Goal: Task Accomplishment & Management: Use online tool/utility

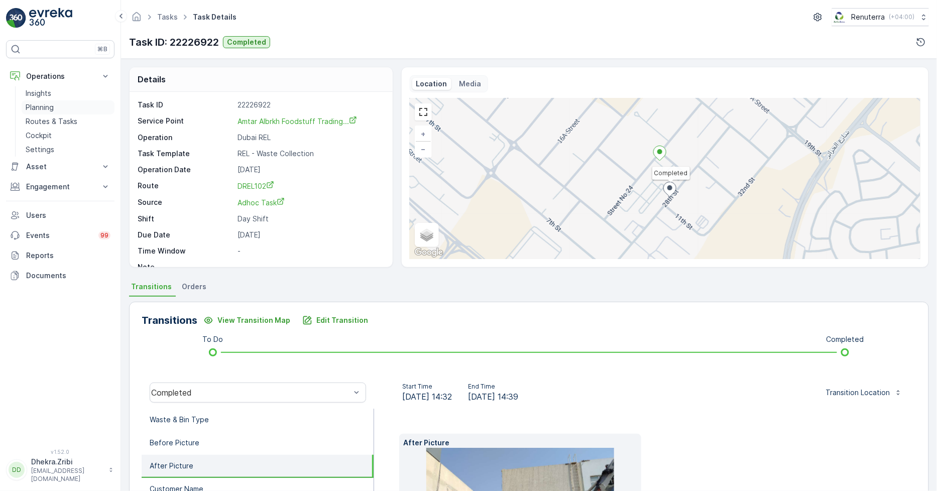
drag, startPoint x: 0, startPoint y: 0, endPoint x: 46, endPoint y: 107, distance: 116.9
click at [46, 107] on p "Planning" at bounding box center [40, 107] width 28 height 10
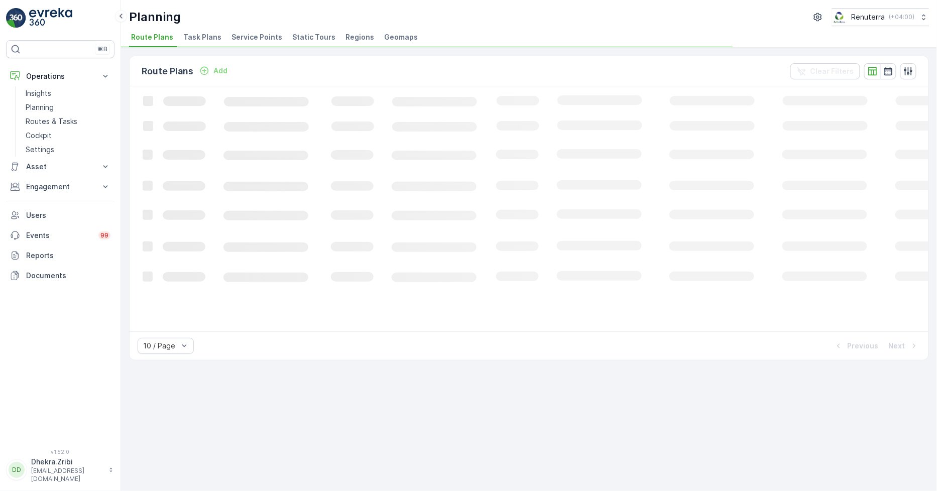
click at [238, 37] on span "Service Points" at bounding box center [256, 37] width 51 height 10
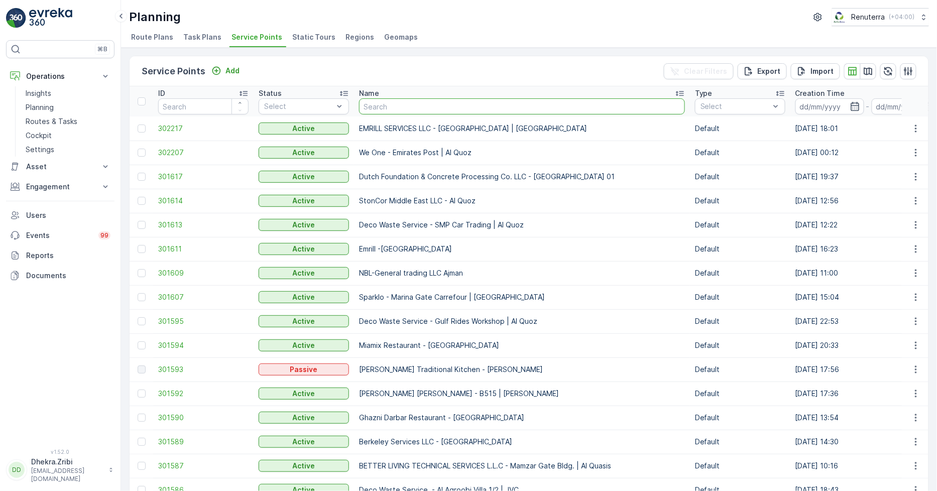
click at [375, 106] on input "text" at bounding box center [522, 106] width 326 height 16
type input "arabian"
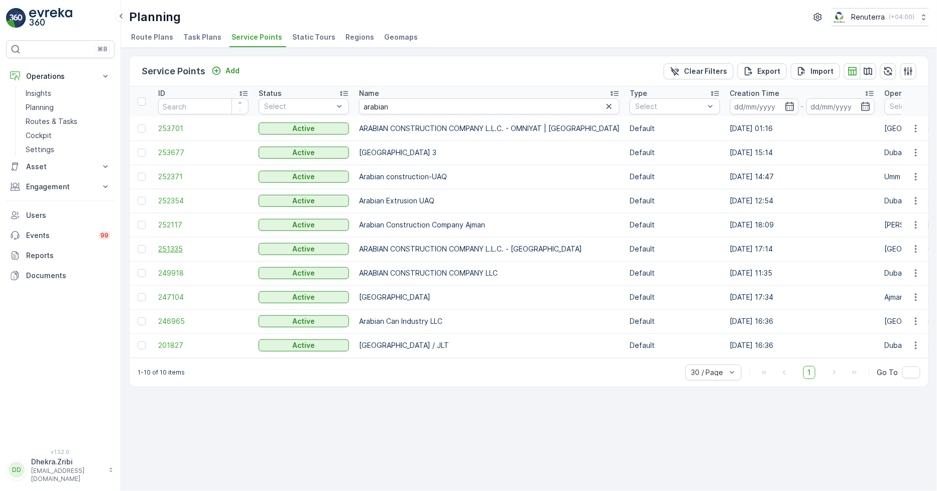
click at [174, 247] on span "251335" at bounding box center [203, 249] width 90 height 10
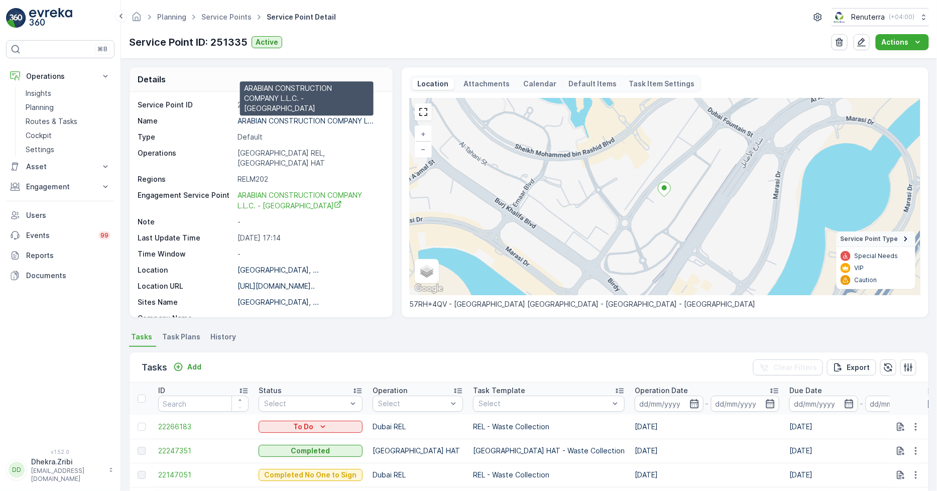
click at [312, 121] on p "ARABIAN CONSTRUCTION COMPANY L..." at bounding box center [305, 120] width 136 height 9
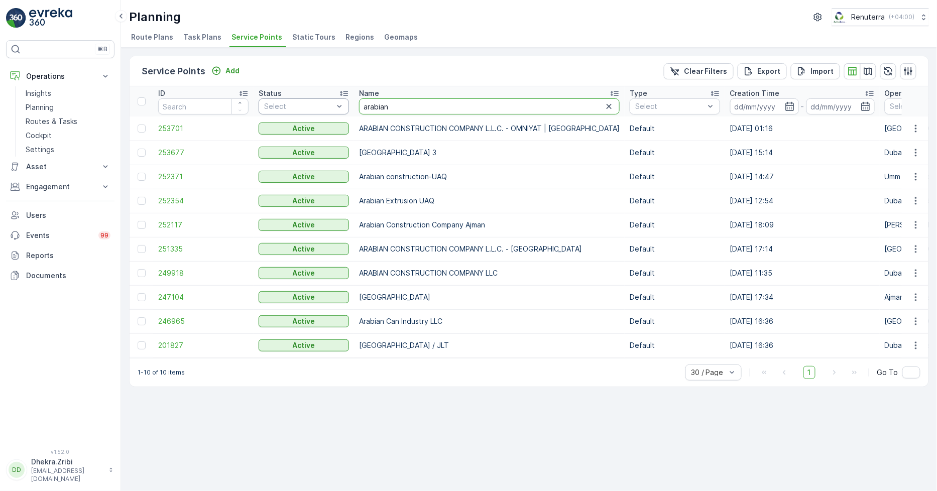
drag, startPoint x: 396, startPoint y: 104, endPoint x: 329, endPoint y: 104, distance: 66.8
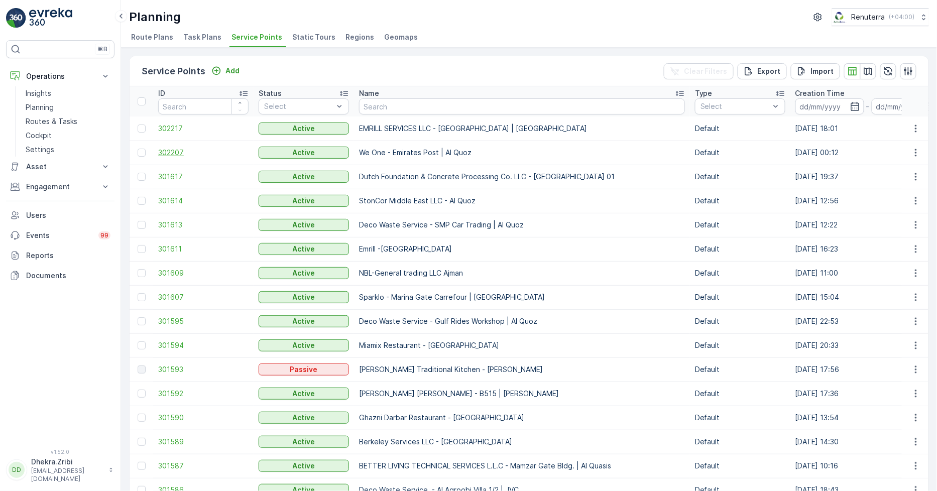
click at [175, 149] on span "302207" at bounding box center [203, 153] width 90 height 10
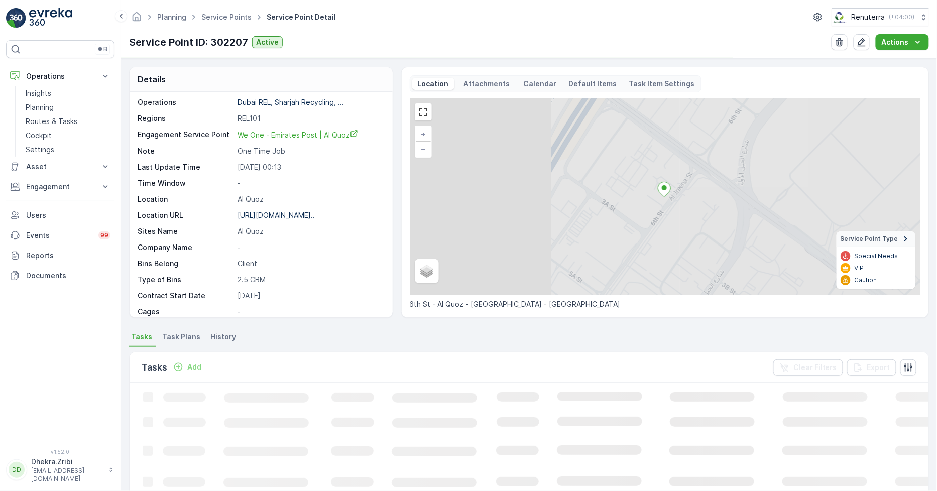
scroll to position [155, 0]
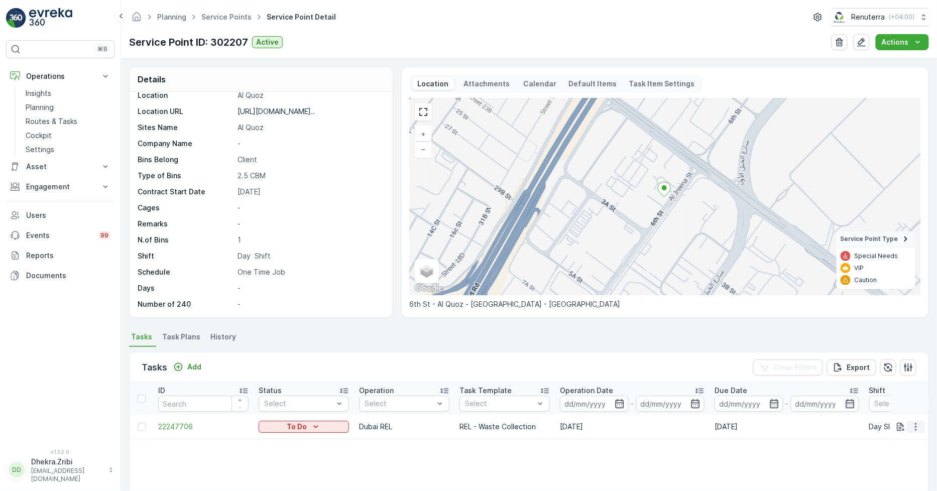
click at [917, 424] on icon "button" at bounding box center [916, 427] width 10 height 10
click at [888, 377] on span "Change Route" at bounding box center [890, 378] width 49 height 10
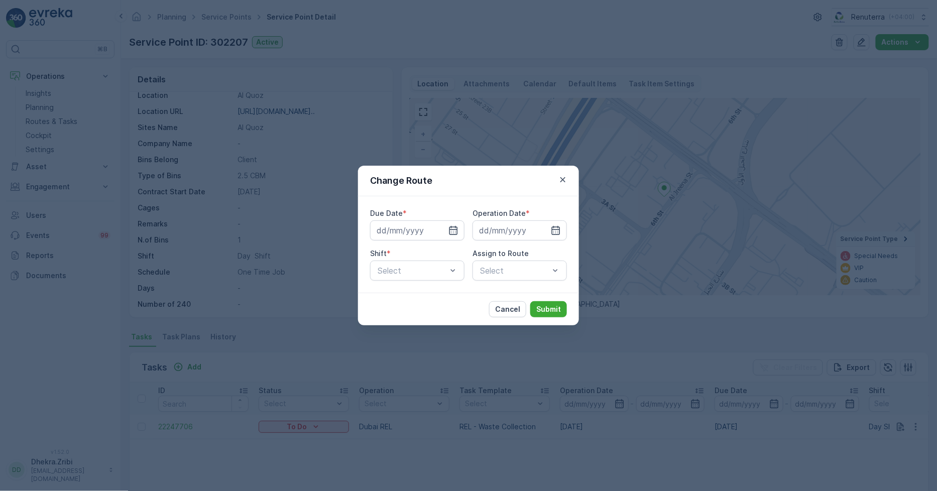
type input "[DATE]"
click at [406, 314] on span "Night Shift" at bounding box center [396, 312] width 41 height 9
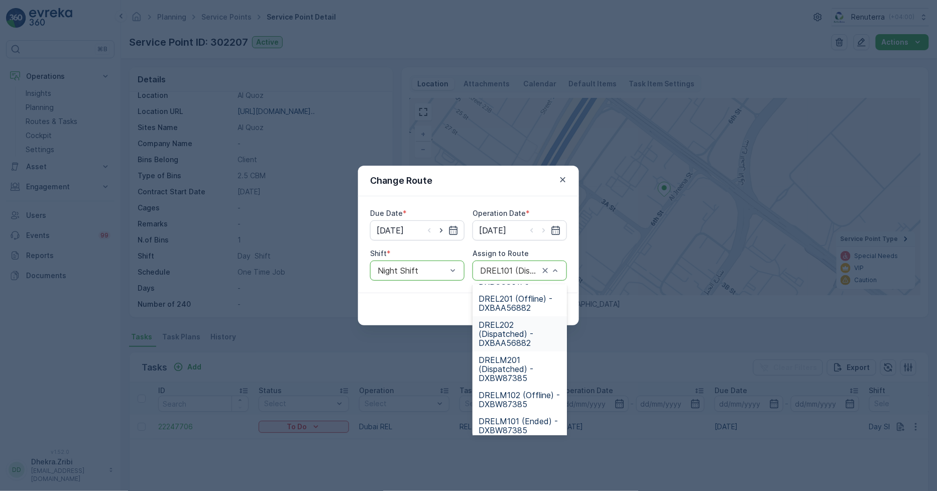
scroll to position [56, 0]
click at [508, 340] on span "DRELM201 (Dispatched) - DXBW87385" at bounding box center [519, 344] width 82 height 27
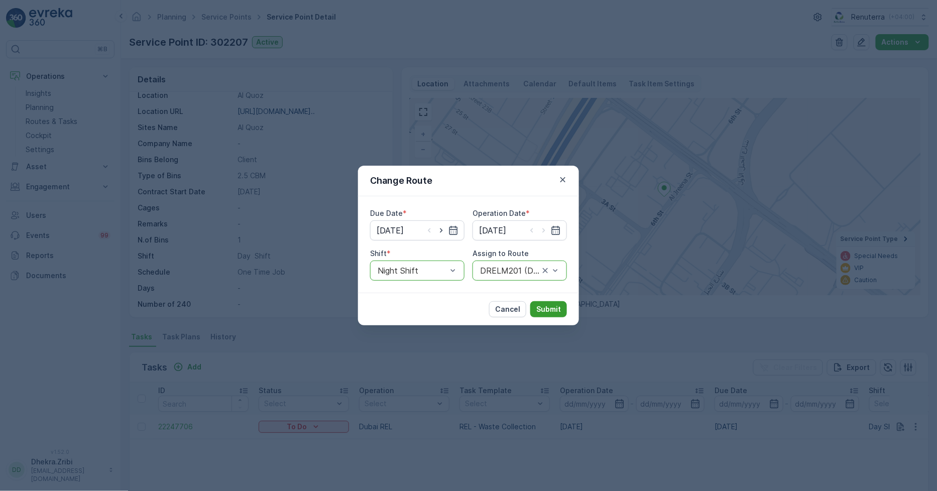
click at [542, 307] on p "Submit" at bounding box center [548, 309] width 25 height 10
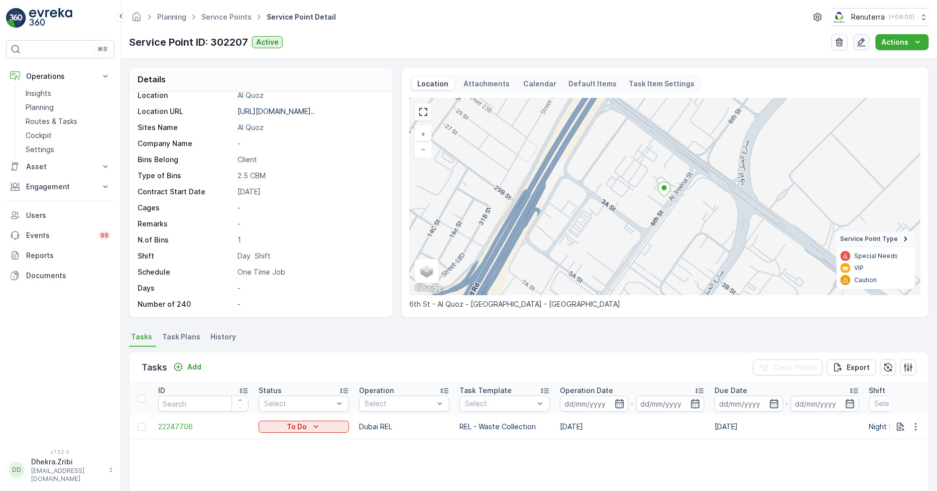
click at [865, 42] on icon "button" at bounding box center [862, 42] width 9 height 9
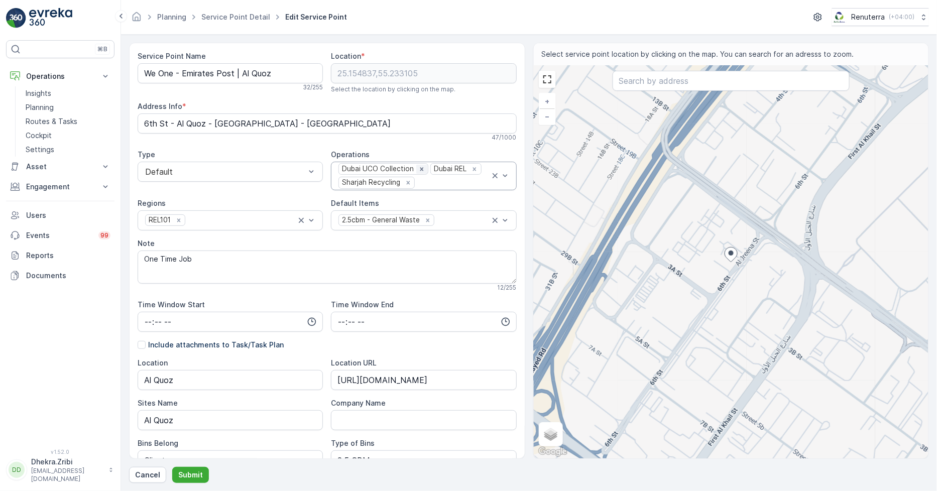
click at [420, 168] on icon "Remove Dubai UCO Collection" at bounding box center [422, 169] width 4 height 4
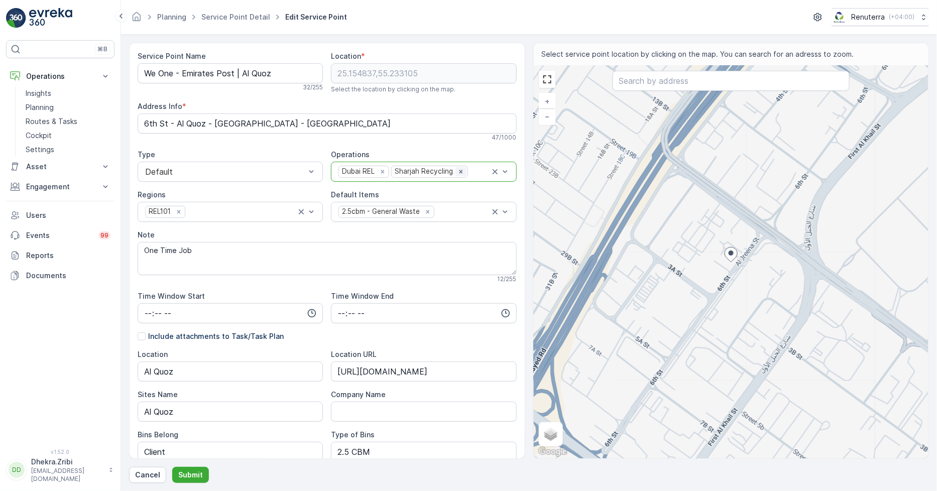
click at [458, 171] on icon "Remove Sharjah Recycling" at bounding box center [460, 171] width 7 height 7
click at [425, 209] on icon "Remove 2.5cbm - General Waste" at bounding box center [427, 211] width 7 height 7
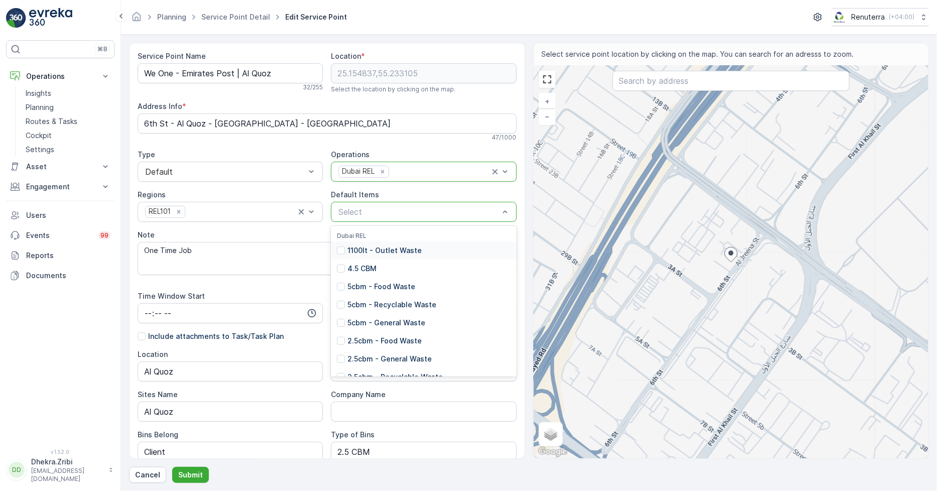
click at [423, 211] on div at bounding box center [418, 211] width 162 height 9
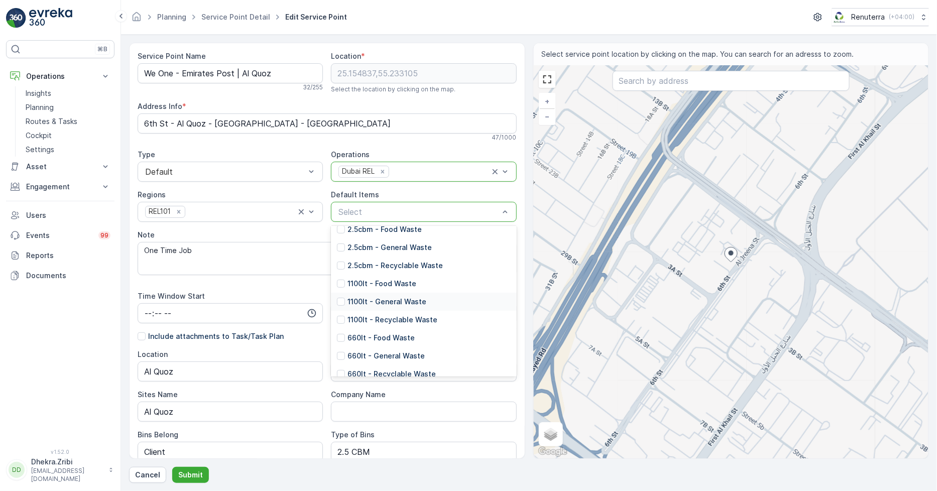
click at [376, 299] on p "1100lt - General Waste" at bounding box center [386, 302] width 79 height 10
click at [297, 246] on textarea "One Time Job" at bounding box center [327, 258] width 379 height 33
click at [421, 208] on icon "Remove 1100lt - General Waste" at bounding box center [424, 211] width 7 height 7
click at [375, 302] on p "1100lt - General Waste" at bounding box center [386, 302] width 79 height 10
click at [39, 372] on div "⌘B Operations Insights Planning Routes & Tasks Cockpit Settings Asset Assets En…" at bounding box center [60, 238] width 108 height 397
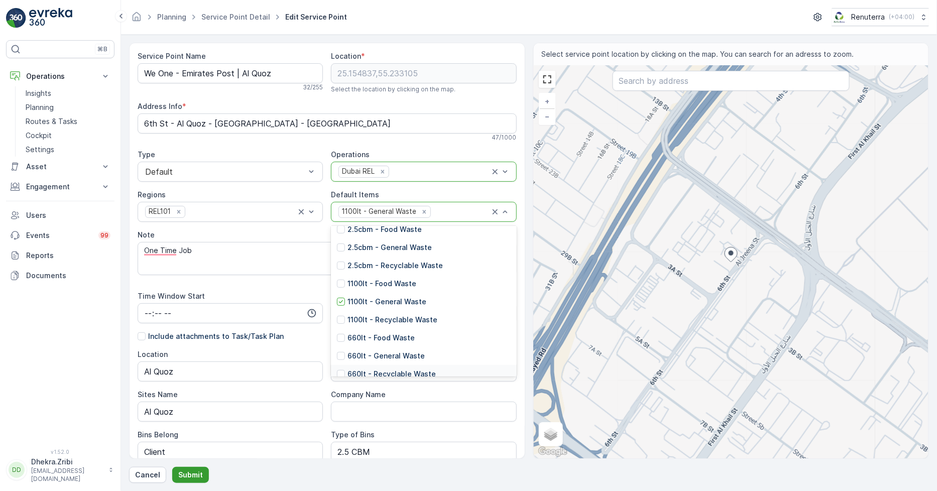
click at [182, 473] on p "Submit" at bounding box center [190, 475] width 25 height 10
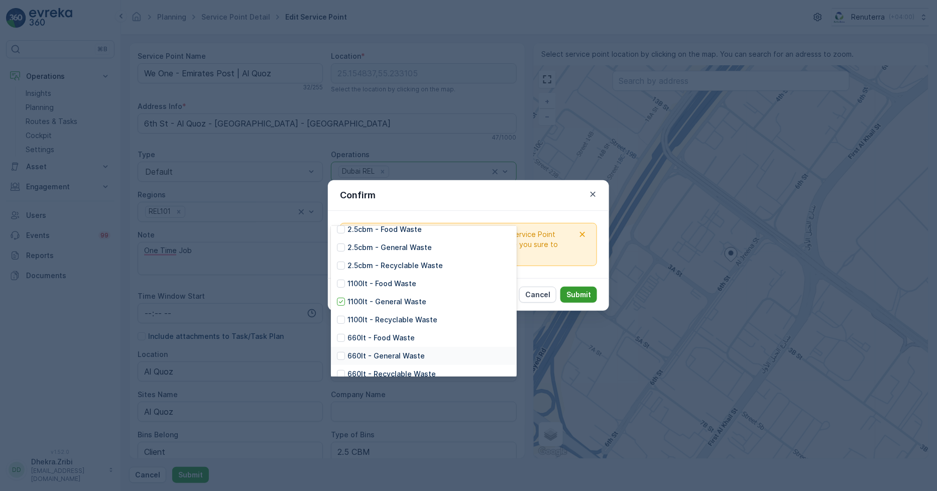
click at [574, 293] on p "Submit" at bounding box center [578, 295] width 25 height 10
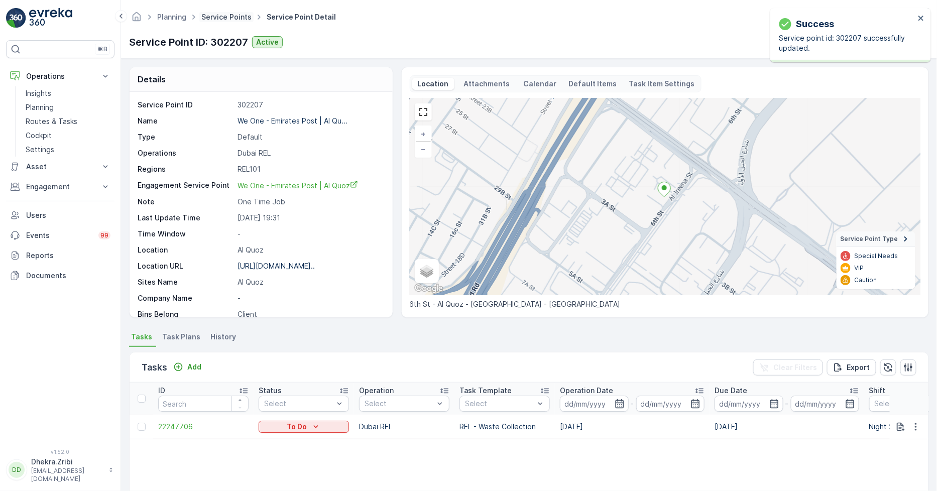
click at [227, 16] on link "Service Points" at bounding box center [226, 17] width 50 height 9
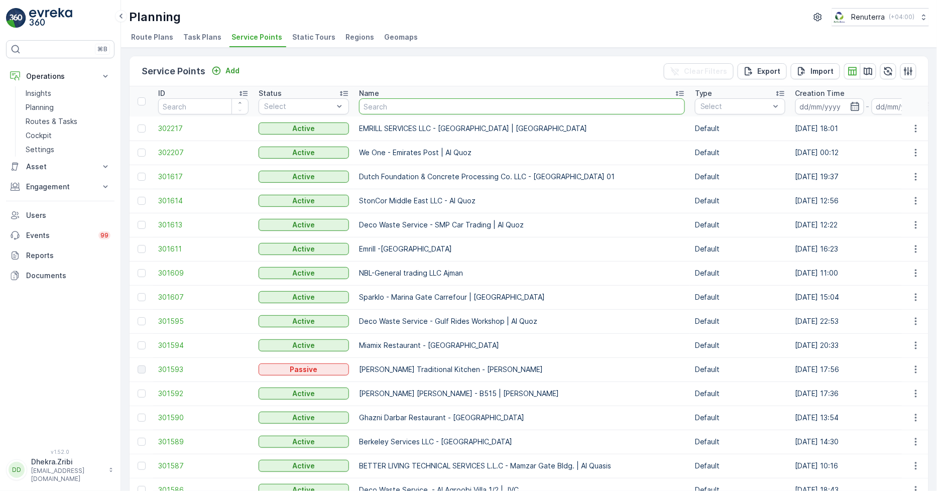
click at [378, 105] on input "text" at bounding box center [522, 106] width 326 height 16
type input "arabian"
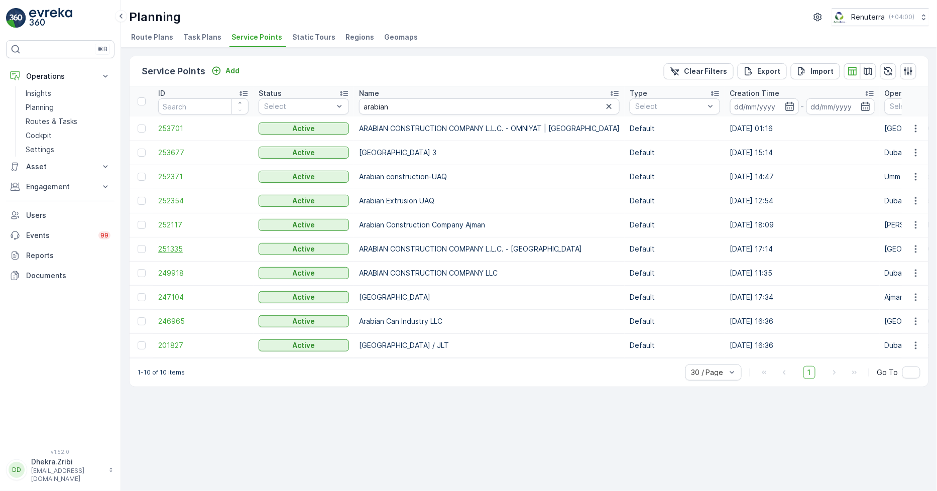
click at [174, 244] on span "251335" at bounding box center [203, 249] width 90 height 10
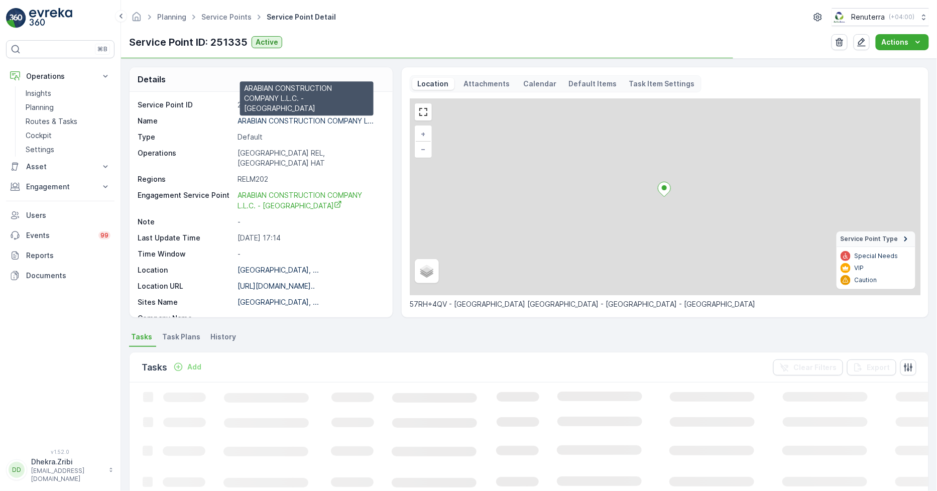
click at [282, 118] on p "ARABIAN CONSTRUCTION COMPANY L..." at bounding box center [305, 120] width 136 height 9
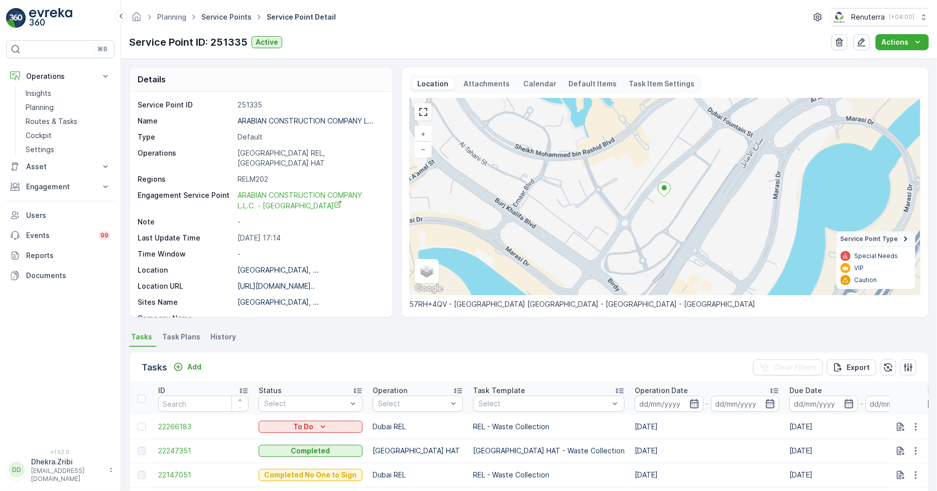
click at [223, 16] on link "Service Points" at bounding box center [226, 17] width 50 height 9
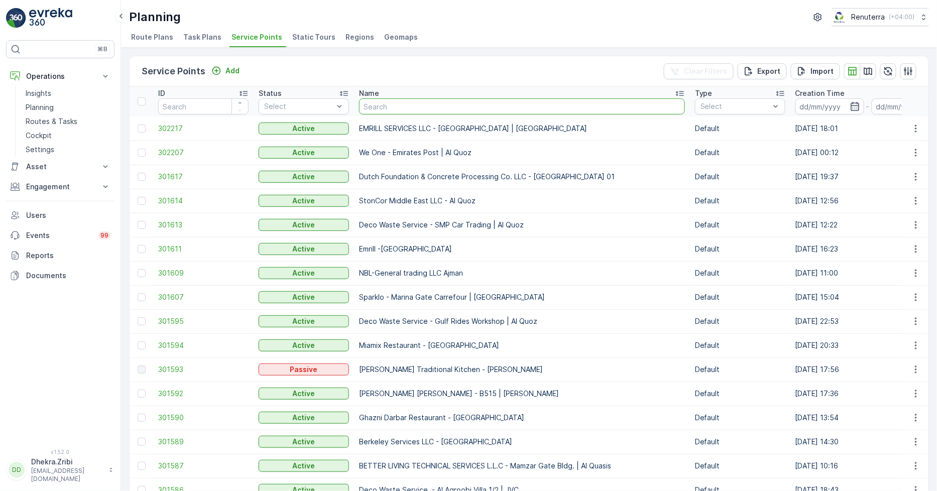
click at [393, 106] on input "text" at bounding box center [522, 106] width 326 height 16
type input "guld"
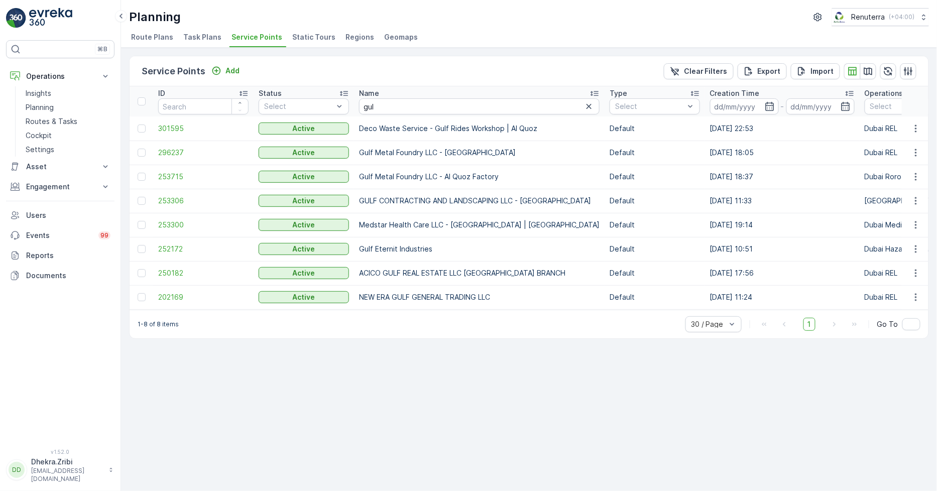
click at [154, 149] on td "296237" at bounding box center [203, 153] width 100 height 24
click at [159, 149] on span "296237" at bounding box center [203, 153] width 90 height 10
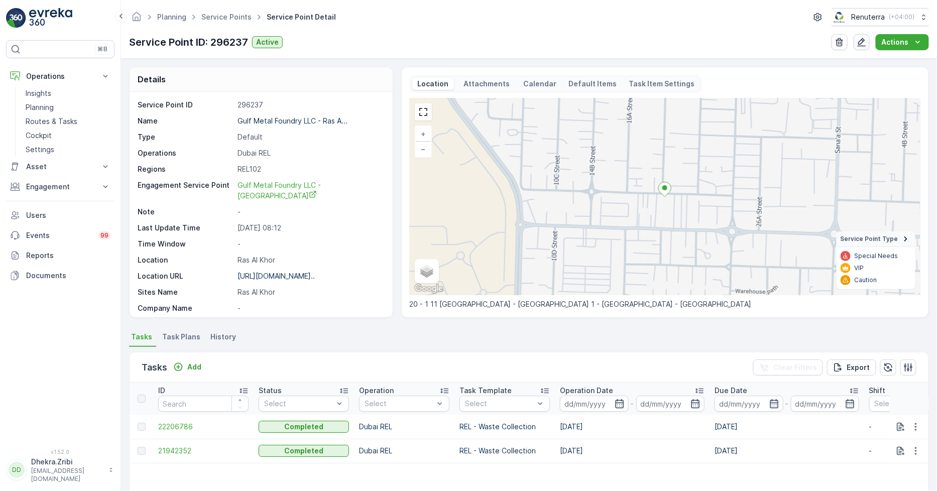
click at [860, 41] on icon "button" at bounding box center [862, 42] width 10 height 10
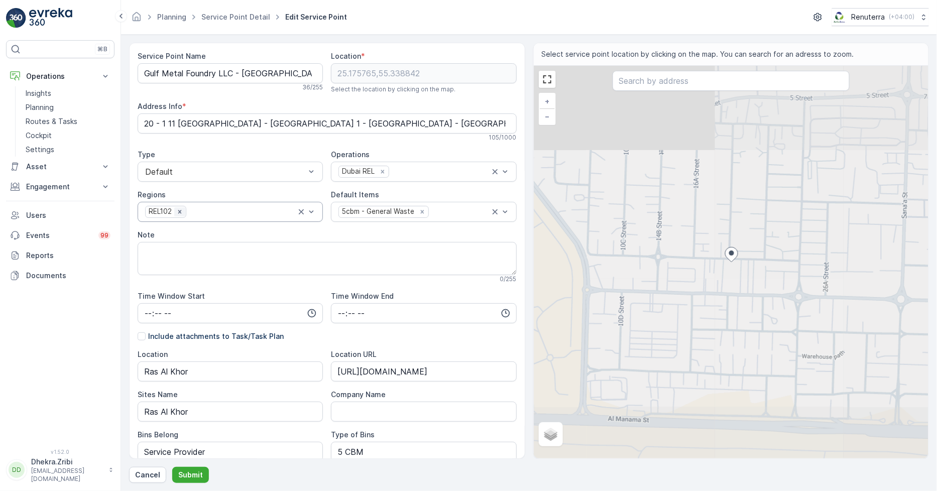
click at [181, 209] on icon "Remove REL102" at bounding box center [179, 211] width 7 height 7
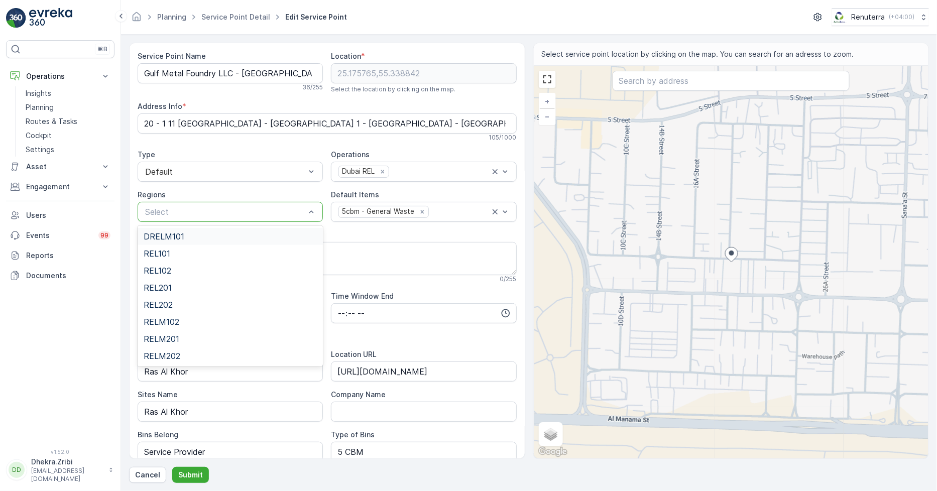
click at [181, 209] on div at bounding box center [225, 211] width 162 height 9
click at [166, 253] on span "REL101" at bounding box center [157, 253] width 27 height 9
click at [196, 473] on p "Submit" at bounding box center [190, 475] width 25 height 10
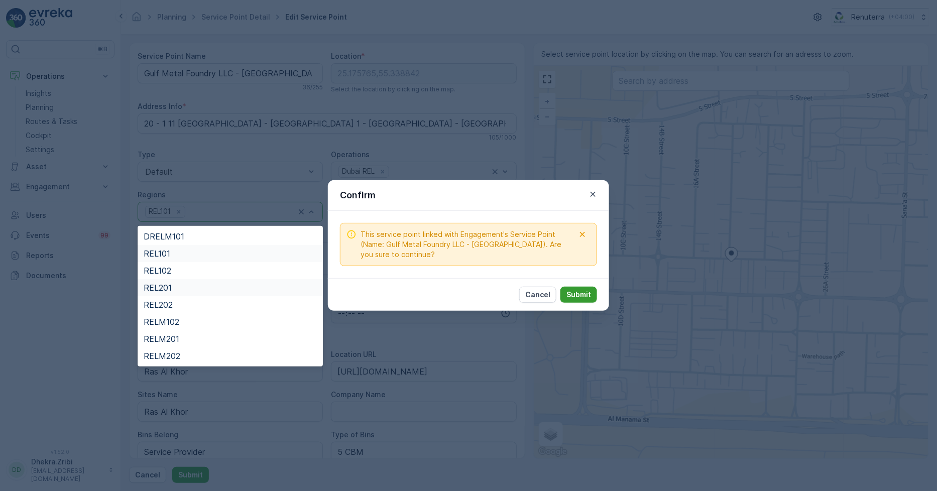
click at [585, 293] on p "Submit" at bounding box center [578, 295] width 25 height 10
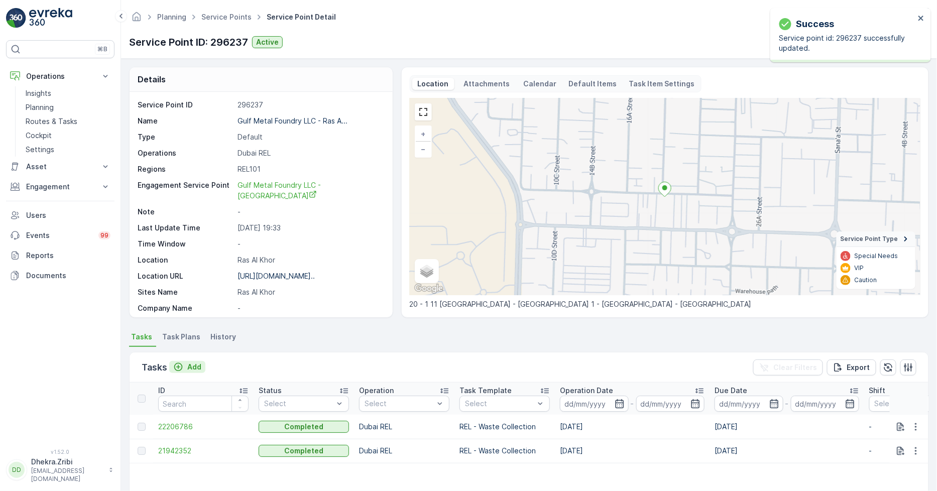
click at [188, 363] on p "Add" at bounding box center [194, 367] width 14 height 10
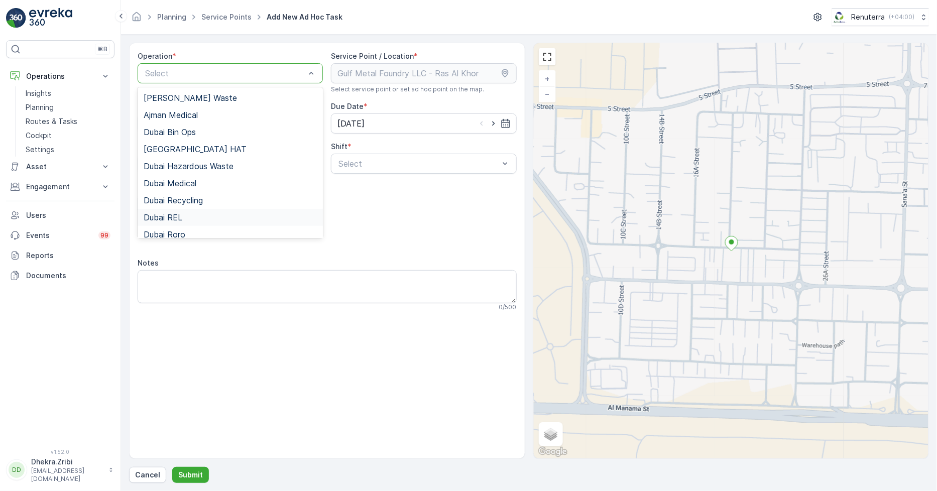
click at [182, 218] on span "Dubai REL" at bounding box center [163, 217] width 39 height 9
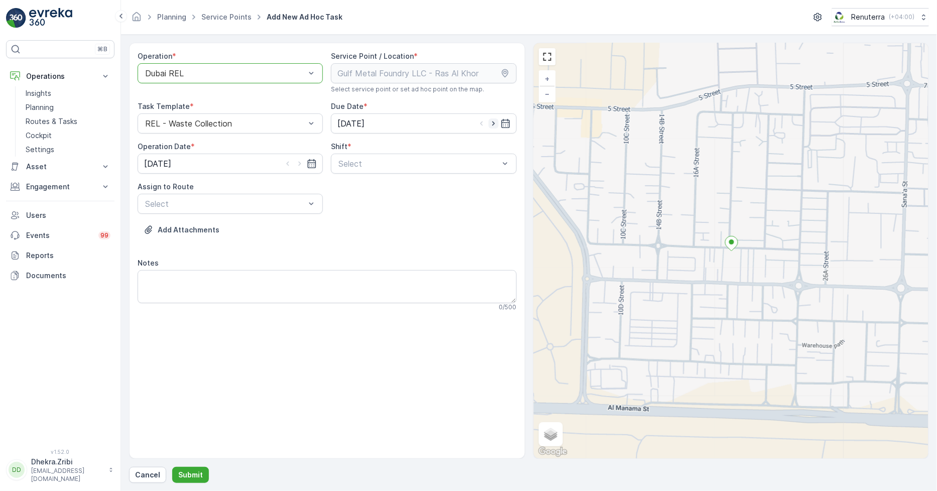
click at [490, 125] on icon "button" at bounding box center [493, 123] width 10 height 10
type input "[DATE]"
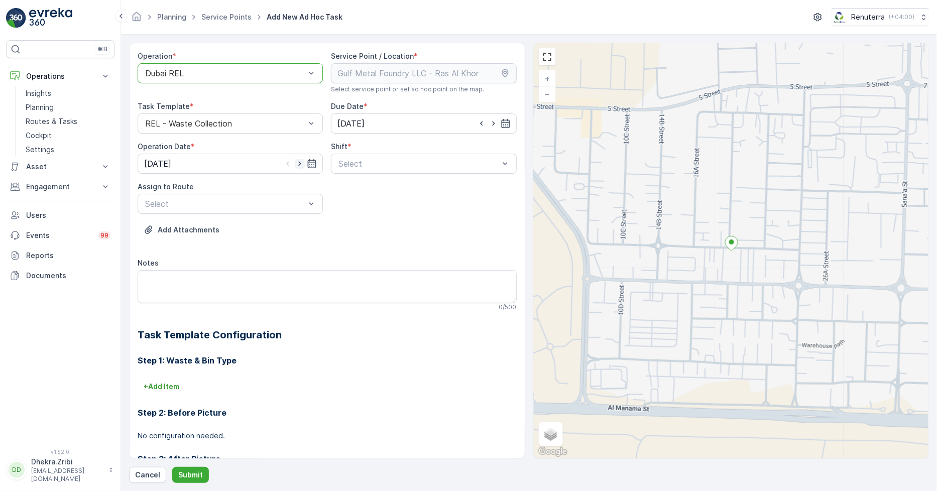
click at [297, 159] on icon "button" at bounding box center [300, 164] width 10 height 10
type input "[DATE]"
click at [352, 185] on span "Day Shift" at bounding box center [355, 188] width 36 height 9
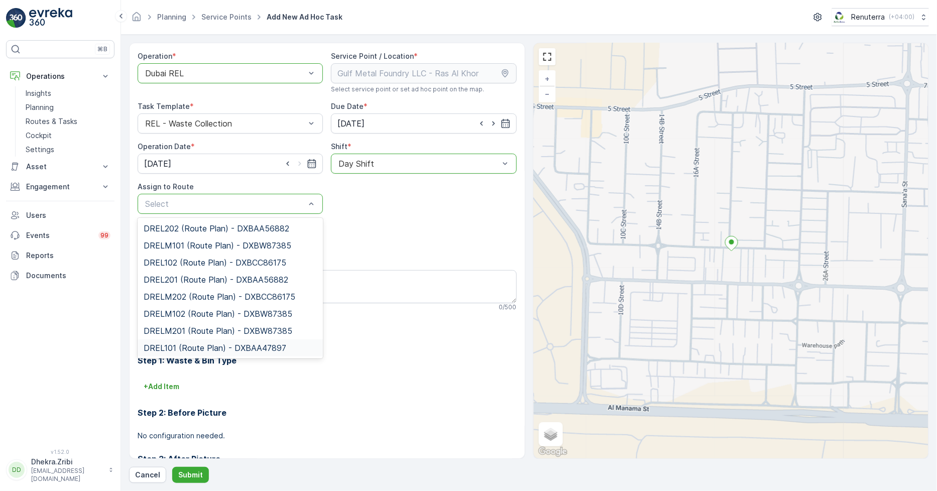
click at [186, 345] on span "DREL101 (Route Plan) - DXBAA47897" at bounding box center [215, 347] width 143 height 9
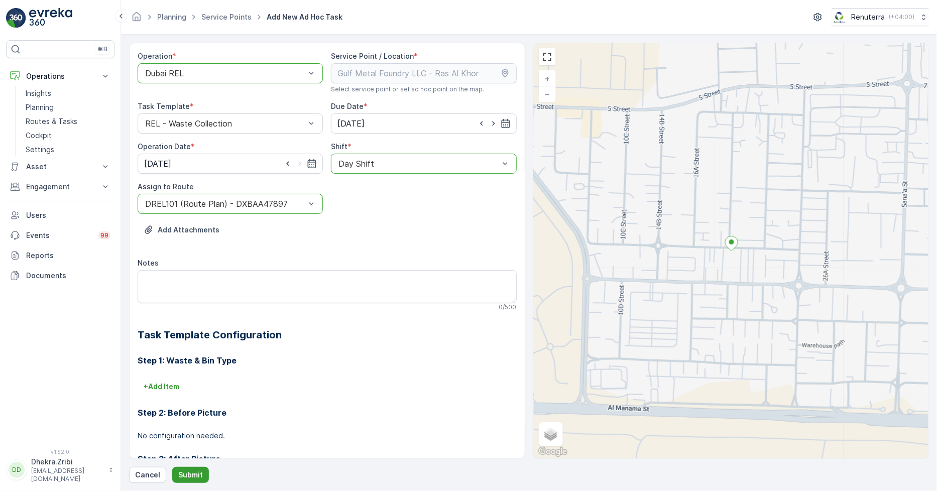
click at [183, 473] on p "Submit" at bounding box center [190, 475] width 25 height 10
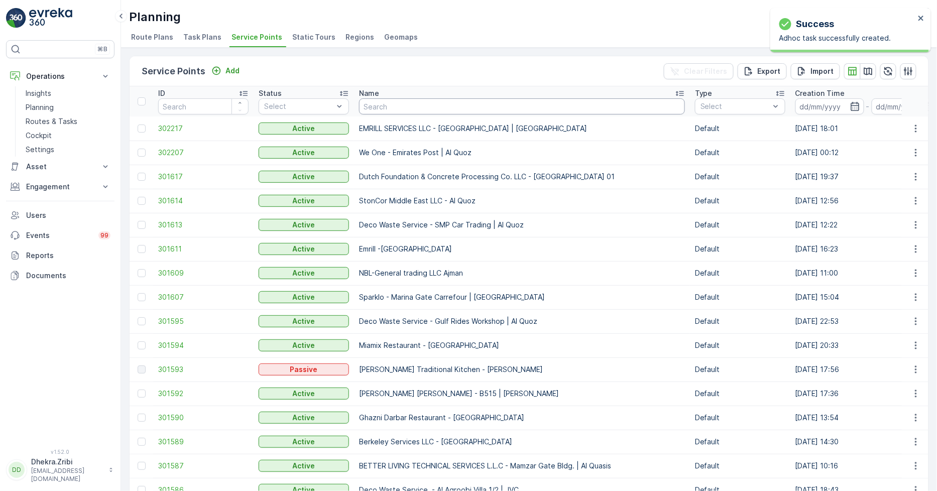
click at [372, 99] on input "text" at bounding box center [522, 106] width 326 height 16
type input "royal"
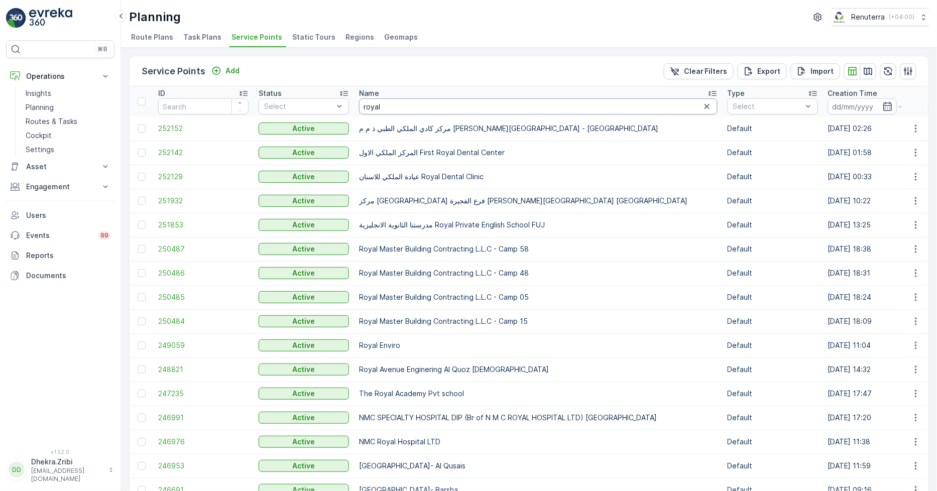
click at [419, 103] on input "royal" at bounding box center [538, 106] width 358 height 16
type input "royal ave"
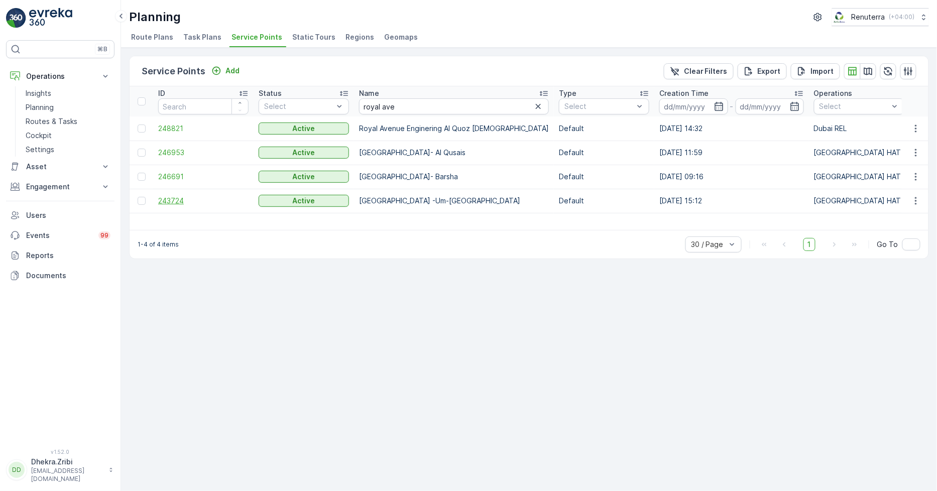
click at [173, 198] on span "243724" at bounding box center [203, 201] width 90 height 10
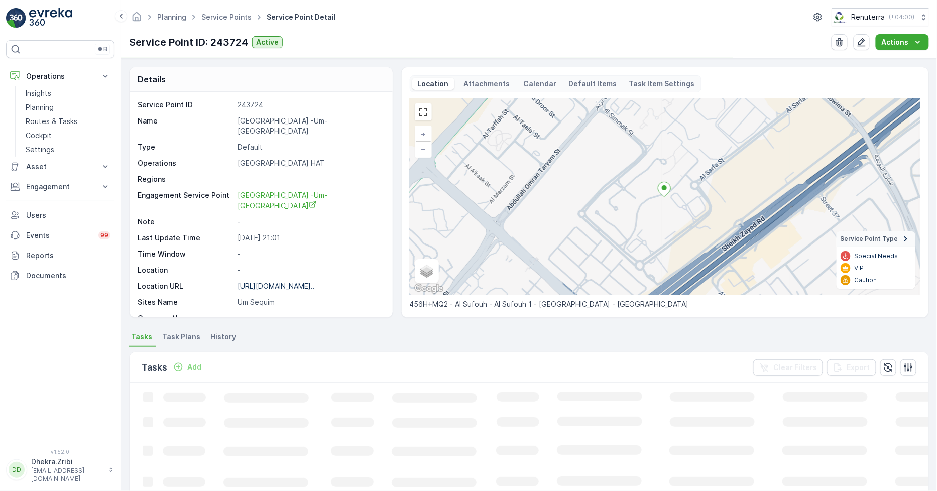
click at [246, 123] on p "Royal Avenue -Um-Sequim" at bounding box center [309, 126] width 144 height 20
copy p "Royal Avenue -Um-Sequim"
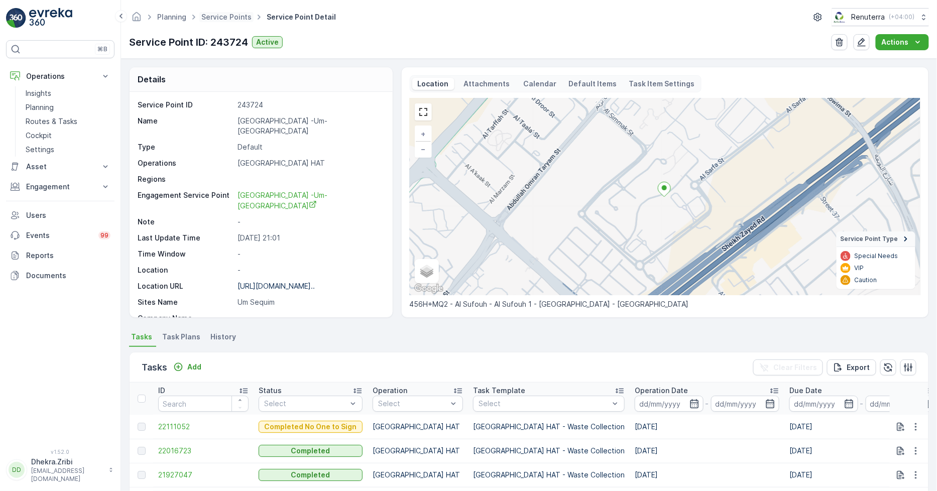
click at [229, 22] on span "Service Points" at bounding box center [226, 17] width 54 height 10
click at [227, 14] on link "Service Points" at bounding box center [226, 17] width 50 height 9
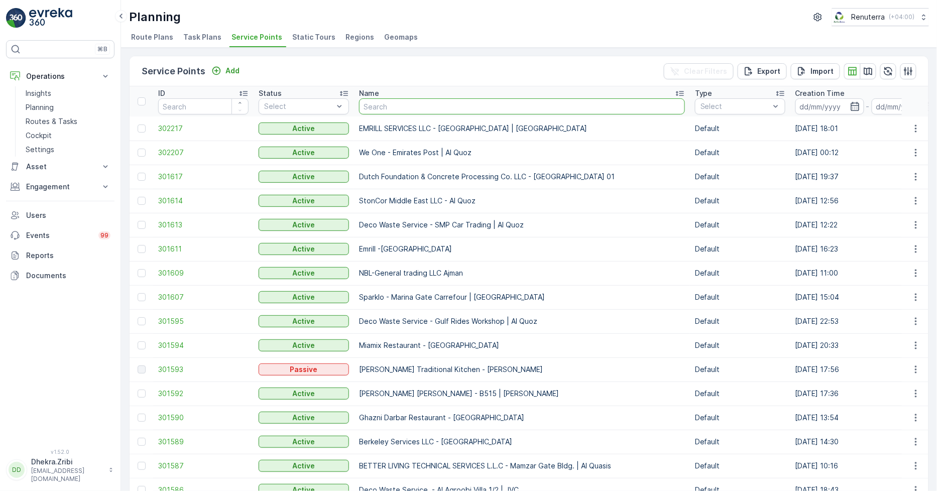
click at [397, 108] on input "text" at bounding box center [522, 106] width 326 height 16
type input "emrill"
click at [524, 25] on div "Planning Renuterra ( +04:00 )" at bounding box center [529, 17] width 800 height 18
type input "G&B"
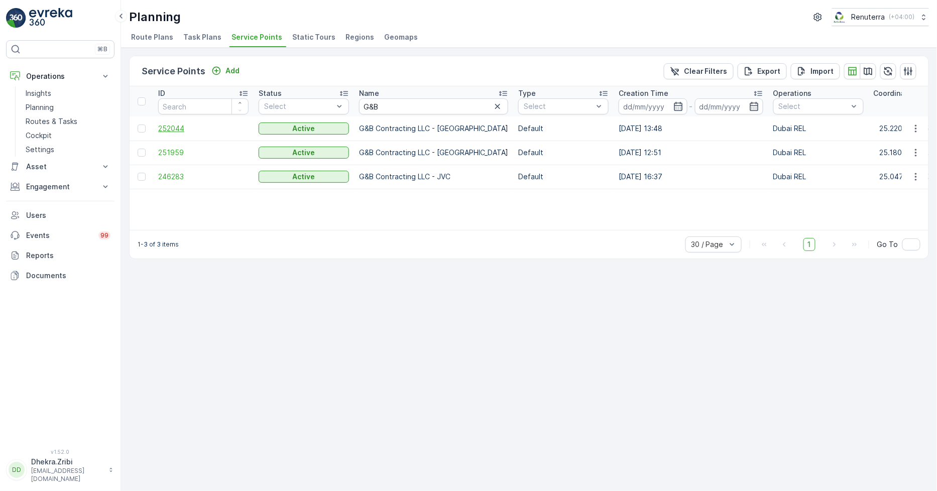
click at [183, 128] on span "252044" at bounding box center [203, 129] width 90 height 10
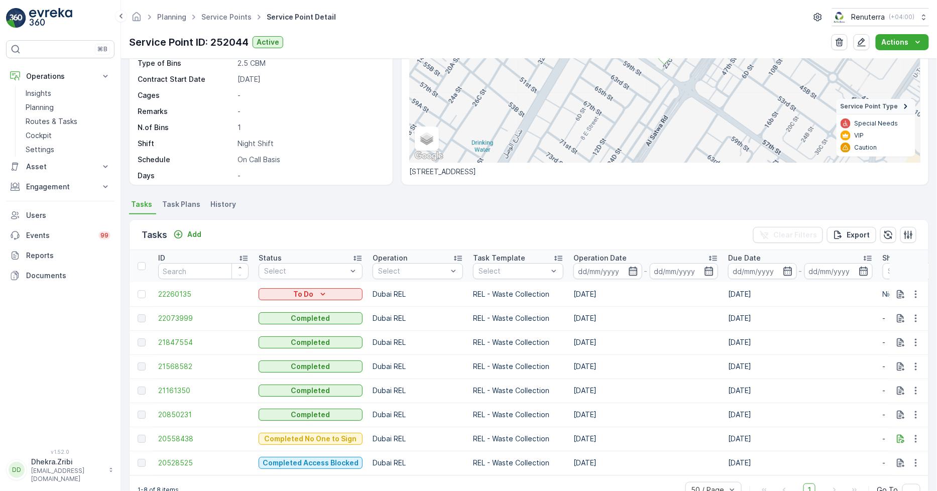
scroll to position [163, 0]
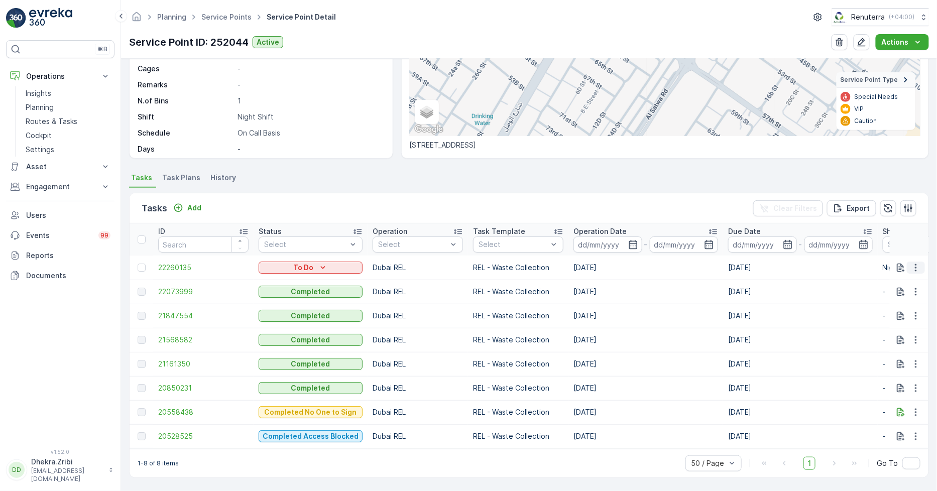
click at [911, 263] on icon "button" at bounding box center [916, 268] width 10 height 10
click at [881, 303] on span "Change Route" at bounding box center [890, 306] width 49 height 10
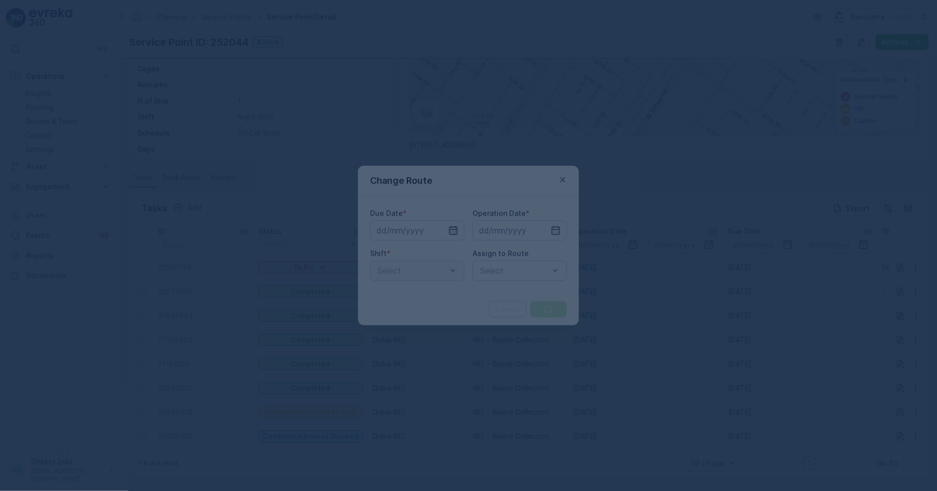
type input "[DATE]"
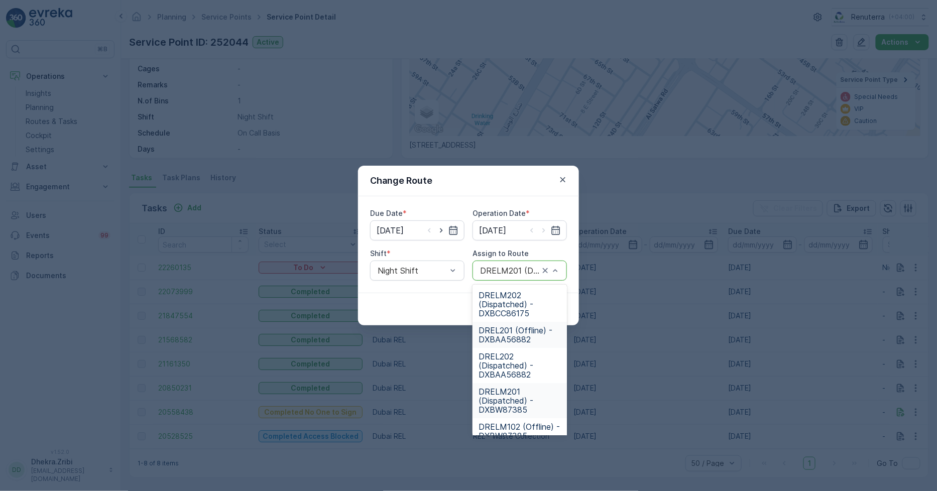
click at [515, 332] on span "DREL201 (Offline) - DXBAA56882" at bounding box center [519, 335] width 82 height 18
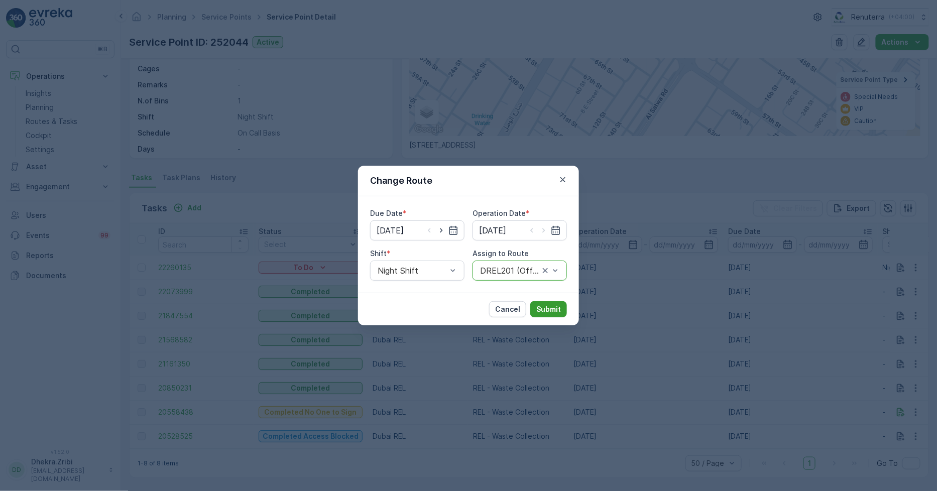
click at [541, 309] on p "Submit" at bounding box center [548, 309] width 25 height 10
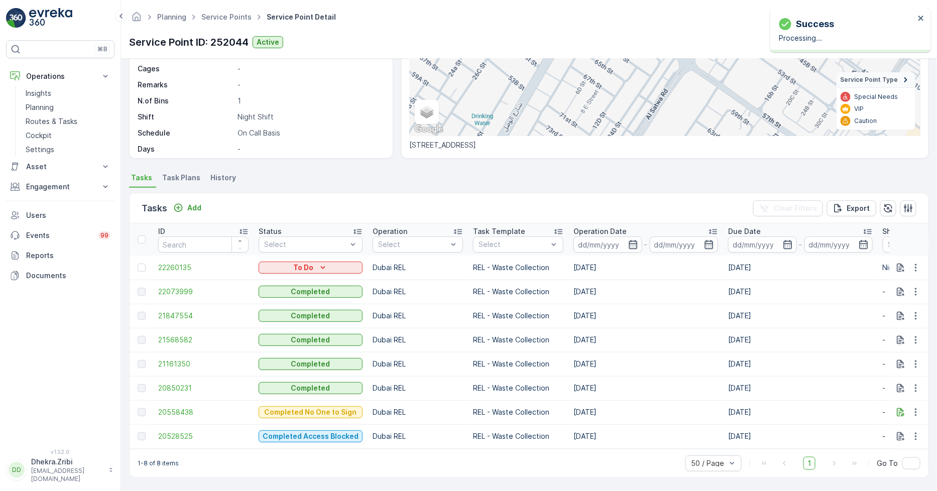
scroll to position [0, 0]
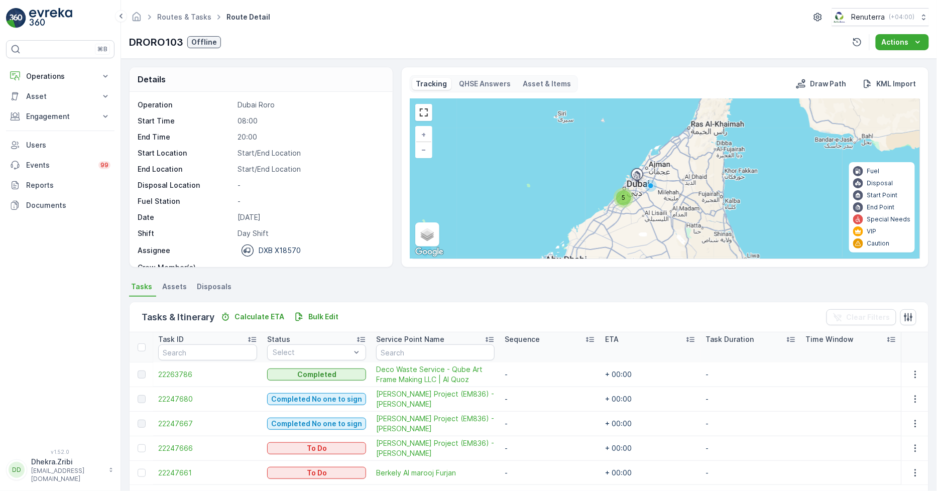
scroll to position [111, 0]
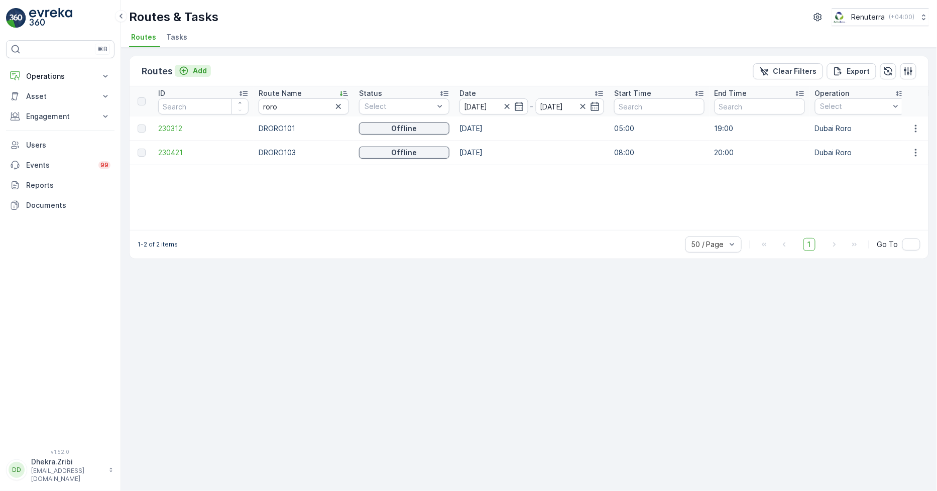
click at [196, 68] on p "Add" at bounding box center [200, 71] width 14 height 10
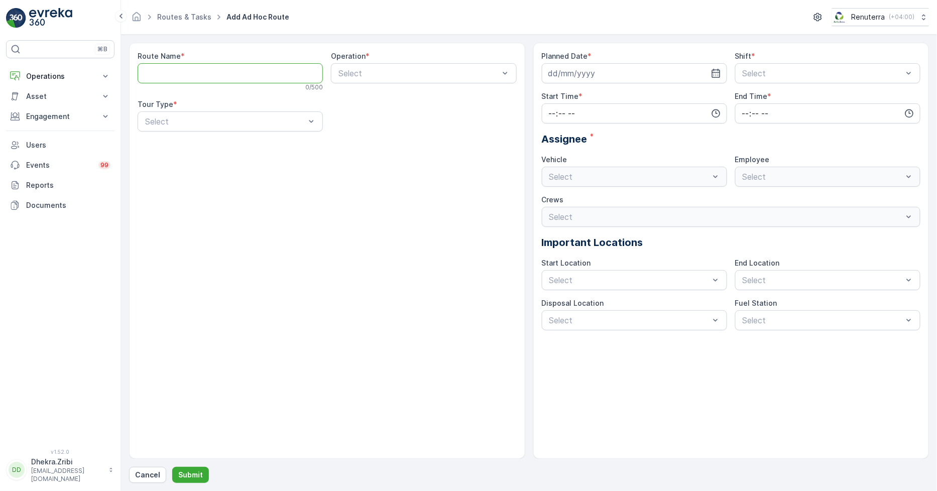
click at [218, 76] on Name "Route Name" at bounding box center [230, 73] width 185 height 20
type Name "DHAT201"
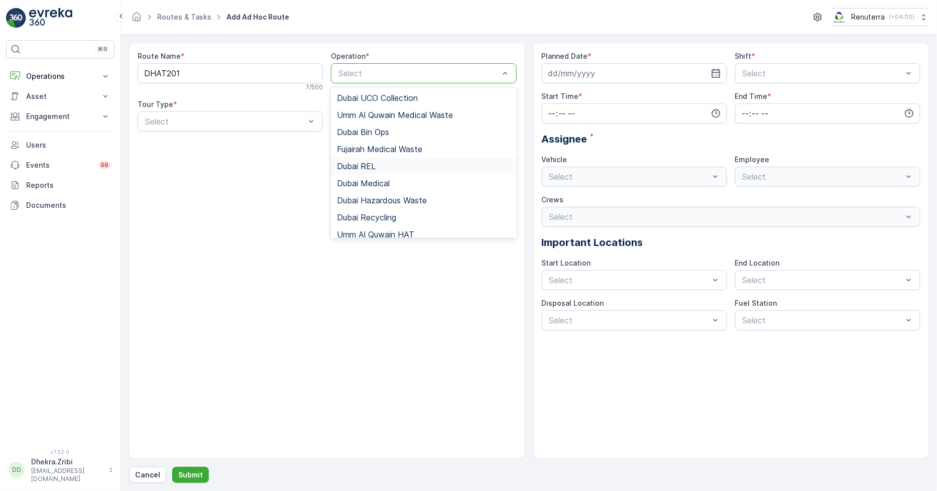
scroll to position [56, 0]
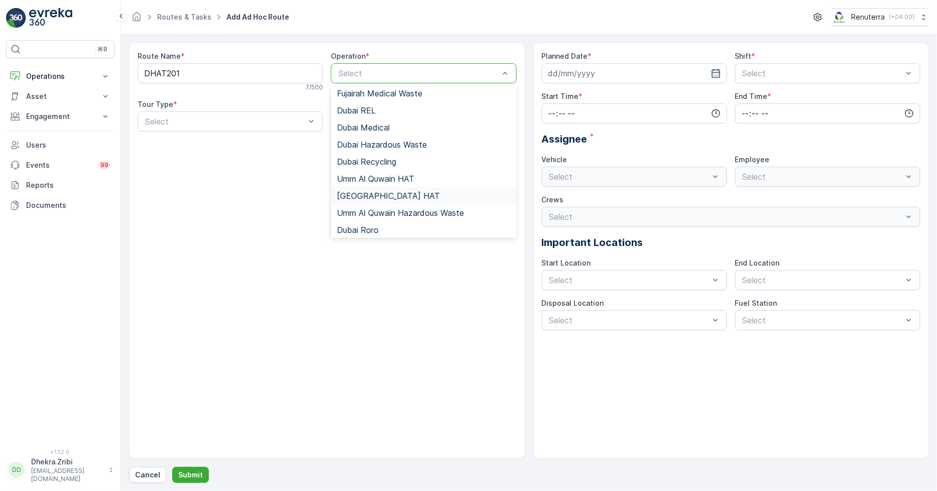
click at [373, 193] on span "[GEOGRAPHIC_DATA] HAT" at bounding box center [388, 195] width 103 height 9
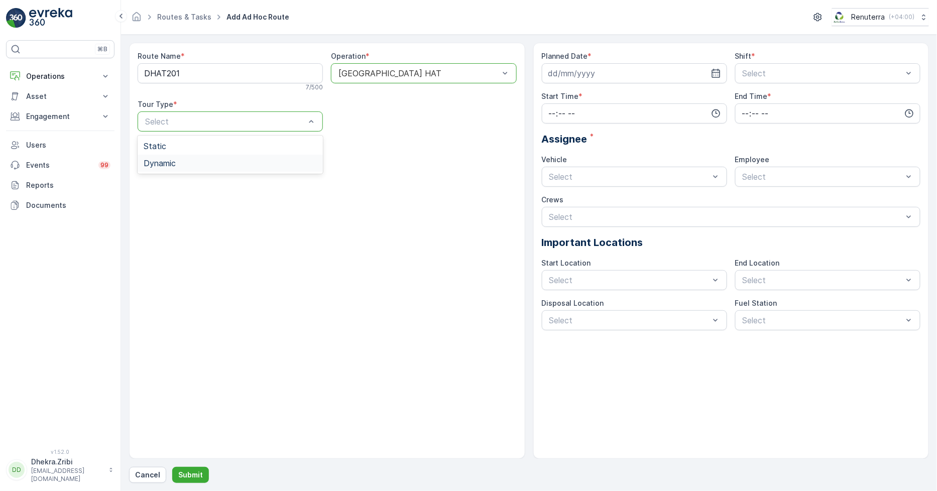
click at [177, 167] on div "Dynamic" at bounding box center [230, 163] width 173 height 9
click at [686, 73] on input at bounding box center [634, 73] width 185 height 20
drag, startPoint x: 591, startPoint y: 157, endPoint x: 619, endPoint y: 152, distance: 28.6
click at [590, 156] on div "7" at bounding box center [595, 158] width 16 height 16
type input "[DATE]"
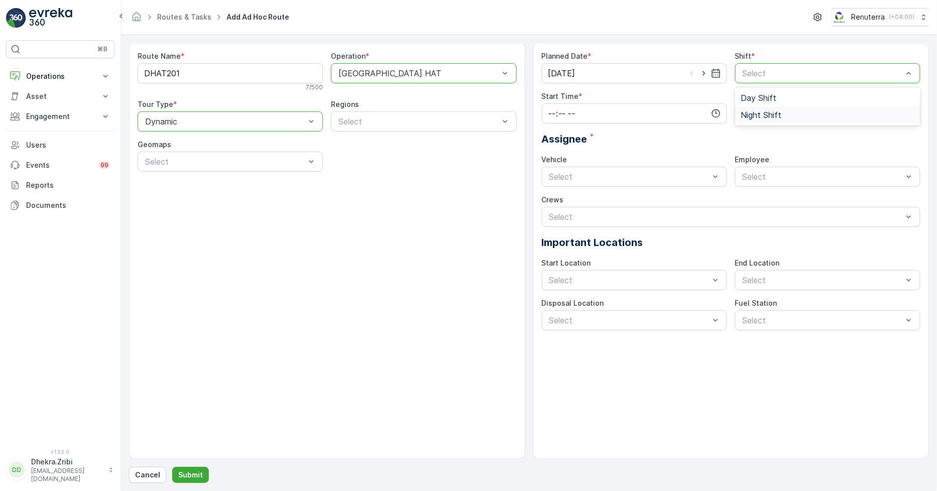
click at [756, 113] on span "Night Shift" at bounding box center [761, 114] width 41 height 9
click at [622, 114] on input "time" at bounding box center [634, 113] width 185 height 20
drag, startPoint x: 553, startPoint y: 156, endPoint x: 558, endPoint y: 155, distance: 5.1
click at [553, 155] on span "19" at bounding box center [552, 159] width 8 height 10
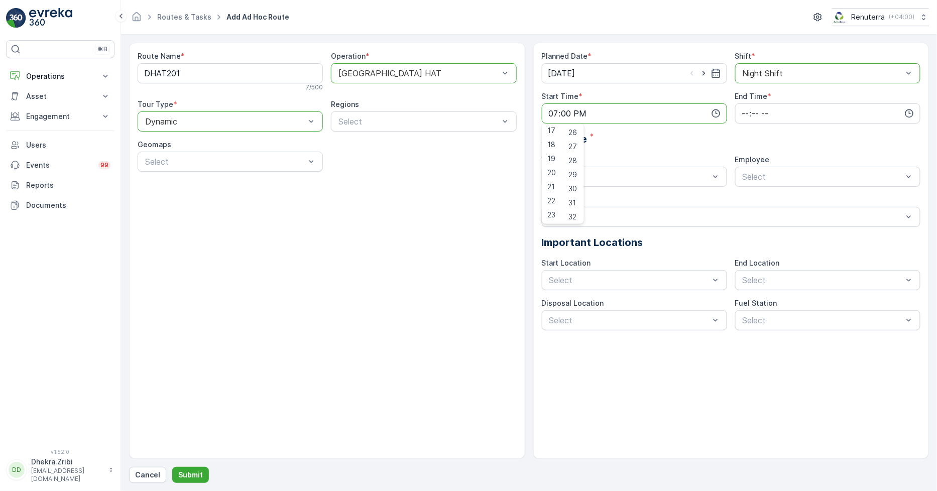
scroll to position [390, 0]
click at [577, 166] on span "30" at bounding box center [573, 164] width 9 height 10
type input "19:30"
click at [783, 112] on input "time" at bounding box center [827, 113] width 185 height 20
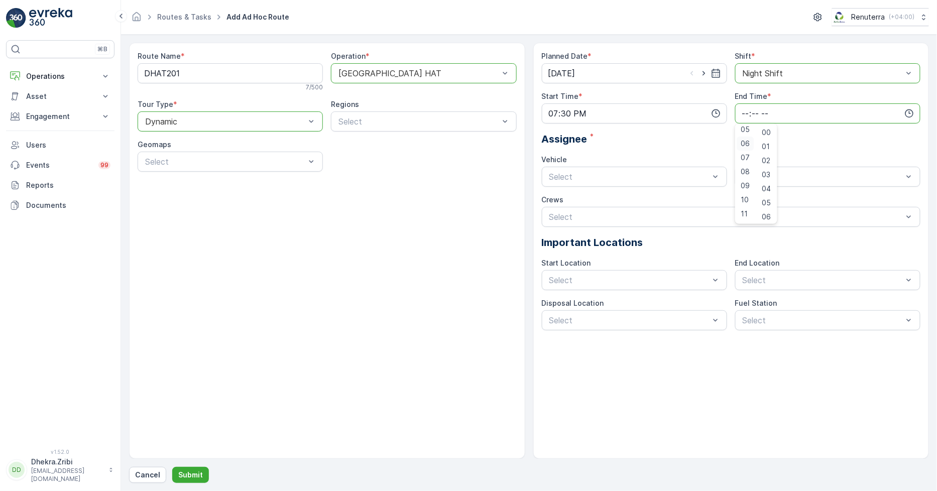
click at [746, 140] on span "06" at bounding box center [745, 144] width 9 height 10
type input "06:00"
click at [766, 134] on span "00" at bounding box center [766, 133] width 9 height 10
click at [838, 139] on div "Assignee *" at bounding box center [731, 139] width 379 height 15
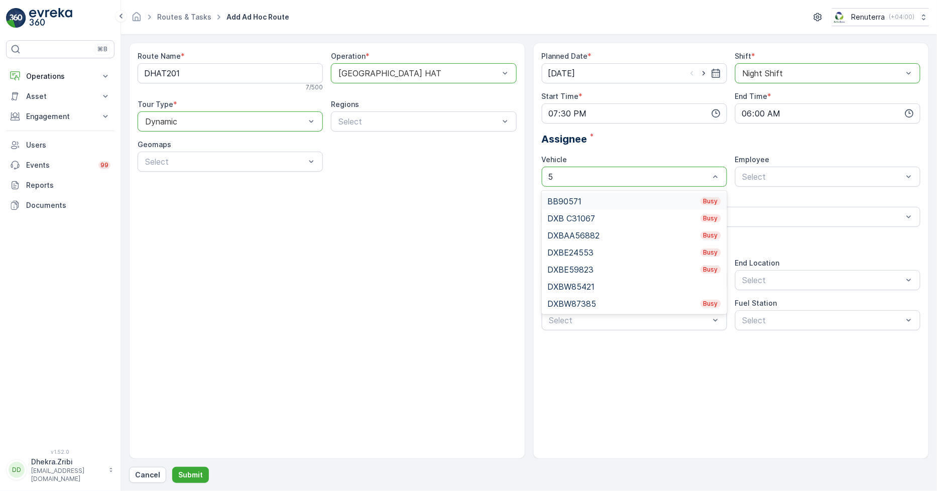
type input "59"
click at [571, 216] on div "DXBE59823 Busy" at bounding box center [634, 218] width 173 height 9
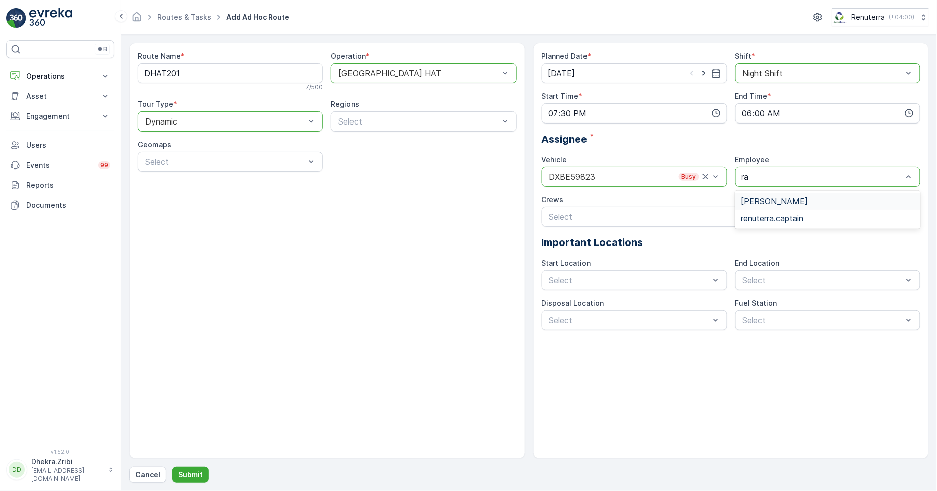
type input "raz"
click at [773, 203] on span "Razon Miah" at bounding box center [774, 201] width 67 height 9
click at [190, 476] on p "Submit" at bounding box center [190, 475] width 25 height 10
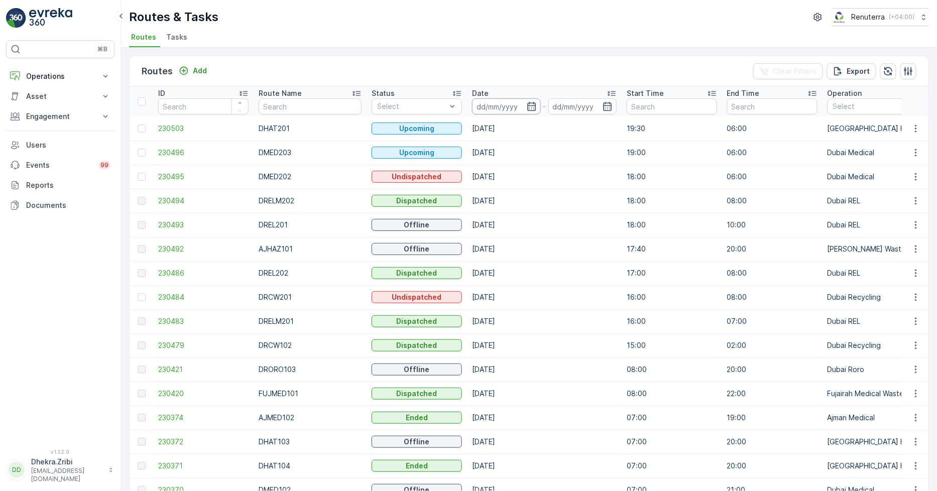
drag, startPoint x: 522, startPoint y: 106, endPoint x: 521, endPoint y: 113, distance: 7.7
click at [527, 106] on icon "button" at bounding box center [532, 106] width 10 height 10
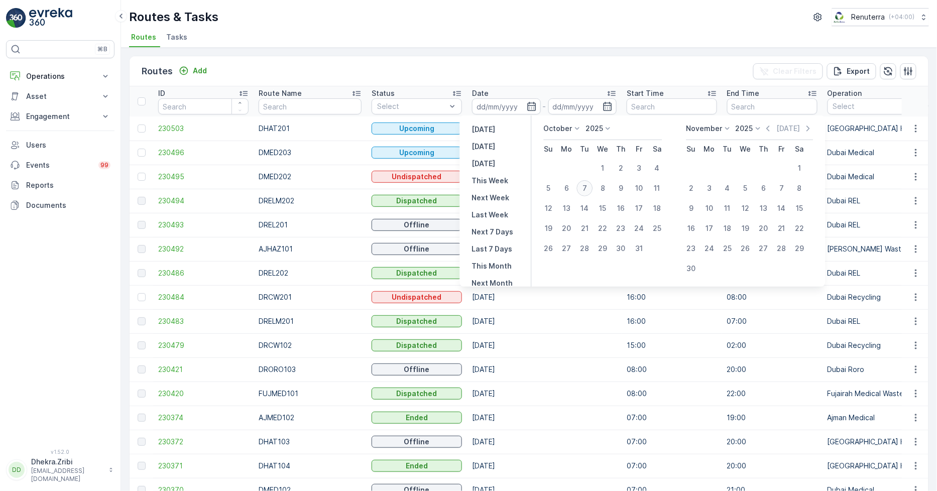
click at [586, 186] on div "7" at bounding box center [585, 188] width 16 height 16
type input "[DATE]"
click at [586, 186] on div "7" at bounding box center [585, 188] width 16 height 16
type input "[DATE]"
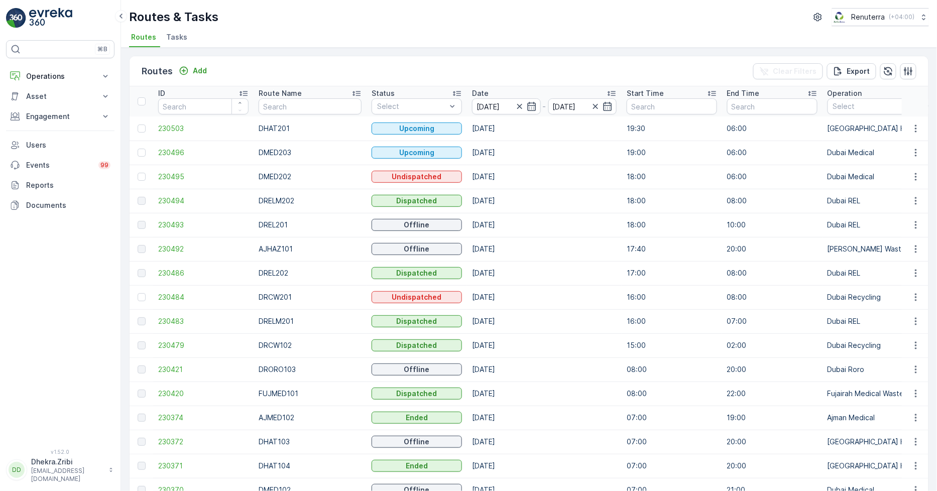
click at [481, 39] on ul "Routes Tasks" at bounding box center [525, 38] width 792 height 17
click at [298, 108] on input "text" at bounding box center [310, 106] width 102 height 16
type input "roro"
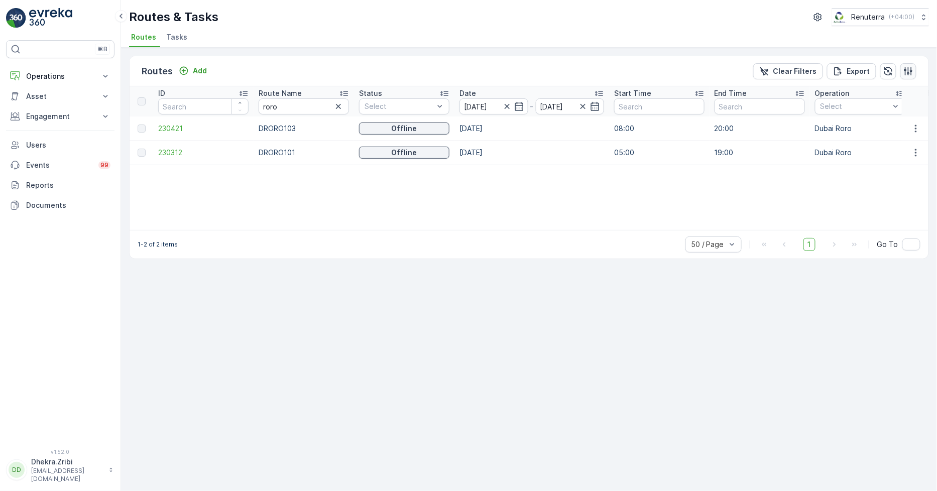
click at [911, 64] on button "button" at bounding box center [908, 71] width 16 height 16
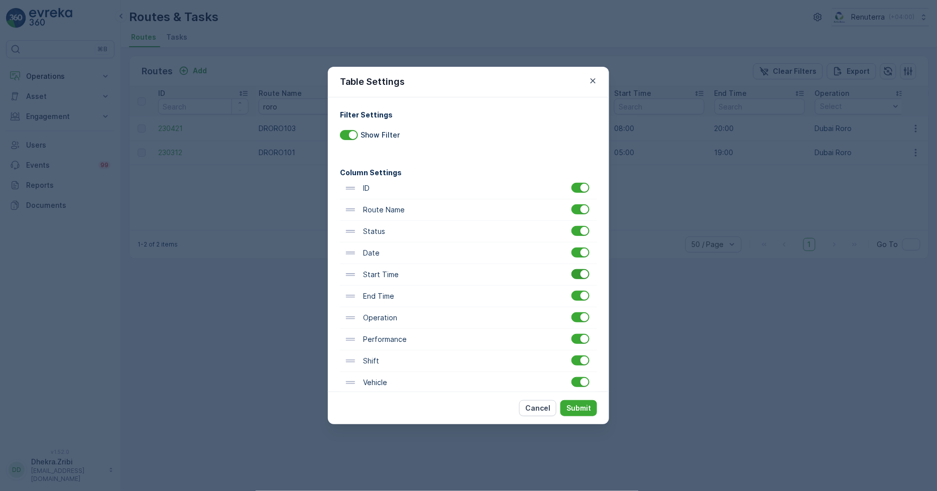
click at [576, 273] on div at bounding box center [580, 274] width 18 height 10
click at [571, 269] on input "checkbox" at bounding box center [571, 269] width 0 height 0
click at [584, 300] on div at bounding box center [580, 296] width 18 height 10
click at [571, 291] on input "checkbox" at bounding box center [571, 291] width 0 height 0
click at [592, 407] on button "Submit" at bounding box center [578, 408] width 37 height 16
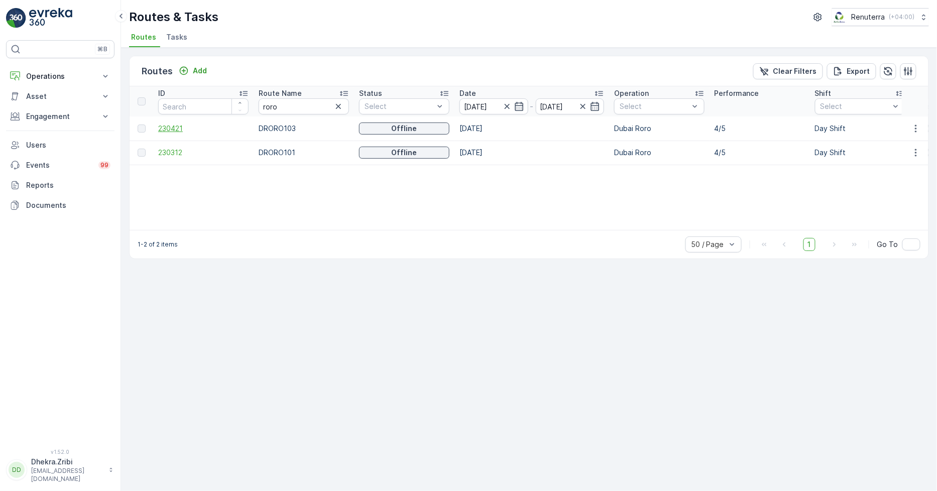
click at [177, 127] on span "230421" at bounding box center [203, 129] width 90 height 10
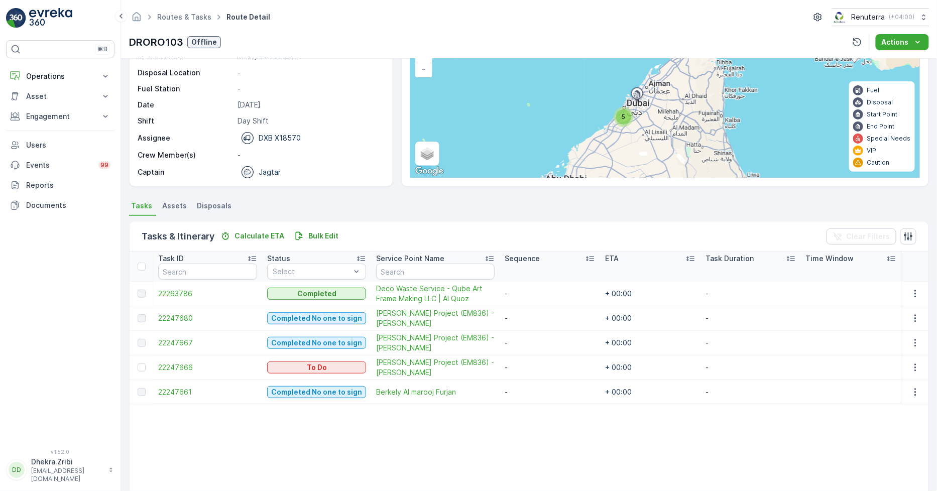
scroll to position [111, 0]
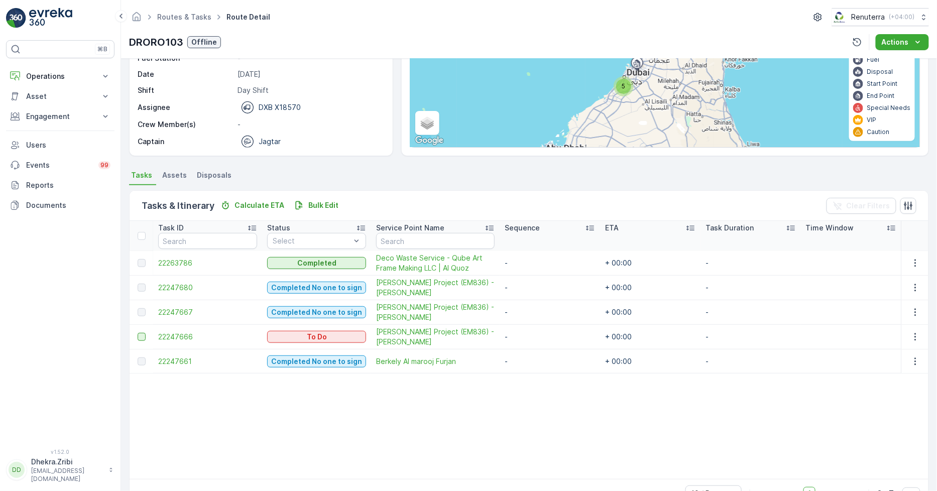
click at [140, 338] on div at bounding box center [142, 337] width 8 height 8
click at [138, 333] on input "checkbox" at bounding box center [138, 333] width 0 height 0
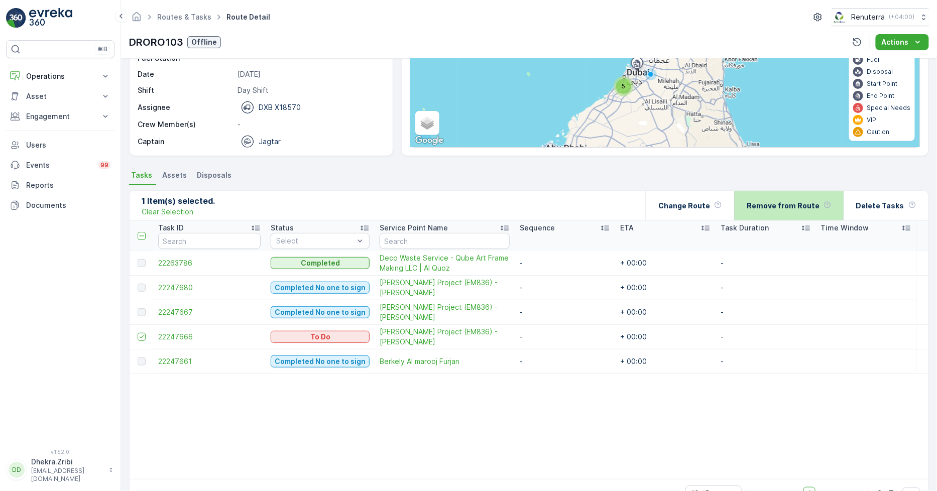
click at [775, 207] on p "Remove from Route" at bounding box center [783, 206] width 73 height 10
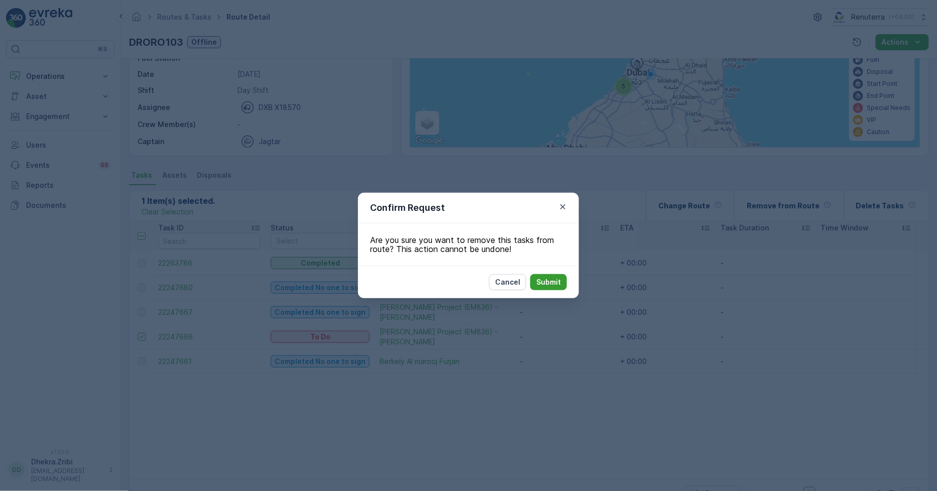
click at [540, 284] on p "Submit" at bounding box center [548, 282] width 25 height 10
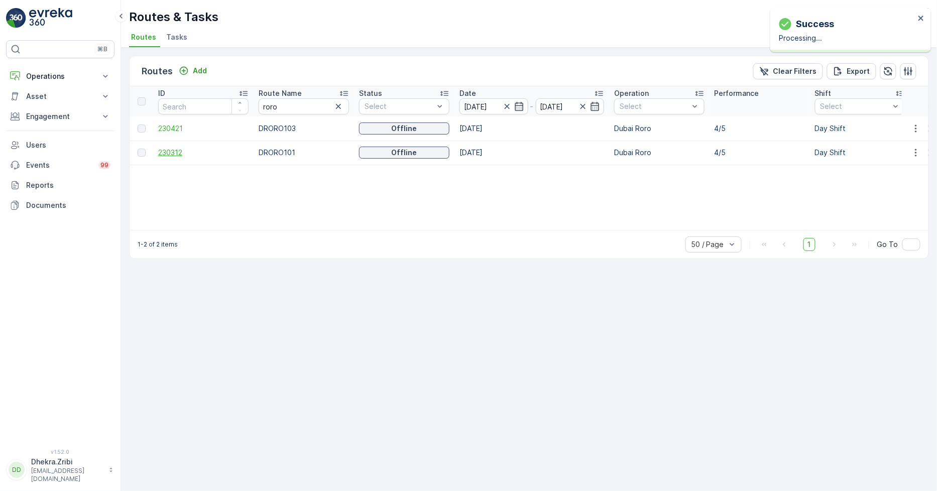
click at [168, 148] on span "230312" at bounding box center [203, 153] width 90 height 10
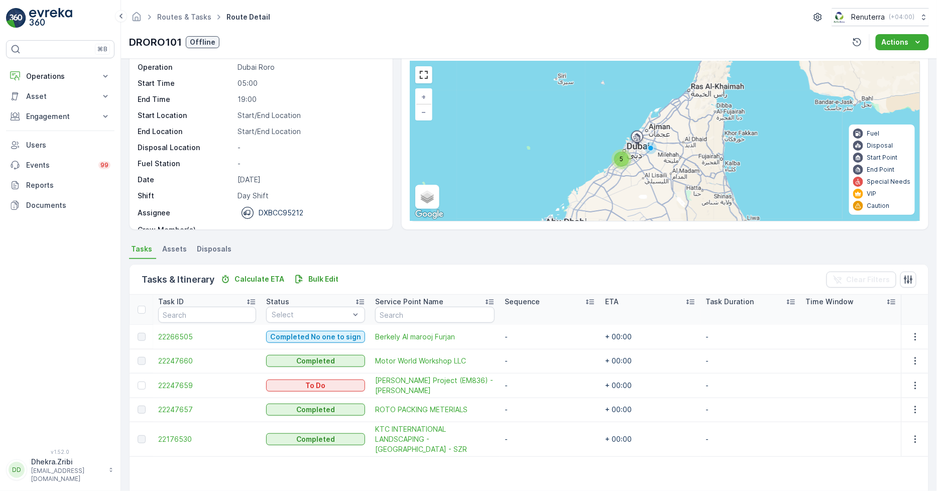
scroll to position [111, 0]
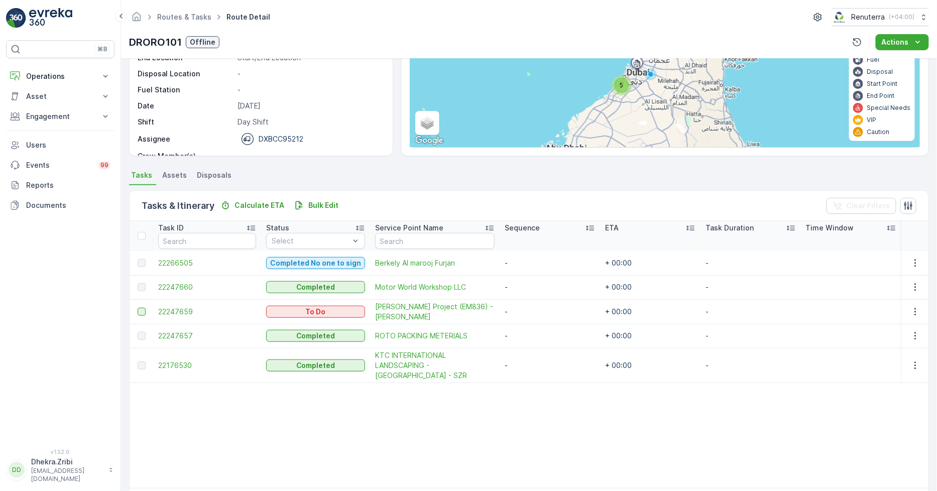
click at [138, 311] on div at bounding box center [142, 312] width 8 height 8
click at [138, 308] on input "checkbox" at bounding box center [138, 308] width 0 height 0
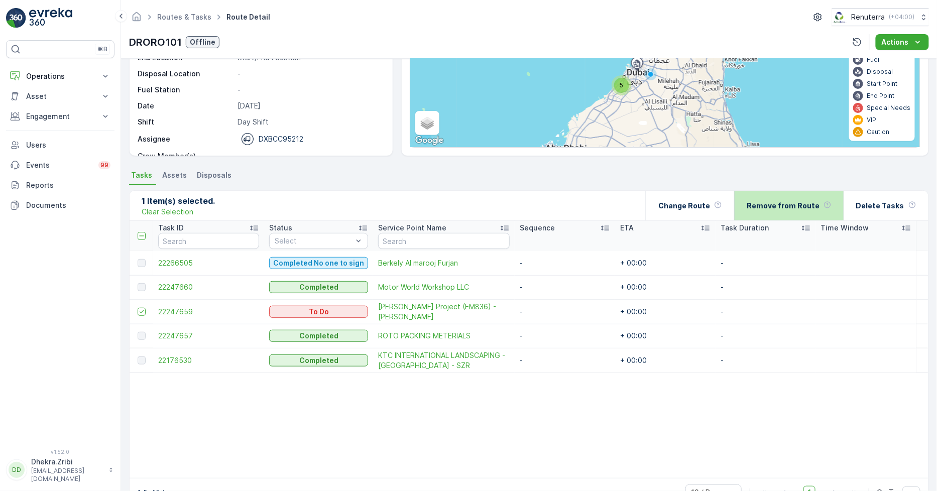
click at [772, 204] on p "Remove from Route" at bounding box center [783, 206] width 73 height 10
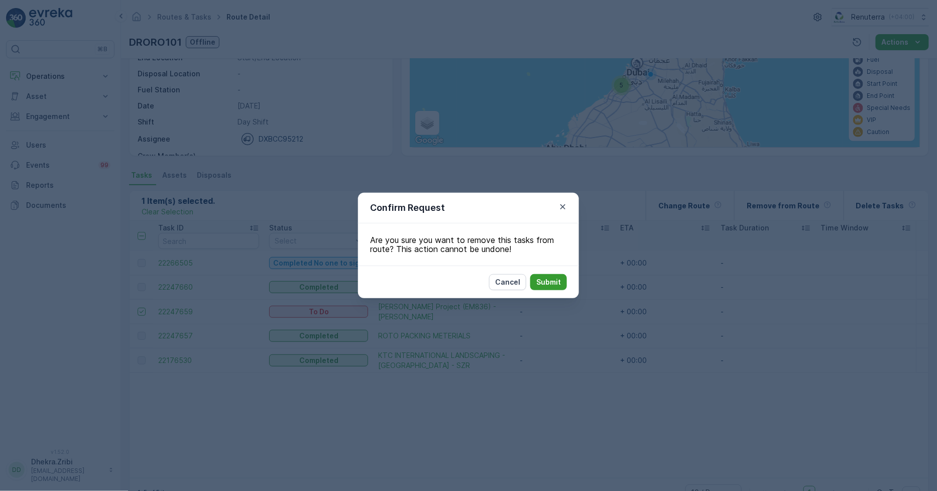
click at [545, 285] on p "Submit" at bounding box center [548, 282] width 25 height 10
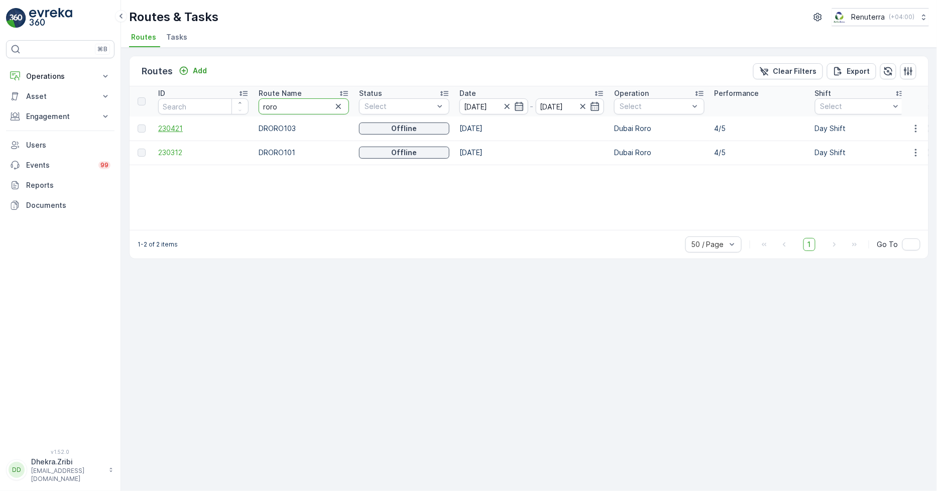
drag, startPoint x: 299, startPoint y: 104, endPoint x: 243, endPoint y: 133, distance: 62.6
click at [260, 104] on input "roro" at bounding box center [304, 106] width 90 height 16
drag, startPoint x: 295, startPoint y: 109, endPoint x: 219, endPoint y: 107, distance: 75.3
type input "hat"
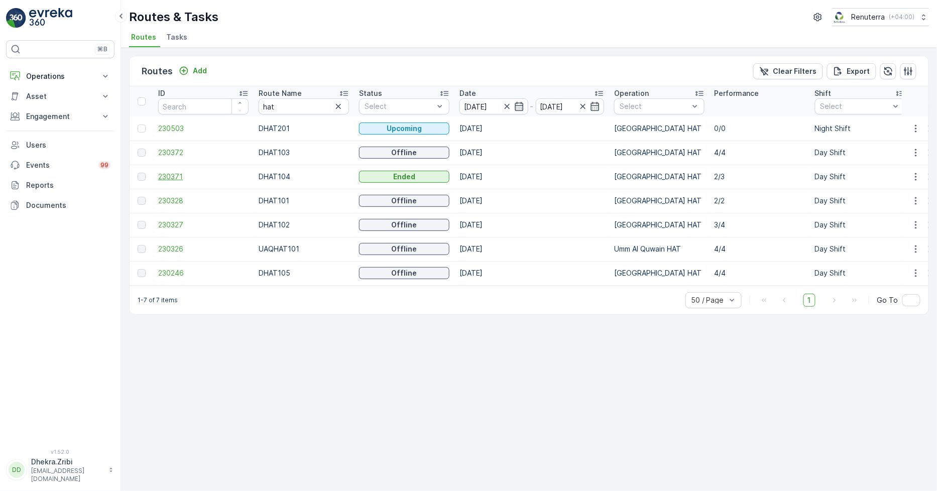
click at [172, 176] on span "230371" at bounding box center [203, 177] width 90 height 10
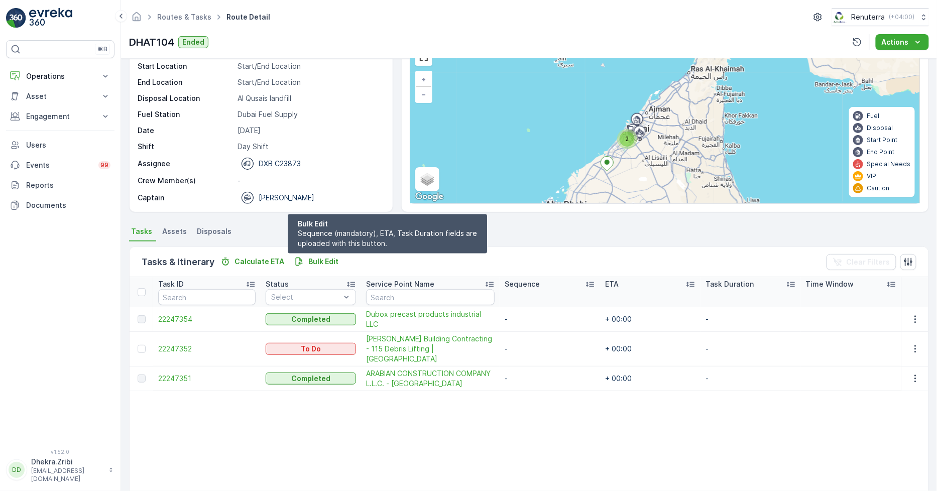
scroll to position [56, 0]
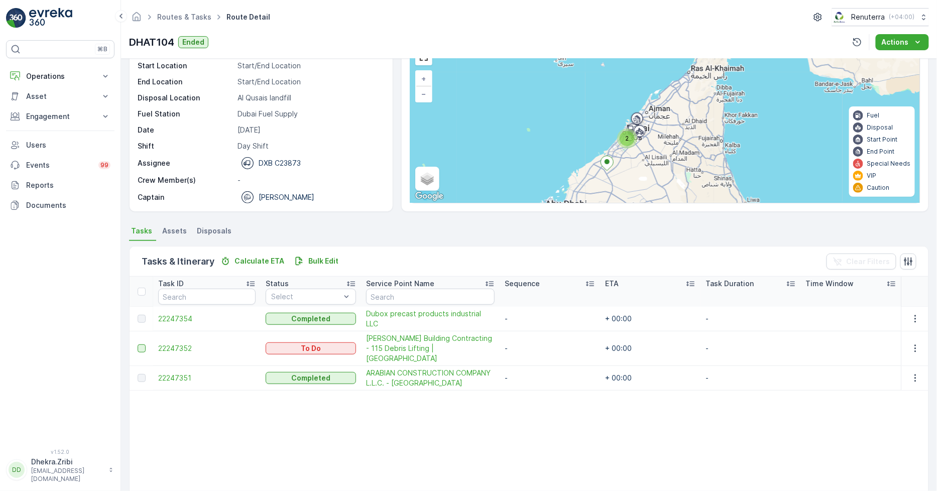
click at [139, 344] on div at bounding box center [142, 348] width 8 height 8
click at [138, 344] on input "checkbox" at bounding box center [138, 344] width 0 height 0
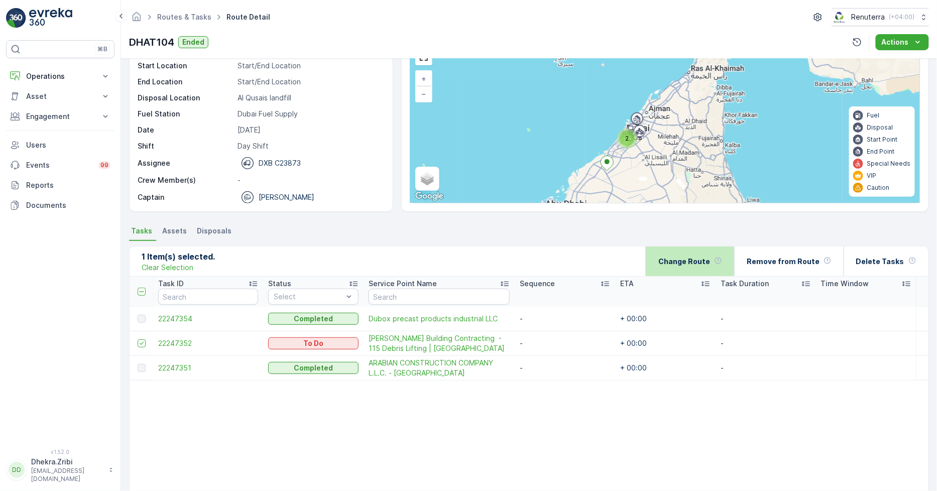
click at [701, 263] on p "Change Route" at bounding box center [684, 262] width 52 height 10
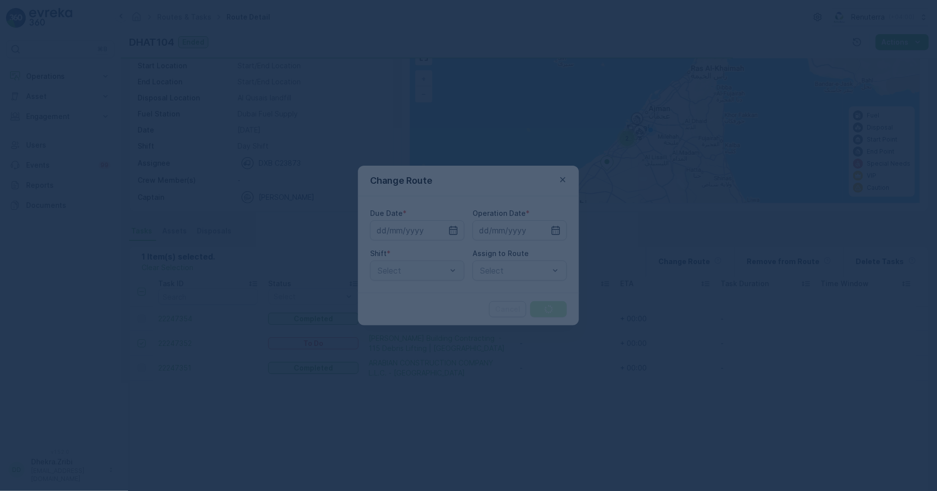
type input "[DATE]"
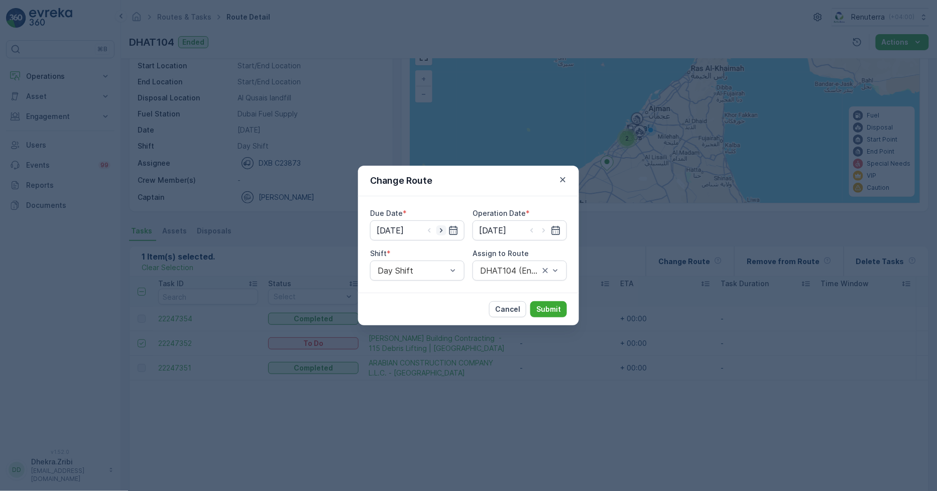
click at [440, 228] on icon "button" at bounding box center [441, 230] width 10 height 10
type input "[DATE]"
drag, startPoint x: 545, startPoint y: 229, endPoint x: 540, endPoint y: 239, distance: 11.0
click at [545, 230] on icon "button" at bounding box center [544, 230] width 10 height 10
type input "[DATE]"
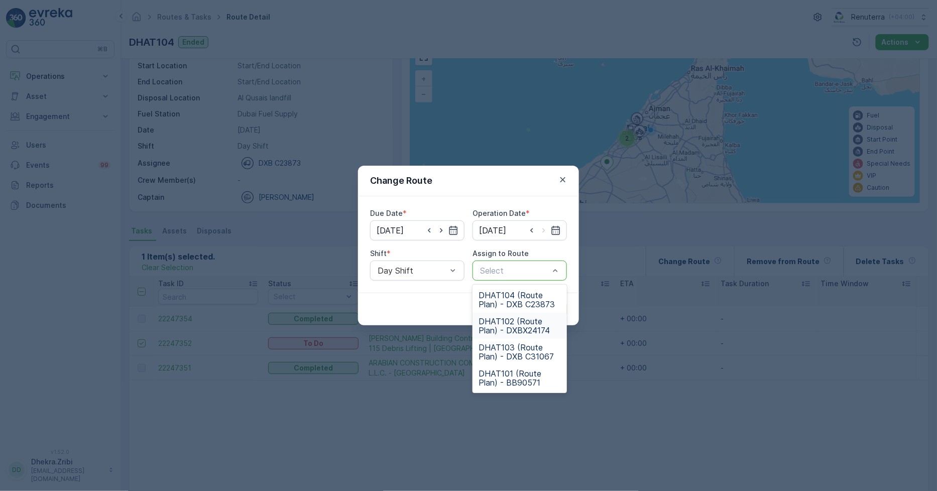
click at [516, 324] on span "DHAT102 (Route Plan) - DXBX24174" at bounding box center [519, 326] width 82 height 18
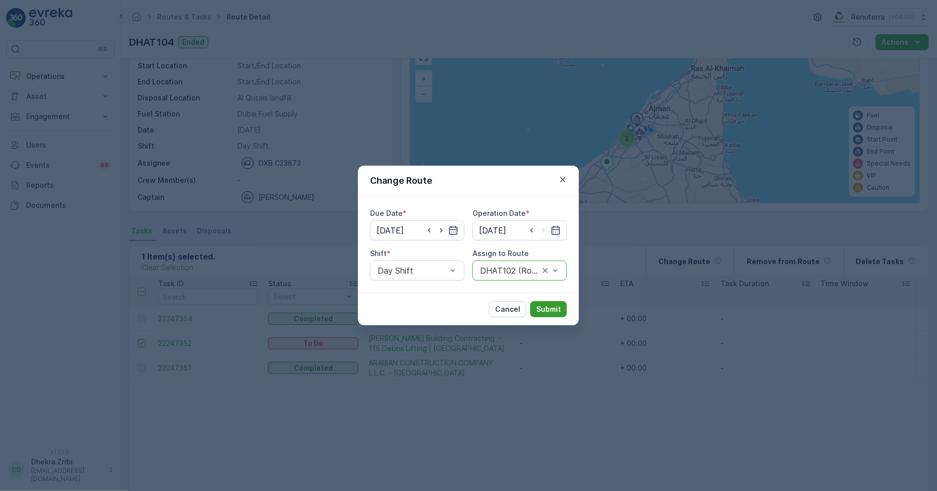
click at [545, 310] on p "Submit" at bounding box center [548, 309] width 25 height 10
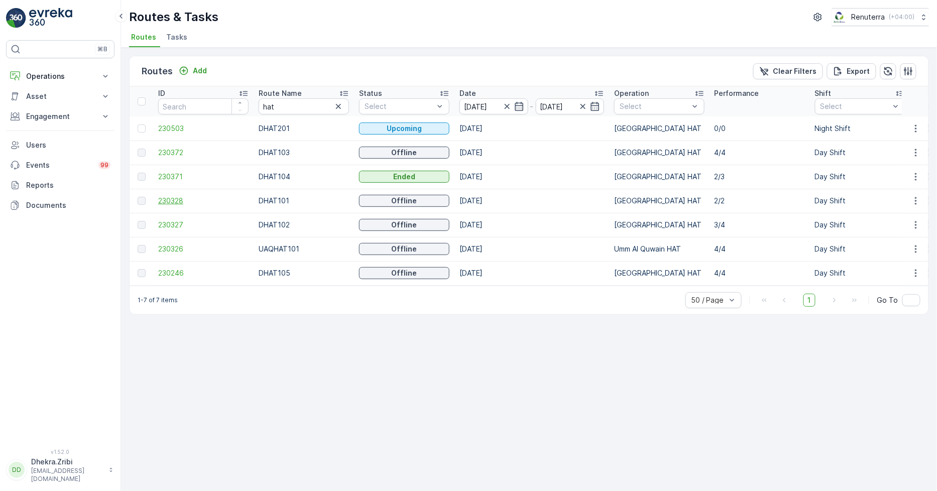
click at [173, 198] on span "230328" at bounding box center [203, 201] width 90 height 10
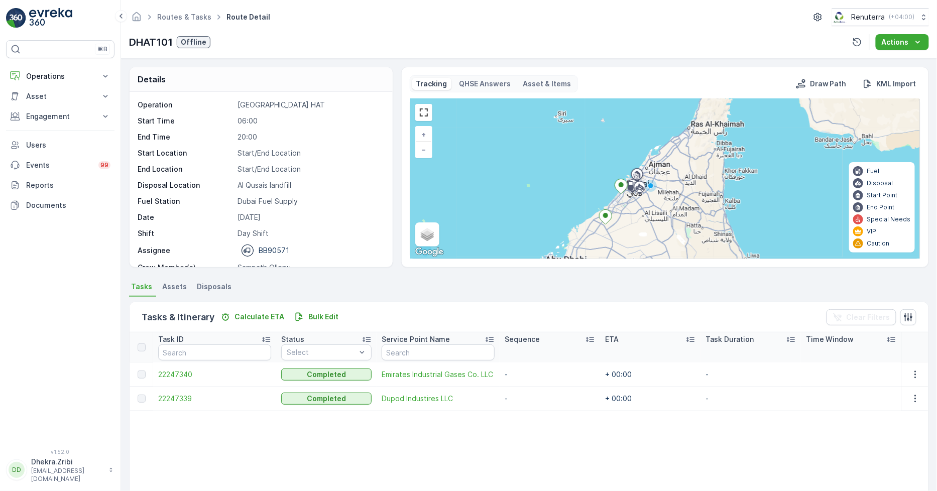
click at [181, 379] on td "22247340" at bounding box center [214, 374] width 123 height 24
click at [177, 372] on span "22247340" at bounding box center [214, 375] width 113 height 10
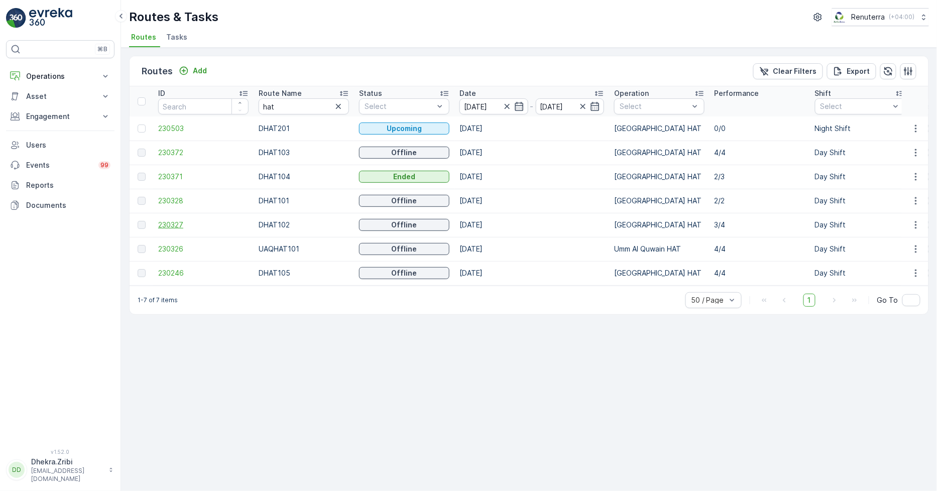
click at [170, 221] on span "230327" at bounding box center [203, 225] width 90 height 10
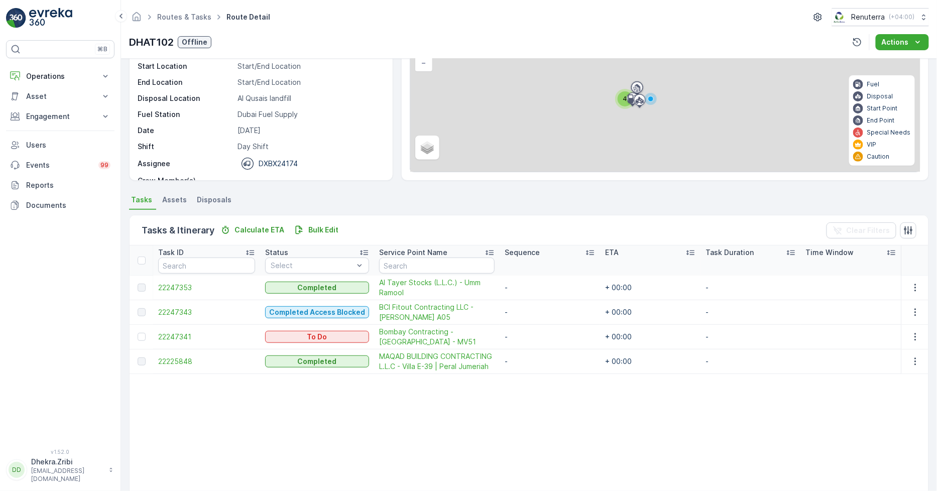
scroll to position [111, 0]
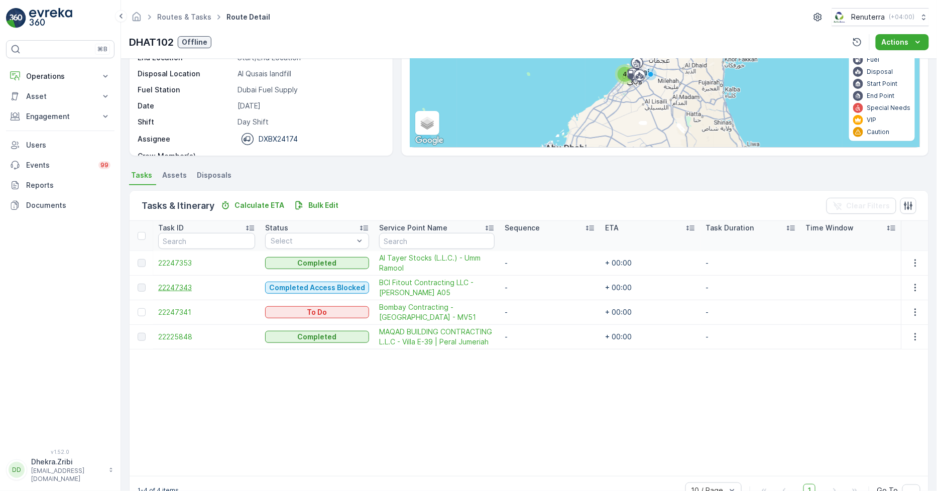
click at [183, 289] on span "22247343" at bounding box center [206, 288] width 97 height 10
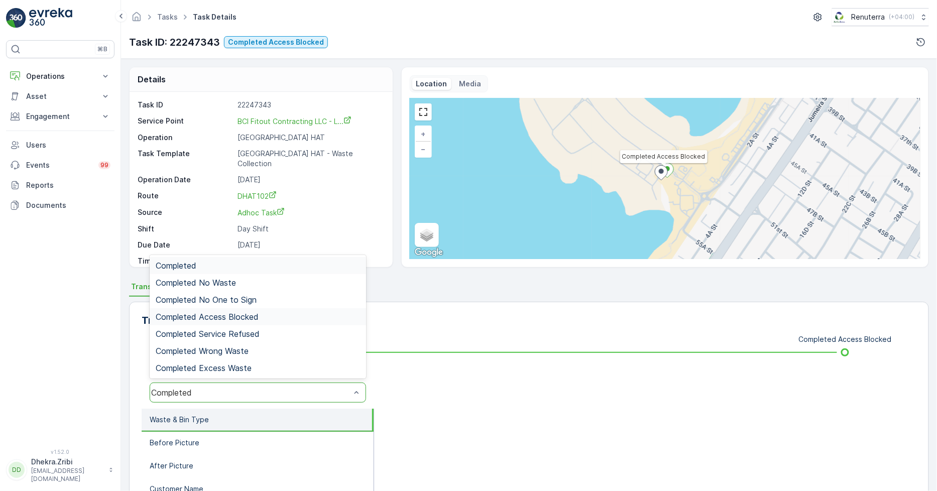
click at [242, 313] on span "Completed Access Blocked" at bounding box center [207, 316] width 103 height 9
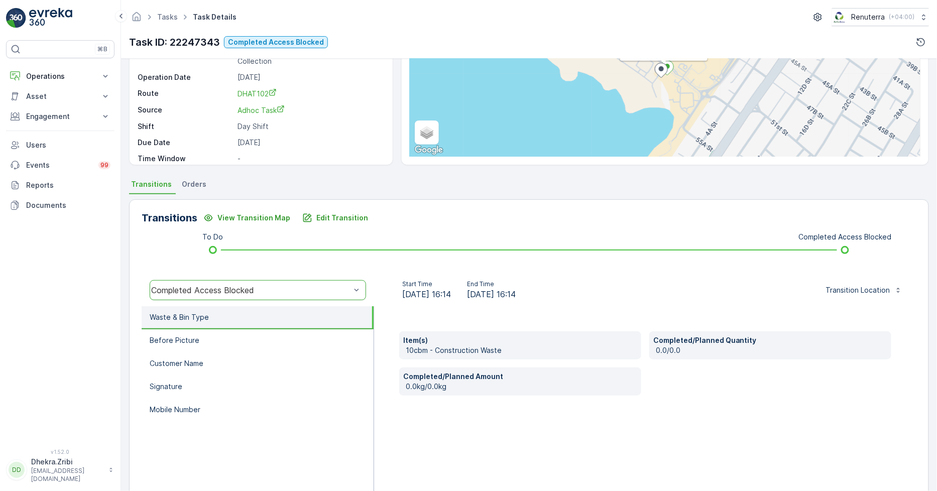
scroll to position [111, 0]
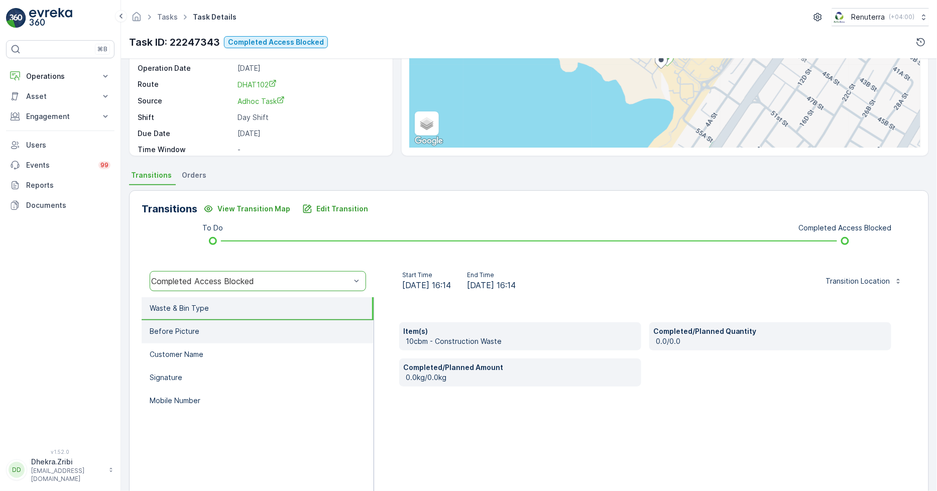
click at [178, 329] on p "Before Picture" at bounding box center [175, 331] width 50 height 10
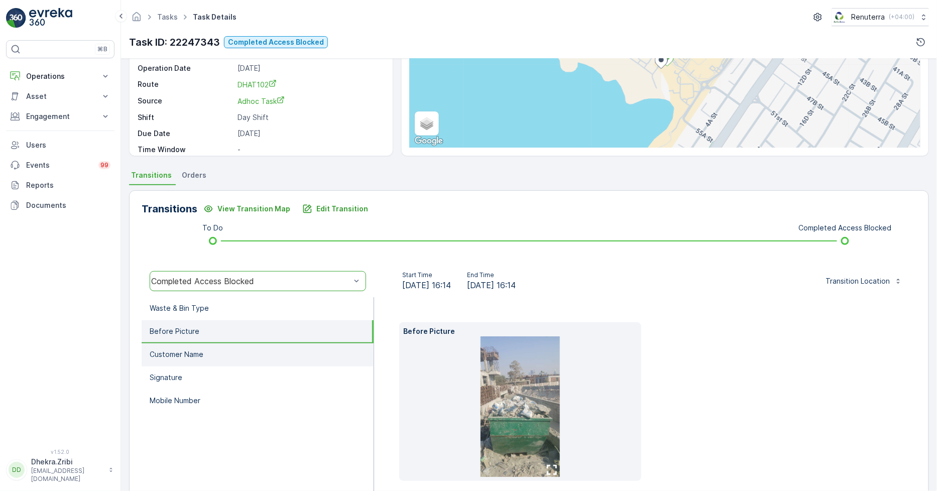
click at [185, 347] on li "Customer Name" at bounding box center [258, 354] width 232 height 23
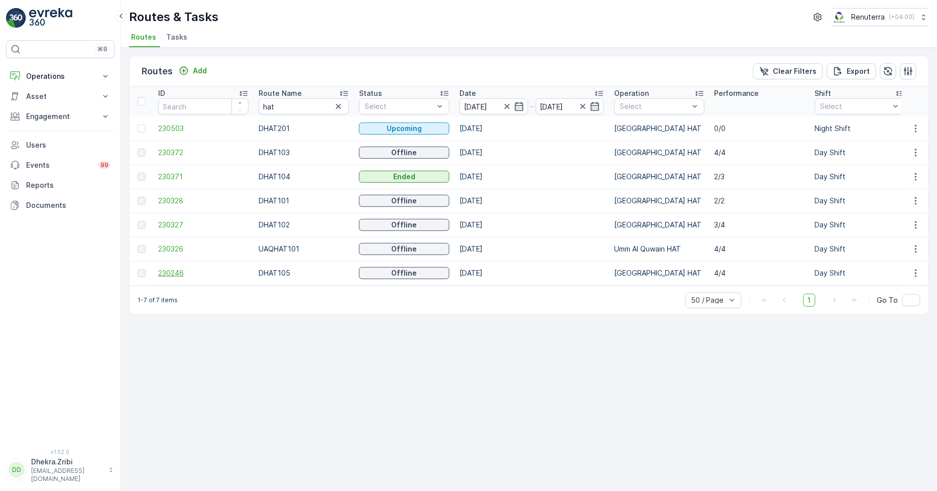
click at [178, 268] on span "230246" at bounding box center [203, 273] width 90 height 10
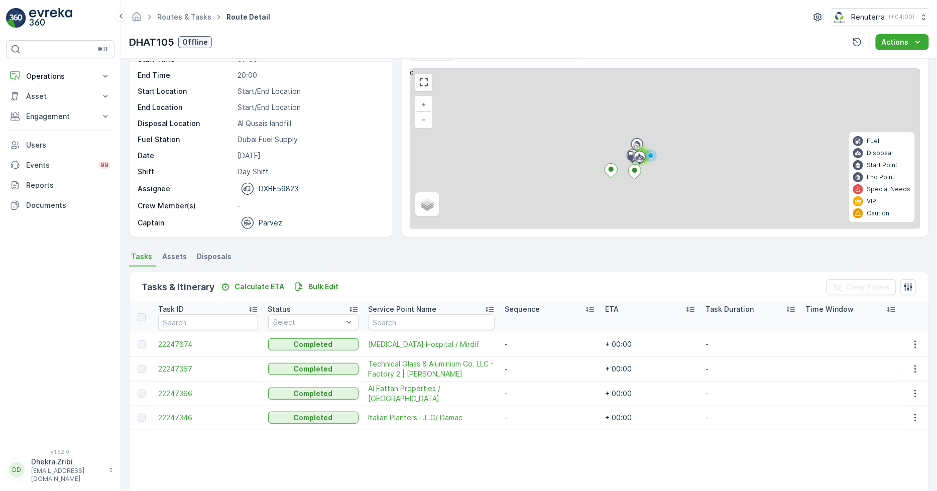
scroll to position [111, 0]
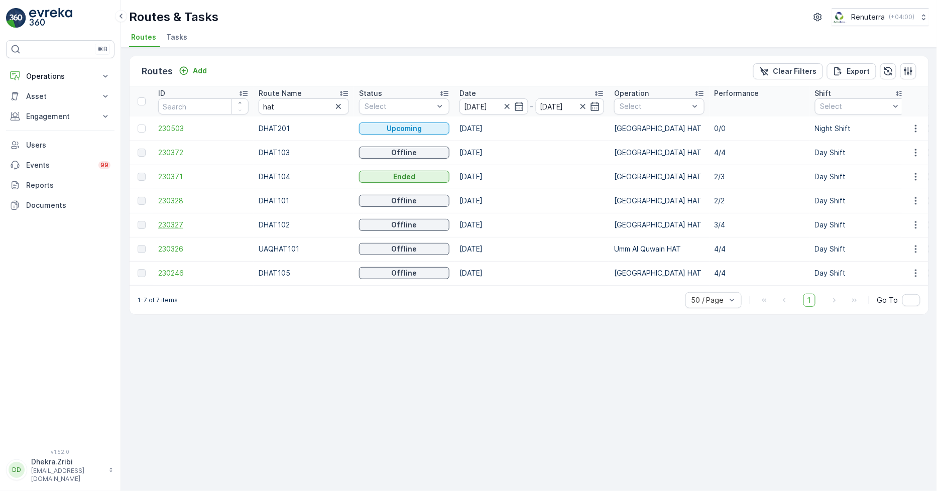
click at [181, 224] on span "230327" at bounding box center [203, 225] width 90 height 10
click at [179, 272] on span "230246" at bounding box center [203, 273] width 90 height 10
drag, startPoint x: 315, startPoint y: 105, endPoint x: 208, endPoint y: 109, distance: 107.5
type input "roro"
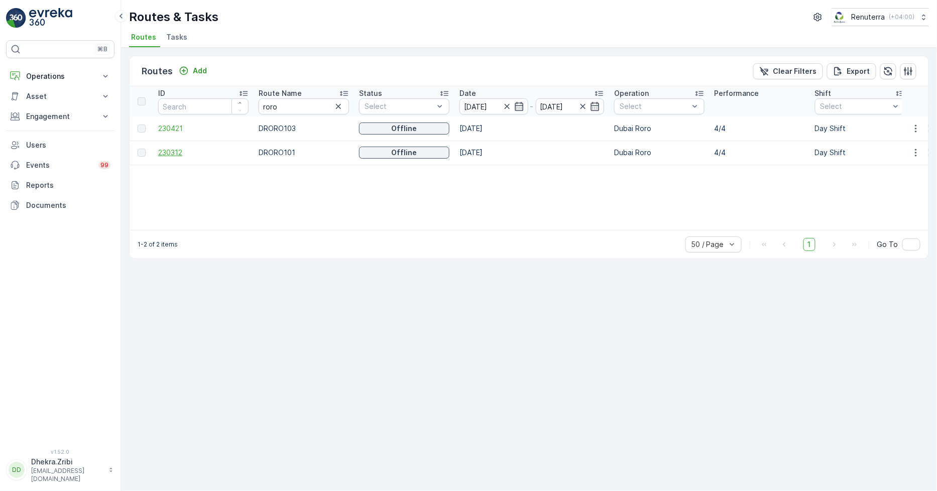
click at [175, 151] on span "230312" at bounding box center [203, 153] width 90 height 10
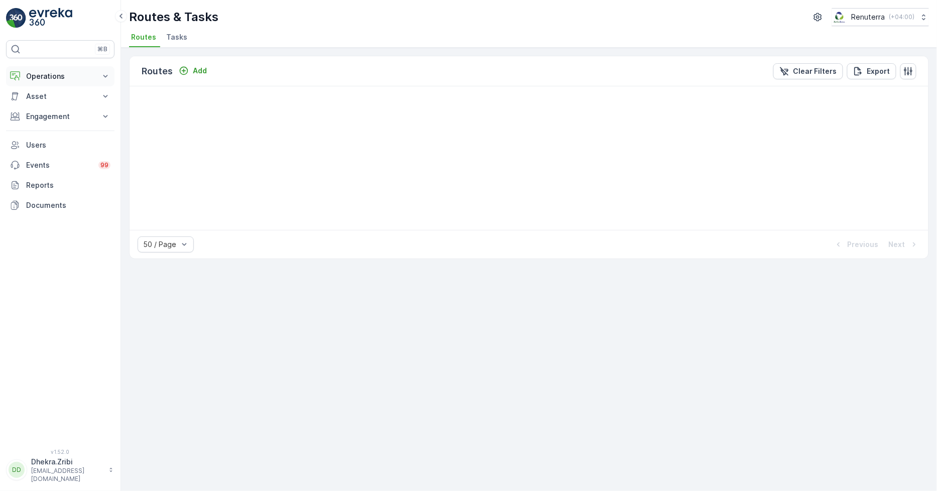
click at [51, 72] on p "Operations" at bounding box center [60, 76] width 68 height 10
click at [46, 117] on p "Routes & Tasks" at bounding box center [52, 121] width 52 height 10
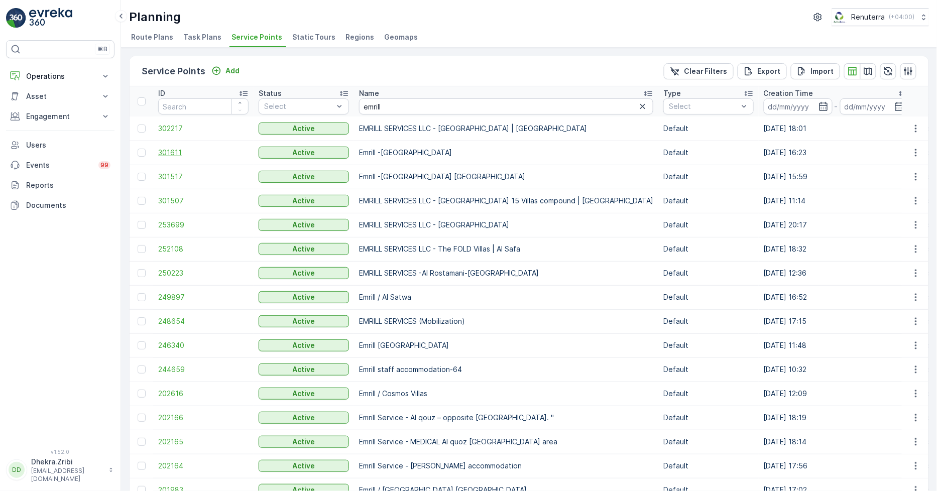
click at [178, 148] on span "301611" at bounding box center [203, 153] width 90 height 10
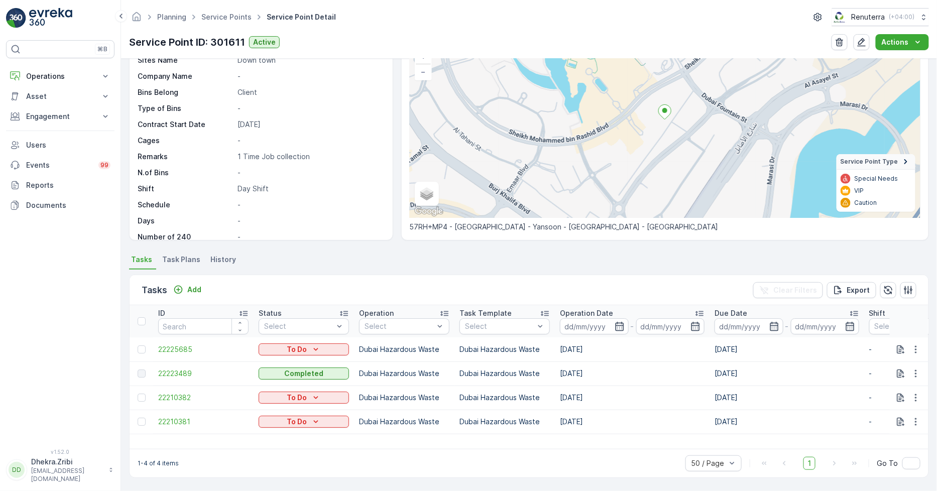
scroll to position [77, 0]
click at [178, 421] on span "22210381" at bounding box center [203, 422] width 90 height 10
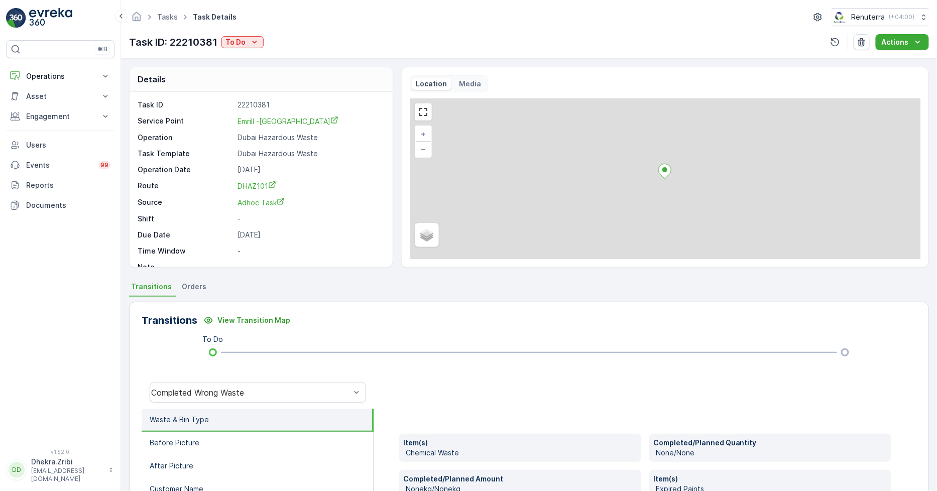
click at [227, 44] on p "To Do" at bounding box center [235, 42] width 20 height 10
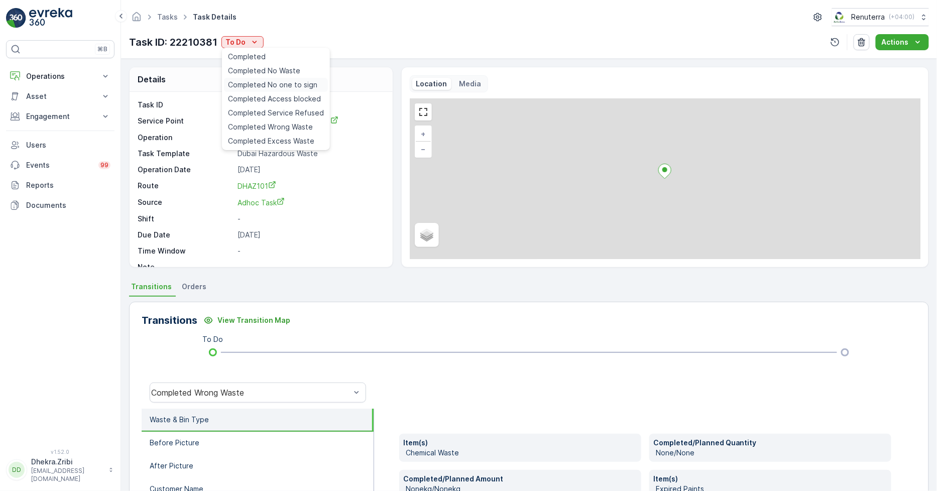
click at [287, 82] on span "Completed No one to sign" at bounding box center [272, 85] width 89 height 10
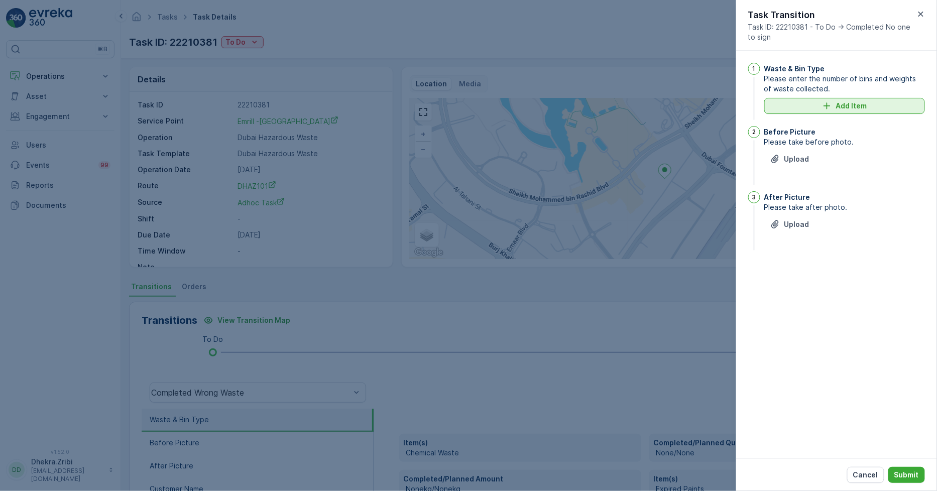
click at [821, 102] on div "Add Item" at bounding box center [844, 106] width 149 height 10
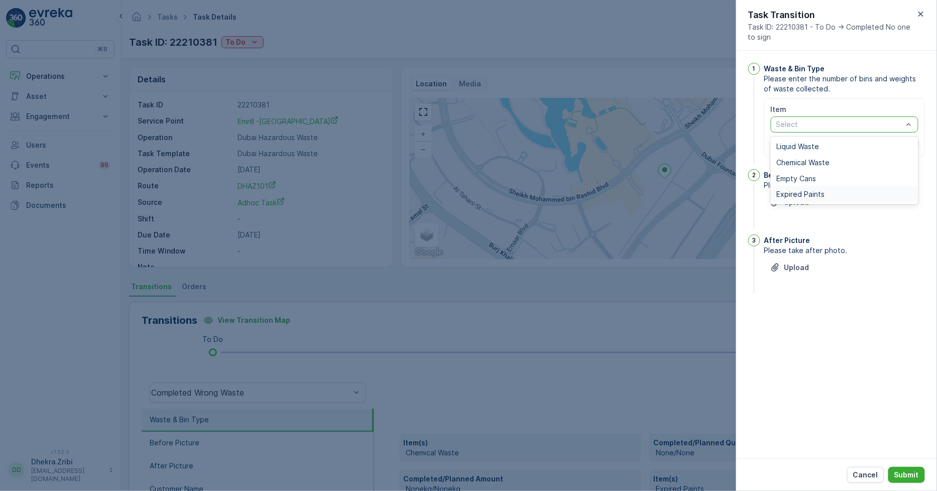
click at [807, 193] on span "Expired Paints" at bounding box center [801, 194] width 48 height 8
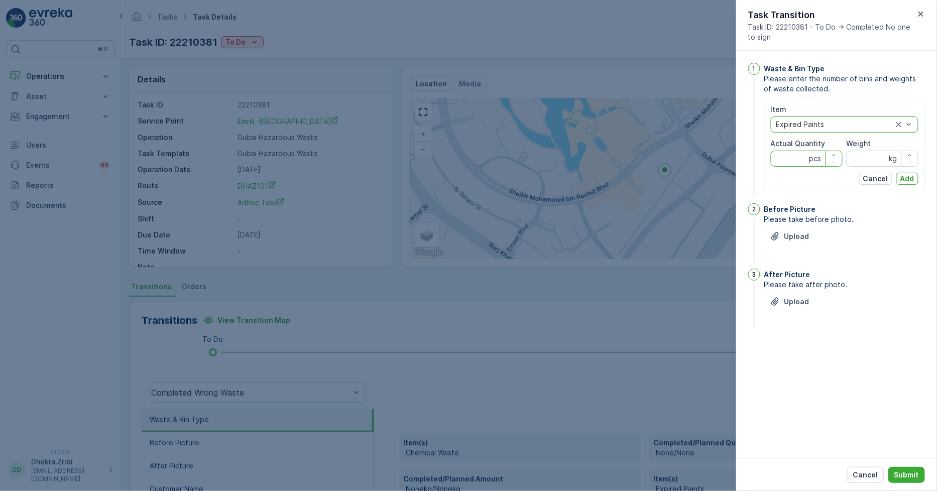
drag, startPoint x: 793, startPoint y: 154, endPoint x: 788, endPoint y: 152, distance: 5.2
click at [790, 152] on Quantity "Actual Quantity" at bounding box center [807, 159] width 72 height 16
type Quantity "1"
click at [875, 163] on input "Weight" at bounding box center [882, 159] width 72 height 16
type input "1355"
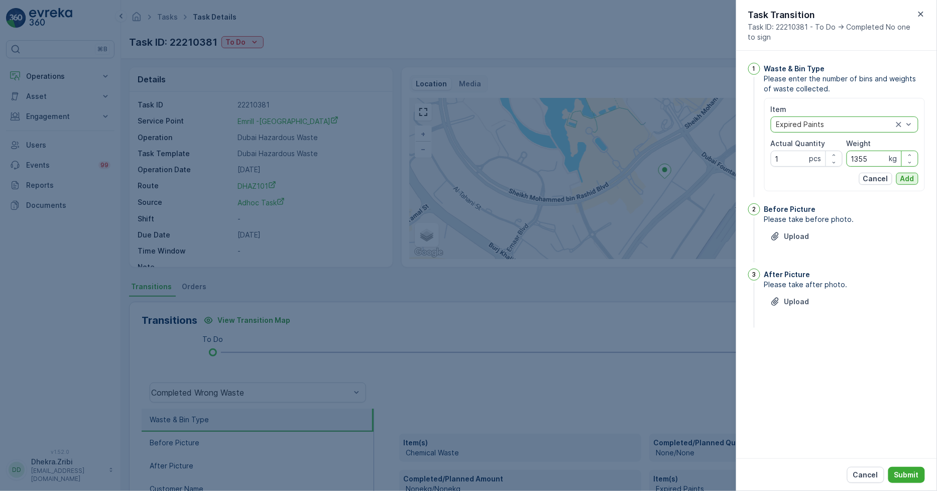
click at [905, 177] on p "Add" at bounding box center [907, 179] width 14 height 10
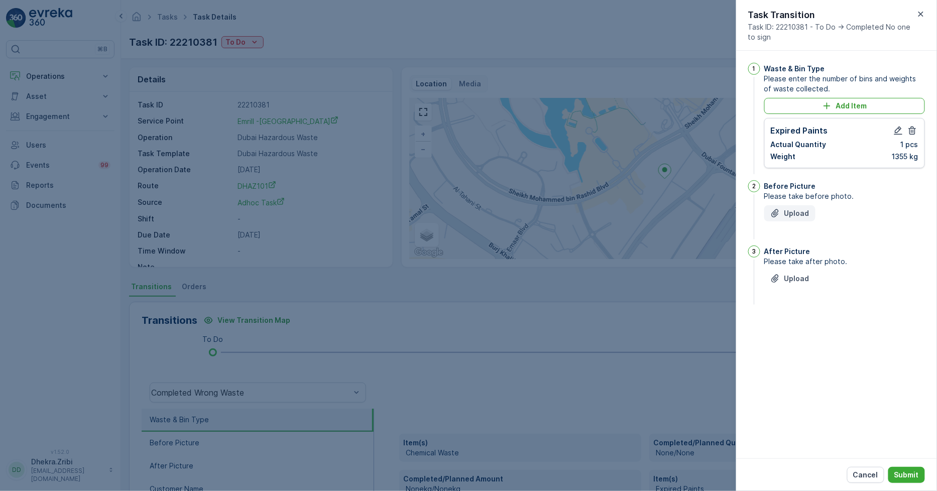
click at [791, 213] on p "Upload" at bounding box center [796, 213] width 25 height 10
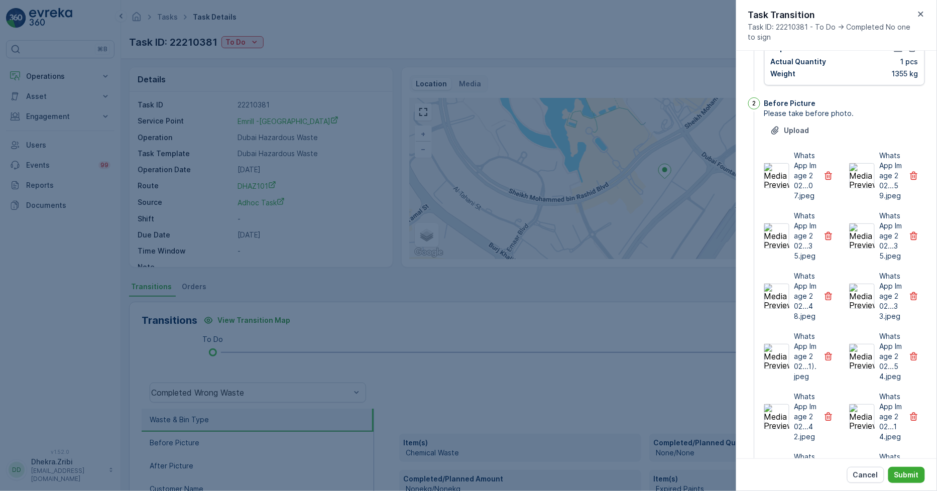
scroll to position [63, 0]
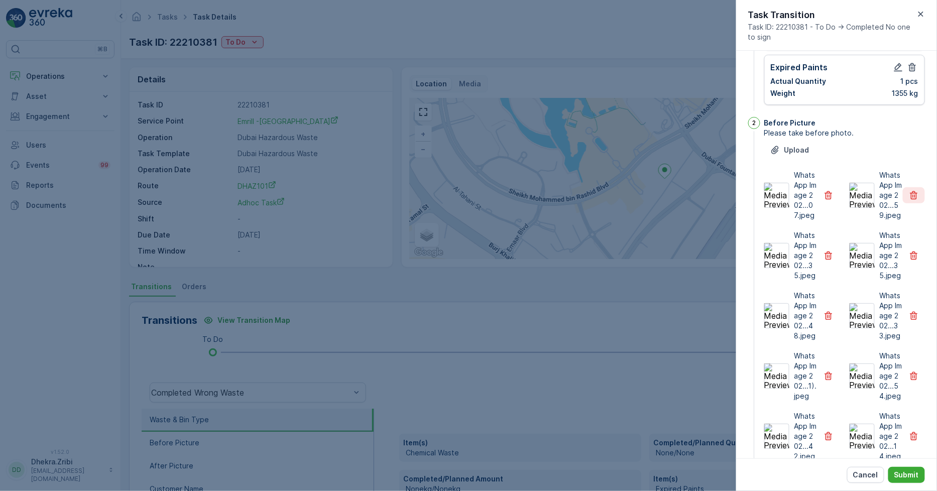
click at [909, 200] on icon "button" at bounding box center [914, 195] width 10 height 10
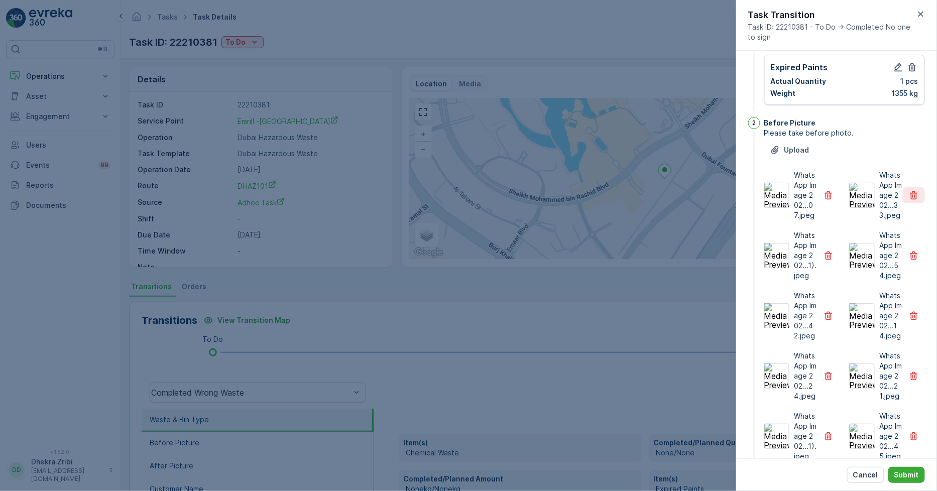
click at [909, 200] on icon "button" at bounding box center [914, 195] width 10 height 10
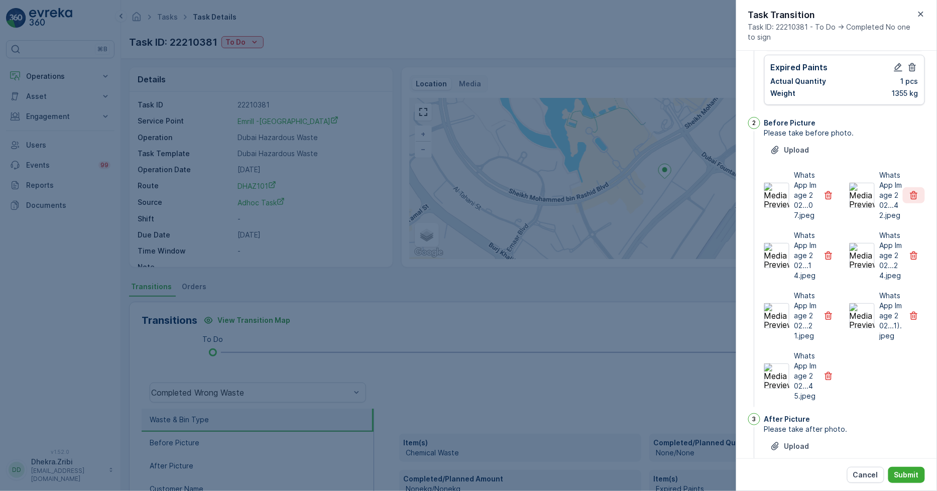
click at [909, 200] on icon "button" at bounding box center [914, 195] width 10 height 10
click at [909, 200] on icon "button" at bounding box center [914, 197] width 10 height 10
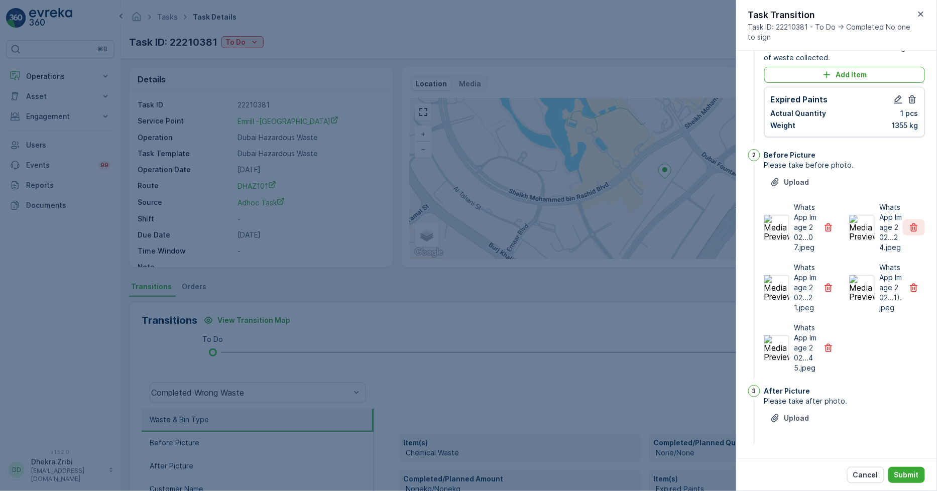
click at [910, 223] on icon "button" at bounding box center [914, 227] width 8 height 9
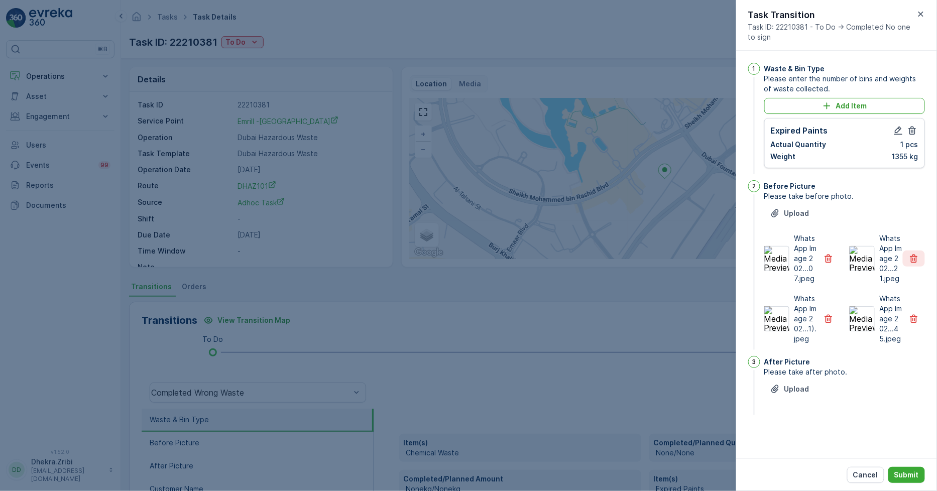
scroll to position [0, 0]
click at [909, 200] on span "Please take before photo." at bounding box center [844, 196] width 161 height 10
click at [917, 260] on icon "button" at bounding box center [914, 259] width 10 height 10
click at [917, 259] on icon "button" at bounding box center [914, 259] width 10 height 10
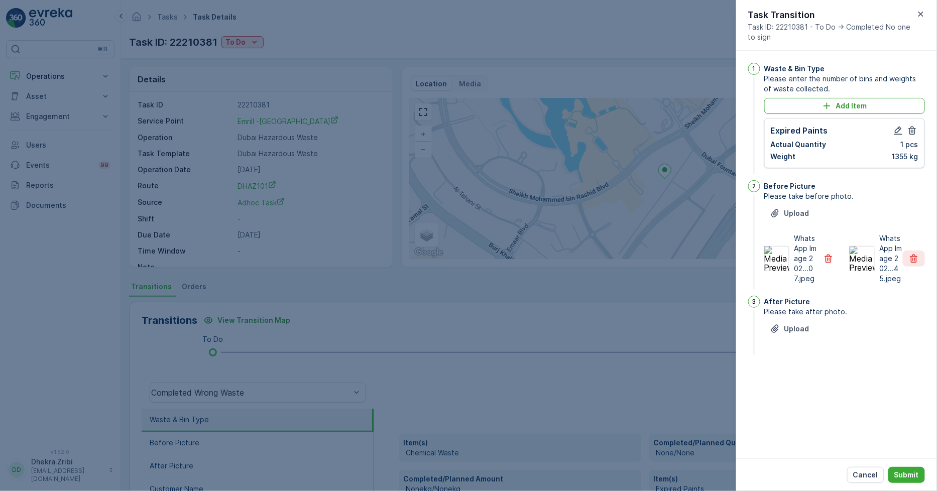
click at [917, 259] on icon "button" at bounding box center [914, 259] width 10 height 10
click at [831, 256] on icon "button" at bounding box center [828, 259] width 10 height 10
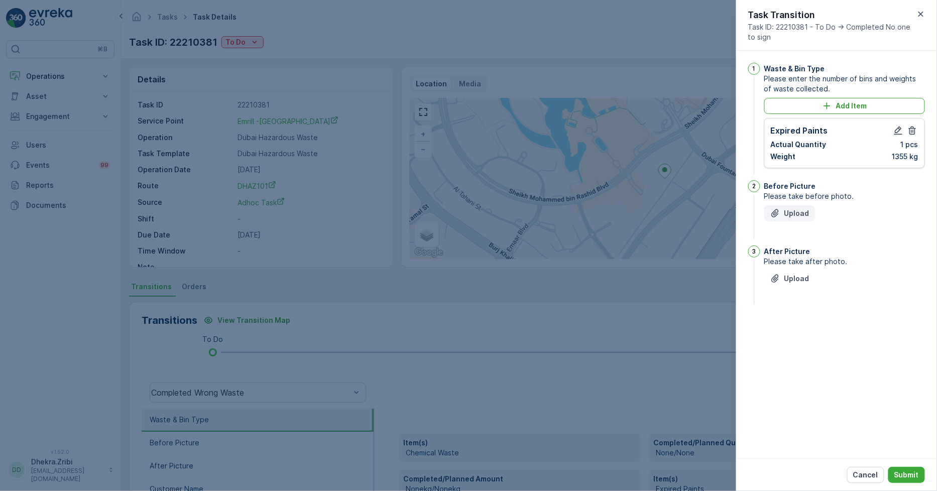
click at [791, 215] on p "Upload" at bounding box center [796, 213] width 25 height 10
drag, startPoint x: 785, startPoint y: 326, endPoint x: 804, endPoint y: 419, distance: 94.3
click at [804, 419] on div "1 Waste & Bin Type Please enter the number of bins and weights of waste collect…" at bounding box center [836, 255] width 201 height 408
click at [824, 259] on icon "button" at bounding box center [828, 259] width 10 height 10
click at [787, 216] on p "Upload" at bounding box center [796, 213] width 25 height 10
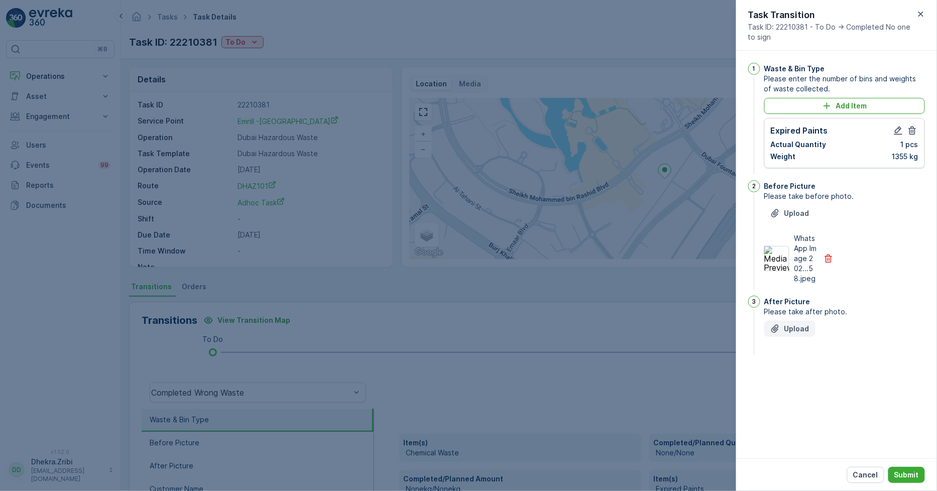
click at [790, 332] on p "Upload" at bounding box center [796, 329] width 25 height 10
click at [897, 477] on p "Submit" at bounding box center [906, 475] width 25 height 10
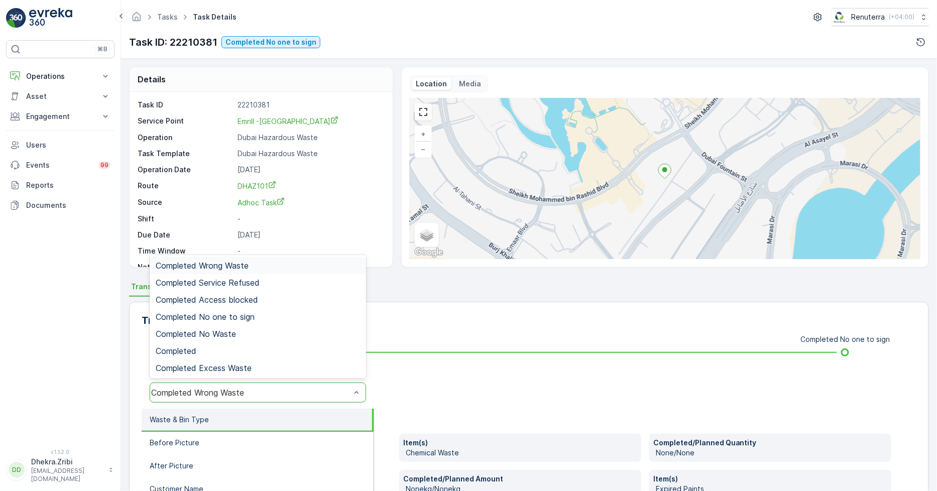
click at [237, 387] on div "Completed Wrong Waste" at bounding box center [258, 393] width 216 height 20
click at [250, 312] on span "Completed No one to sign" at bounding box center [205, 316] width 99 height 9
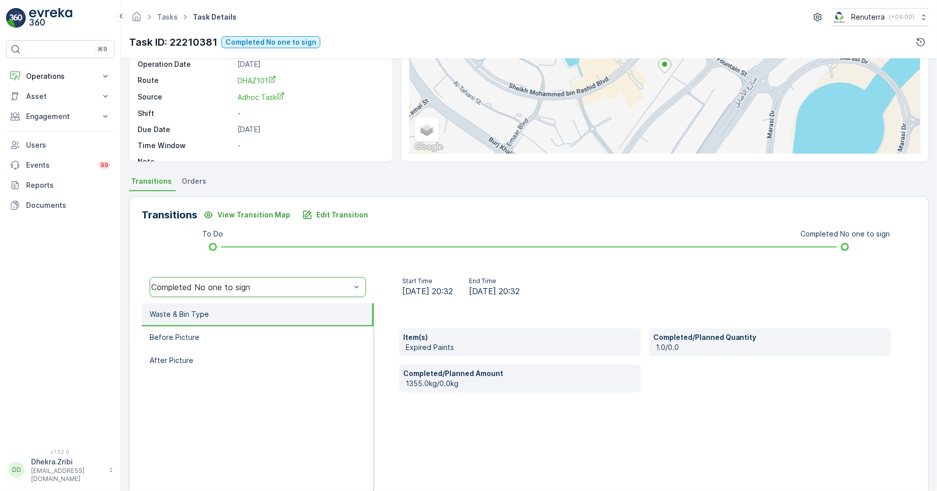
scroll to position [111, 0]
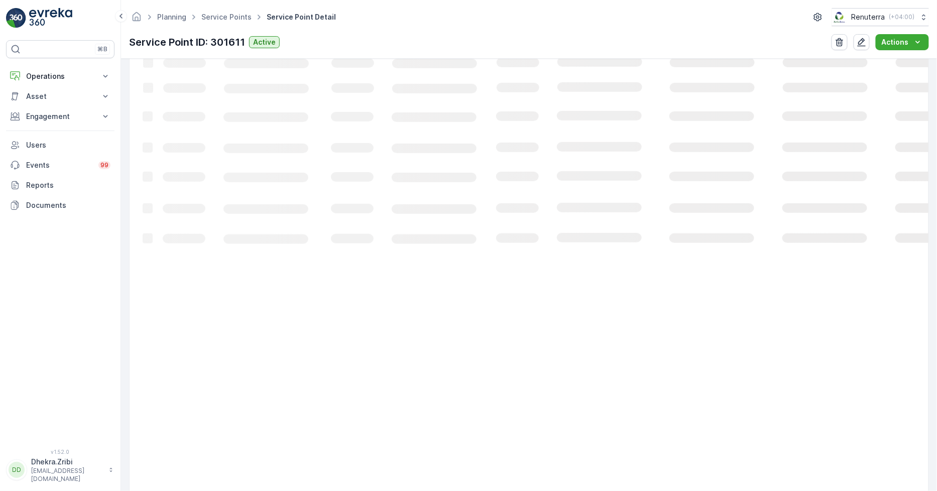
scroll to position [77, 0]
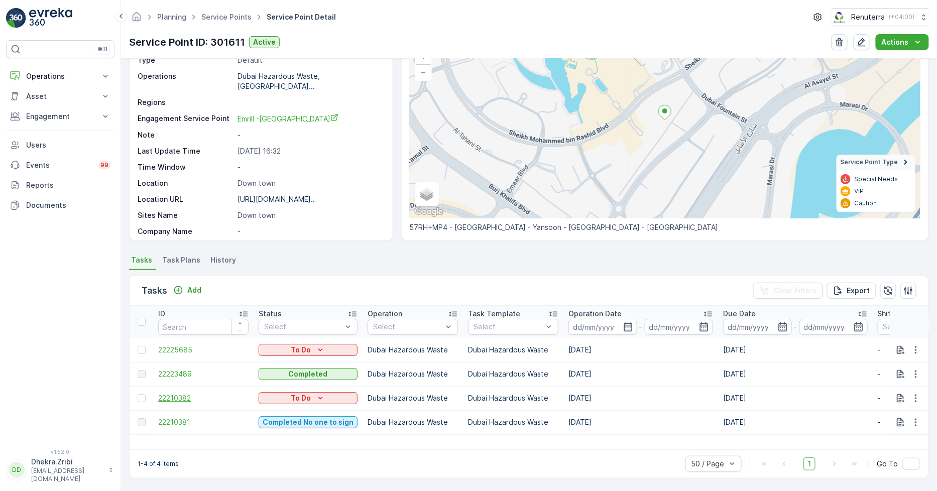
click at [178, 397] on span "22210382" at bounding box center [203, 398] width 90 height 10
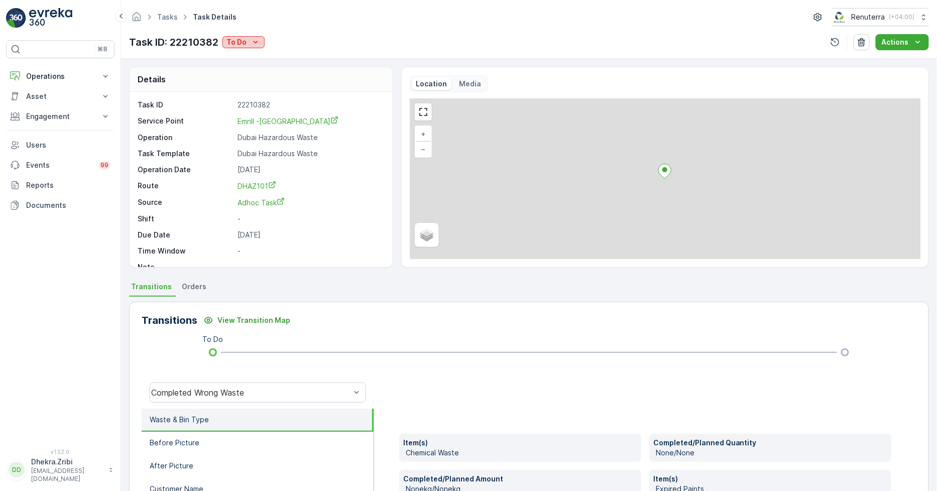
click at [231, 41] on p "To Do" at bounding box center [236, 42] width 20 height 10
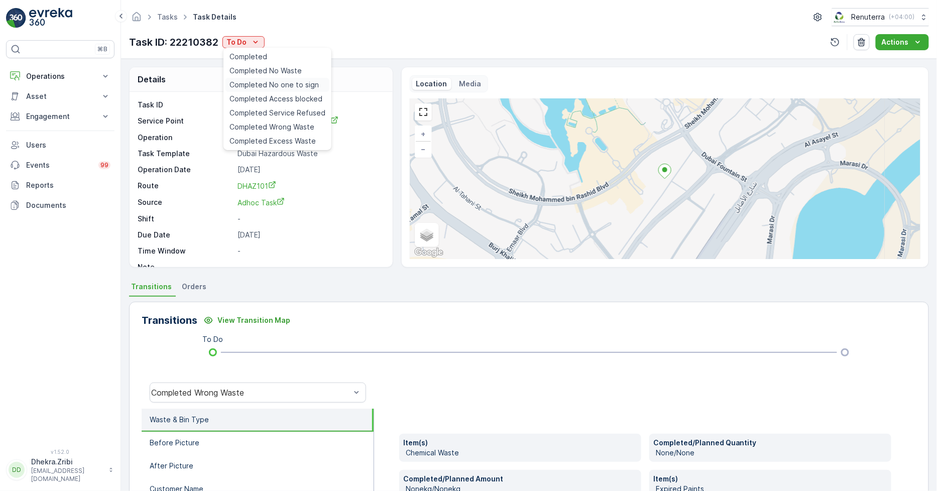
click at [277, 84] on span "Completed No one to sign" at bounding box center [273, 85] width 89 height 10
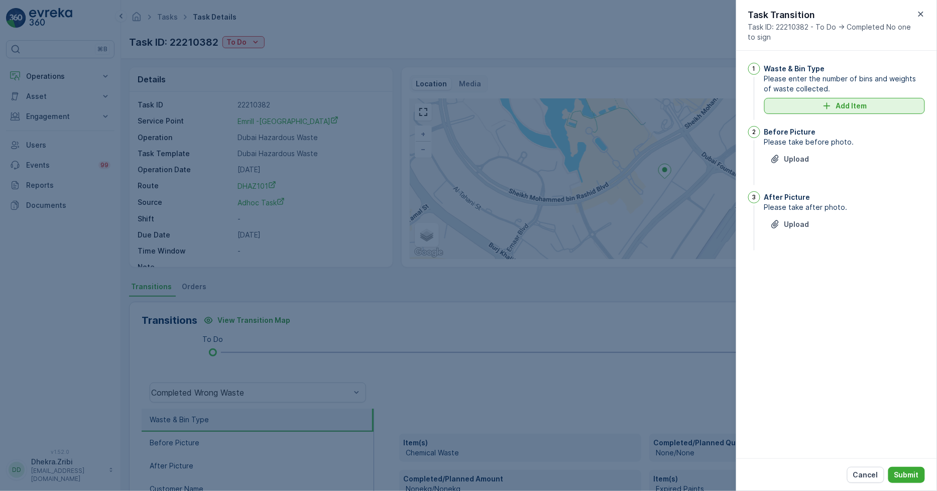
click at [825, 107] on icon "Add Item" at bounding box center [827, 106] width 10 height 10
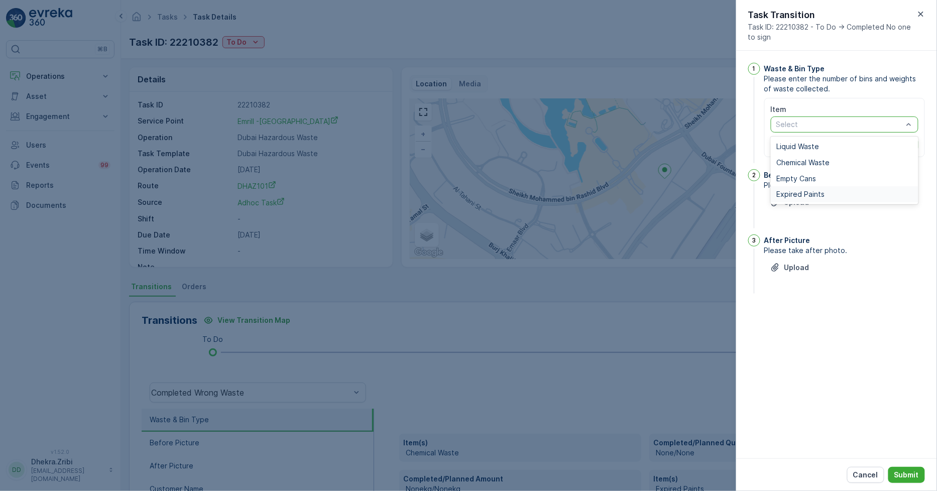
click at [805, 193] on span "Expired Paints" at bounding box center [801, 194] width 48 height 8
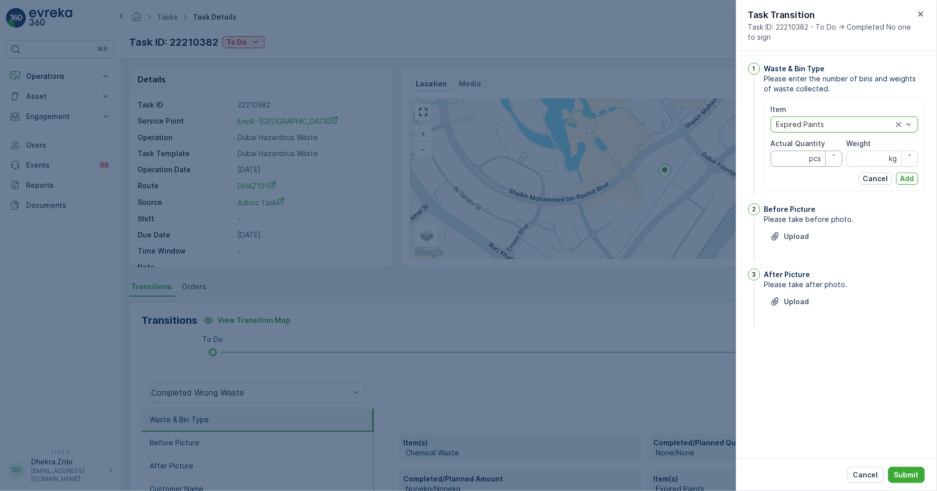
click at [794, 157] on Quantity "Actual Quantity" at bounding box center [807, 159] width 72 height 16
type Quantity "1"
click at [876, 156] on input "Weight" at bounding box center [882, 159] width 72 height 16
type input "1800"
click at [915, 176] on button "Add" at bounding box center [907, 179] width 22 height 12
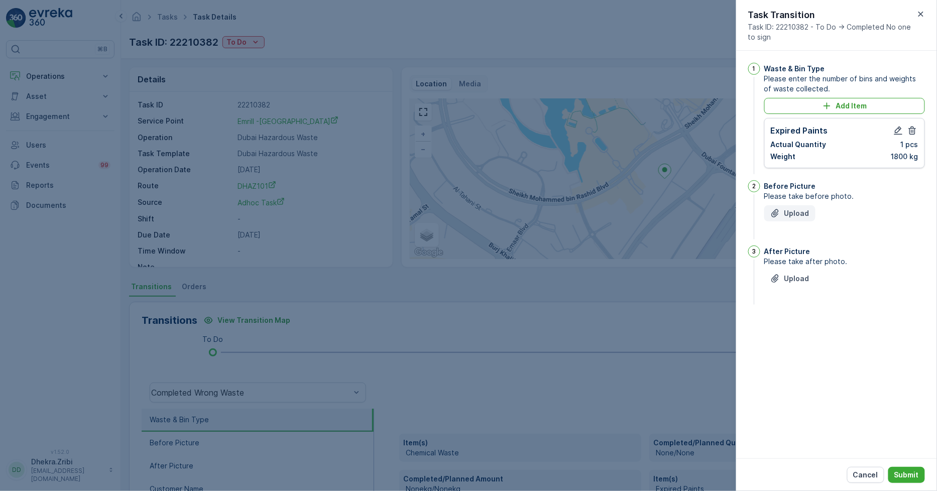
click at [779, 214] on icon "Upload File" at bounding box center [775, 213] width 10 height 10
click at [800, 329] on p "Upload" at bounding box center [796, 329] width 25 height 10
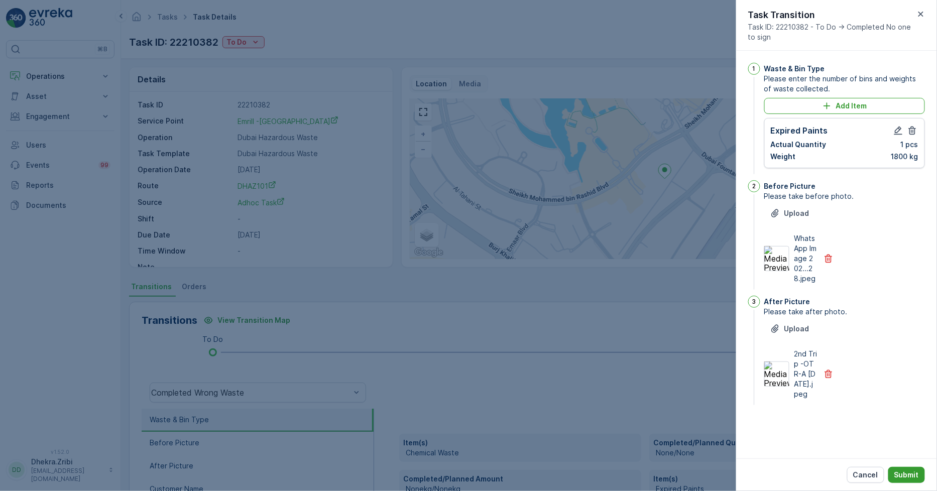
click at [904, 475] on p "Submit" at bounding box center [906, 475] width 25 height 10
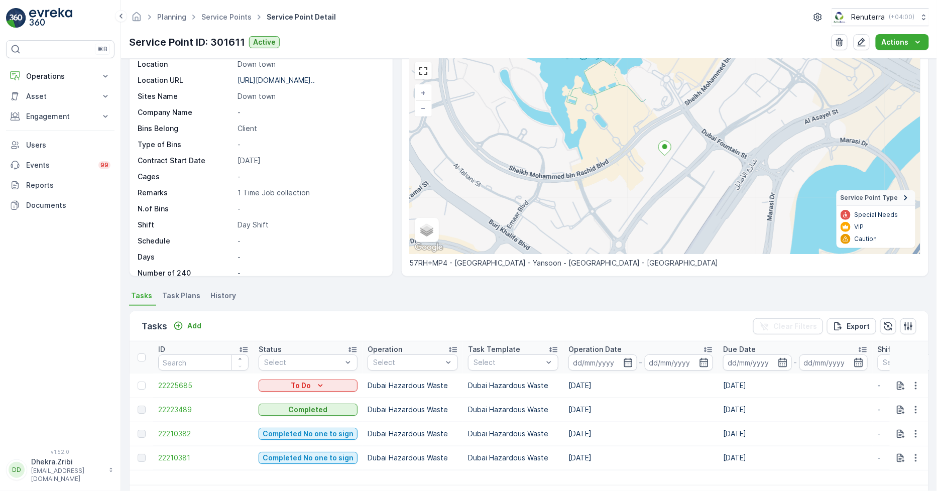
scroll to position [76, 0]
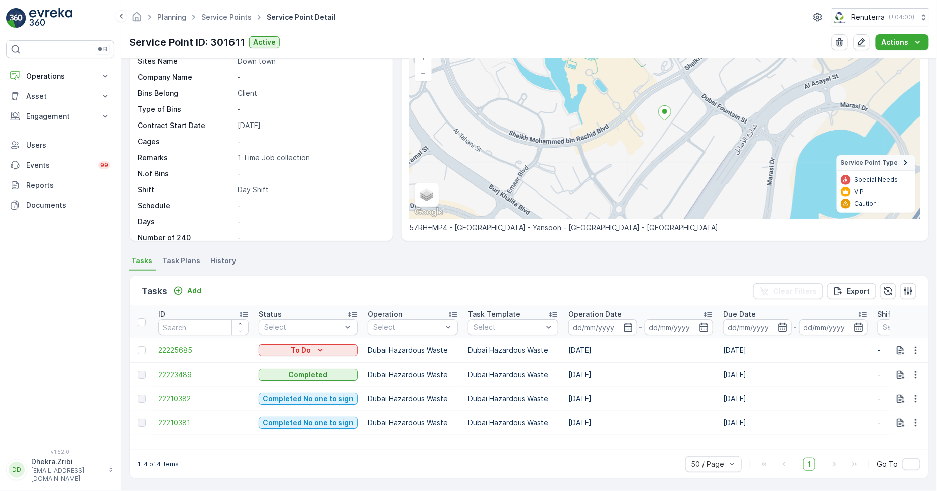
click at [176, 373] on span "22223489" at bounding box center [203, 375] width 90 height 10
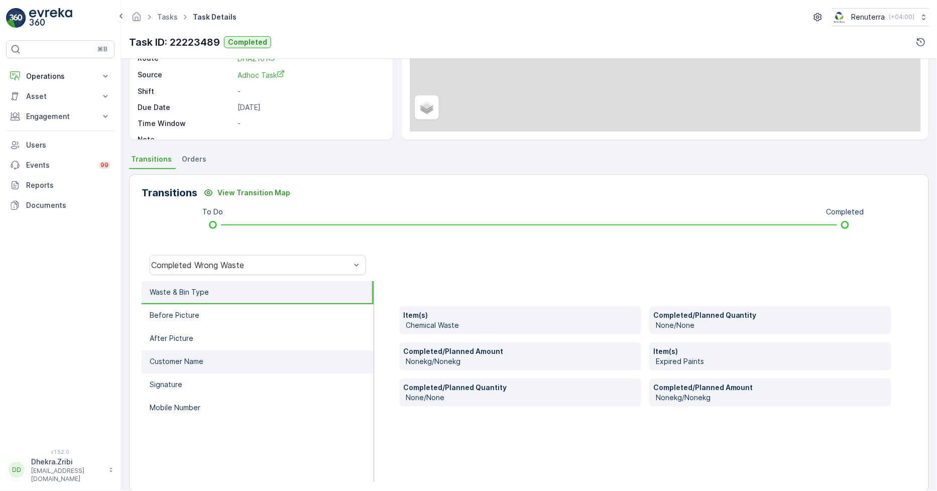
scroll to position [141, 0]
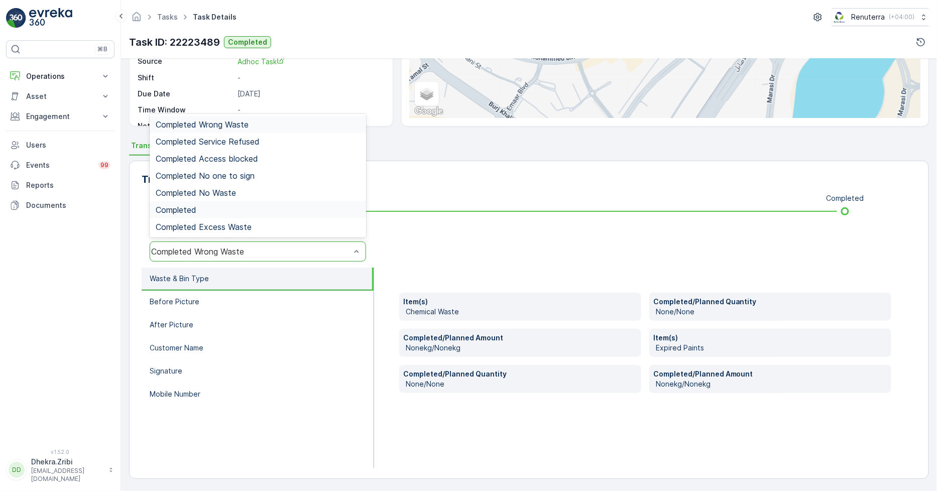
click at [206, 207] on div "Completed" at bounding box center [258, 209] width 204 height 9
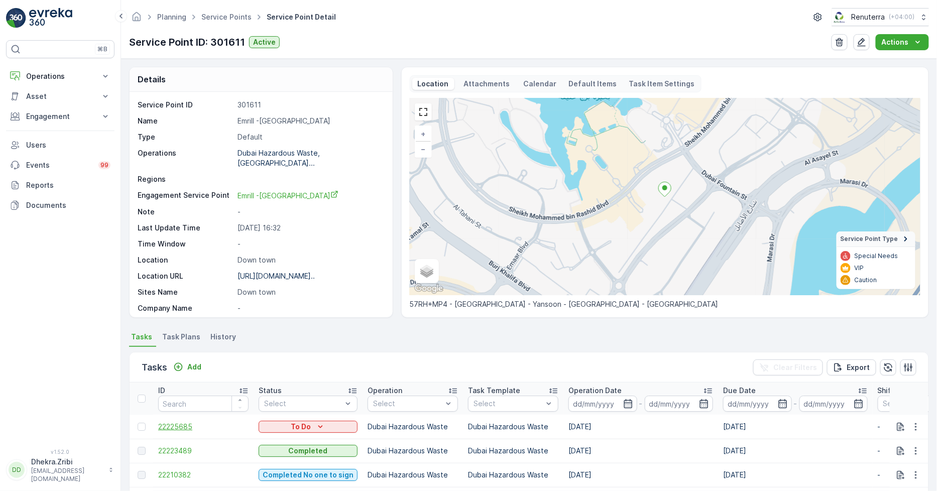
click at [187, 425] on span "22225685" at bounding box center [203, 427] width 90 height 10
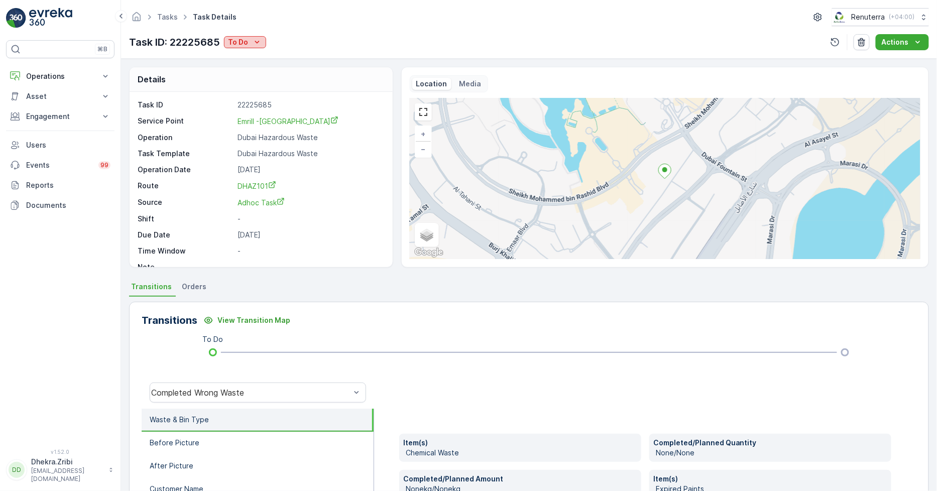
click at [248, 40] on p "To Do" at bounding box center [238, 42] width 20 height 10
click at [282, 86] on span "Completed No one to sign" at bounding box center [274, 85] width 89 height 10
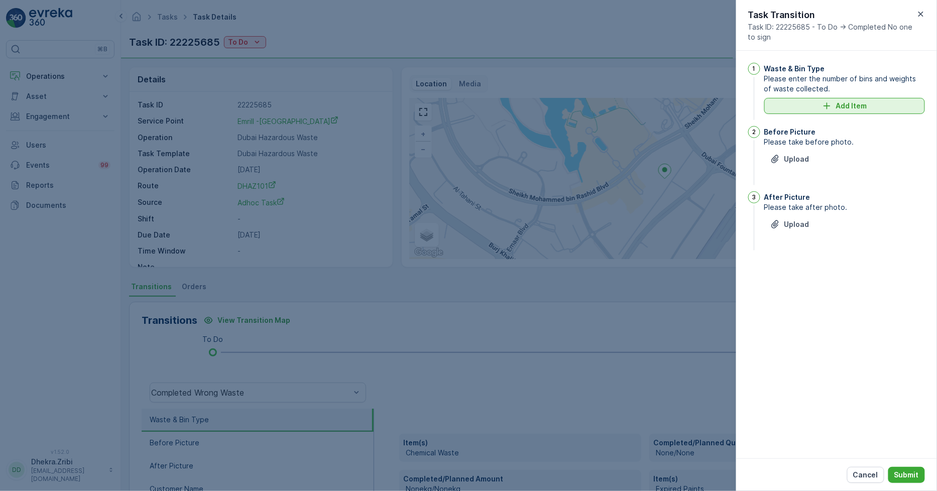
click at [837, 109] on p "Add Item" at bounding box center [851, 106] width 31 height 10
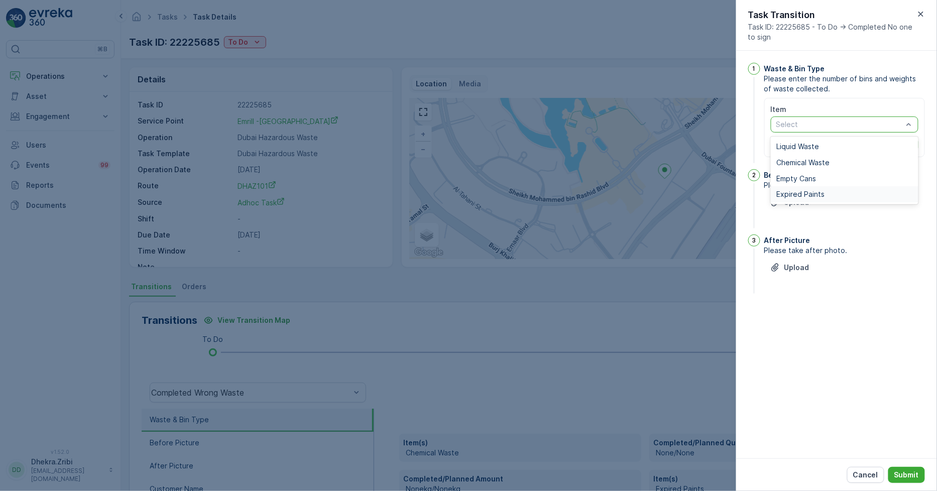
click at [804, 193] on span "Expired Paints" at bounding box center [801, 194] width 48 height 8
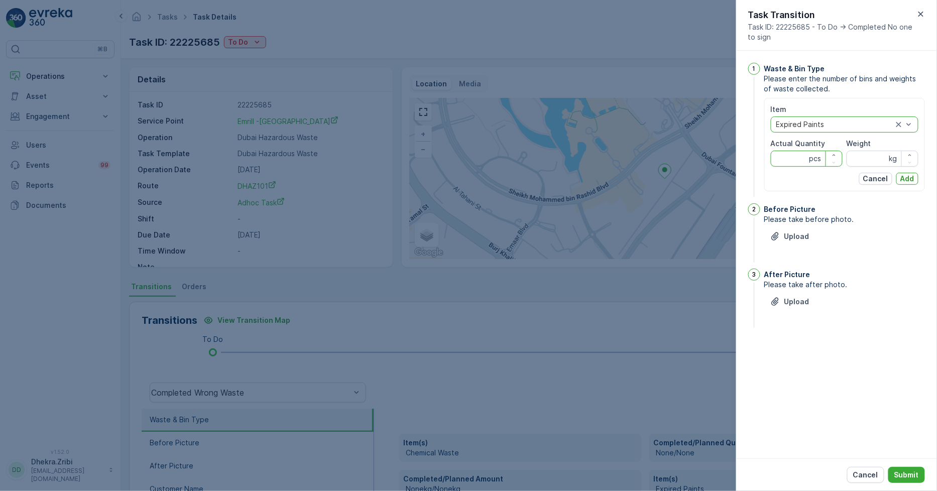
click at [794, 156] on Quantity "Actual Quantity" at bounding box center [807, 159] width 72 height 16
type Quantity "1"
click at [879, 160] on input "Weight" at bounding box center [882, 159] width 72 height 16
type input "1700"
click at [916, 173] on button "Add" at bounding box center [907, 179] width 22 height 12
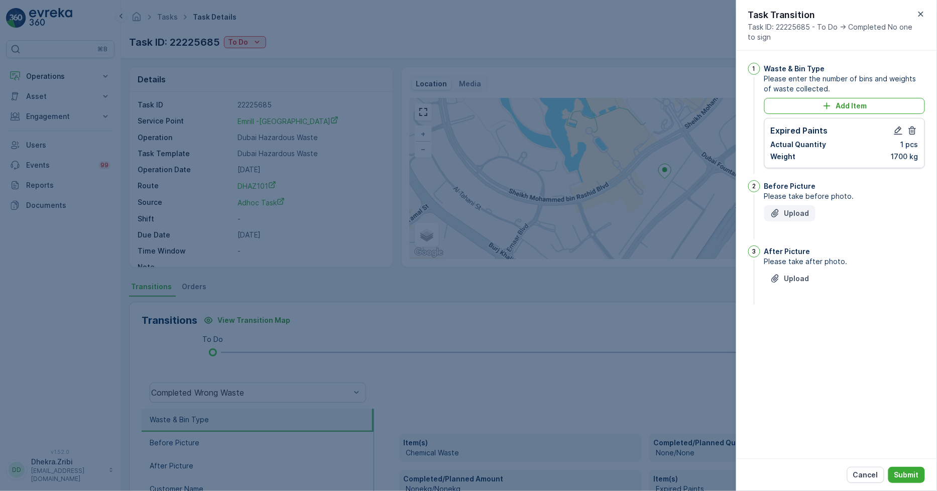
click at [786, 214] on p "Upload" at bounding box center [796, 213] width 25 height 10
click at [801, 327] on p "Upload" at bounding box center [796, 329] width 25 height 10
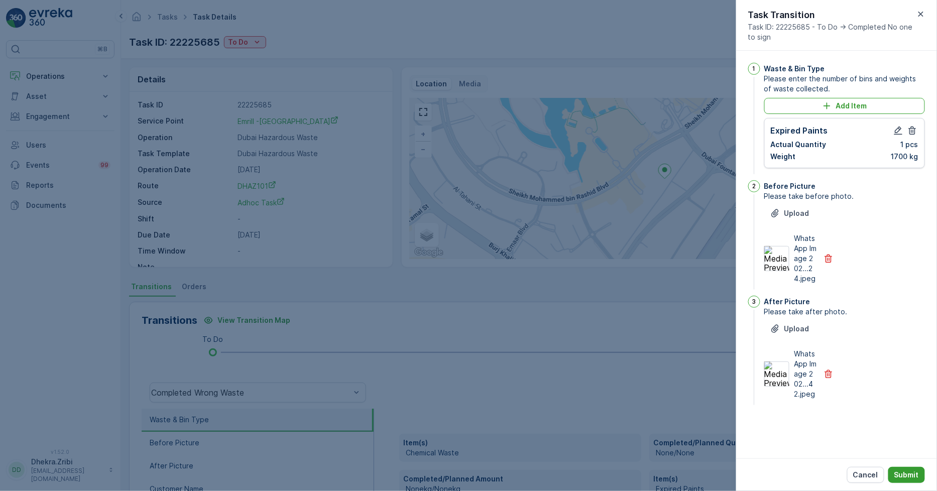
click at [899, 472] on p "Submit" at bounding box center [906, 475] width 25 height 10
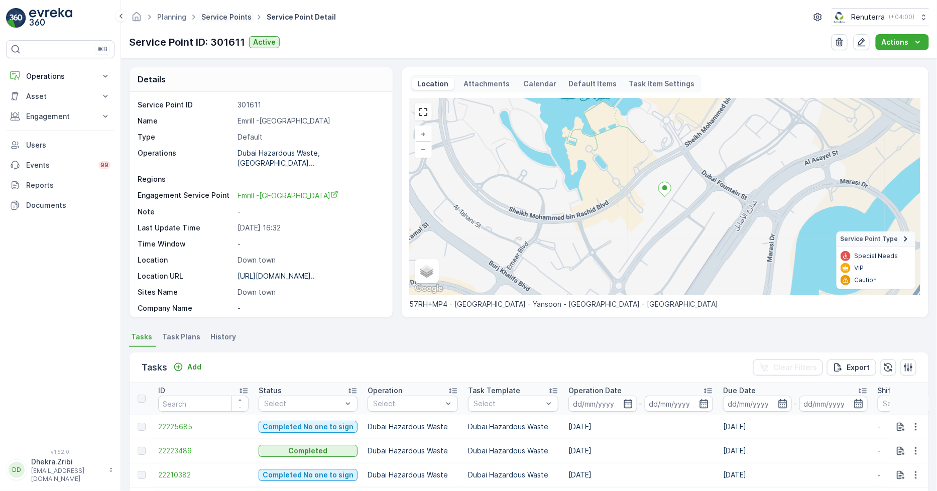
click at [221, 14] on link "Service Points" at bounding box center [226, 17] width 50 height 9
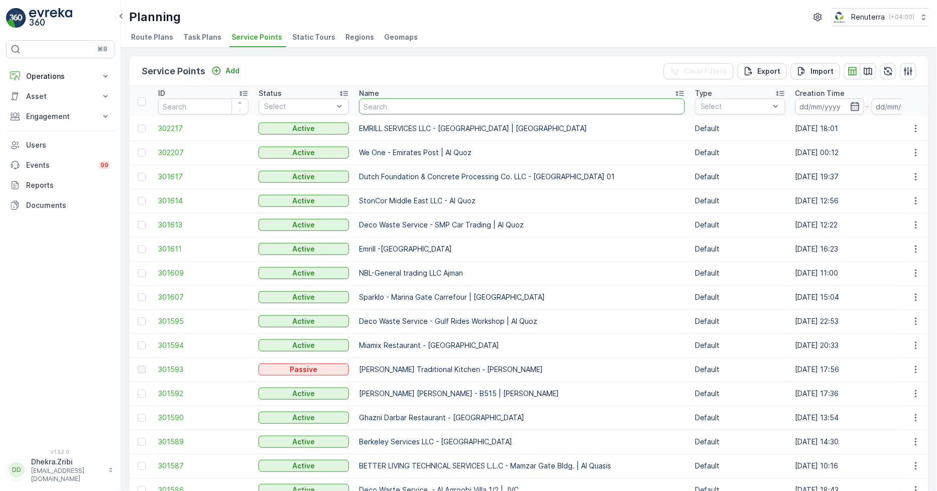
click at [370, 107] on input "text" at bounding box center [522, 106] width 326 height 16
type input "al zah"
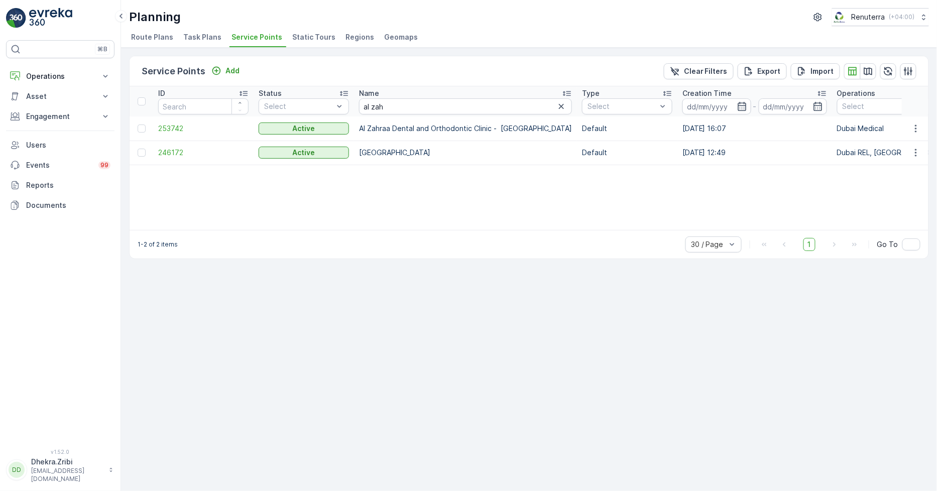
drag, startPoint x: 359, startPoint y: 153, endPoint x: 455, endPoint y: 158, distance: 96.6
click at [457, 156] on p "Al Zahra Hospital" at bounding box center [465, 153] width 213 height 10
copy p "Al Zahra Hospital"
click at [177, 148] on span "246172" at bounding box center [203, 153] width 90 height 10
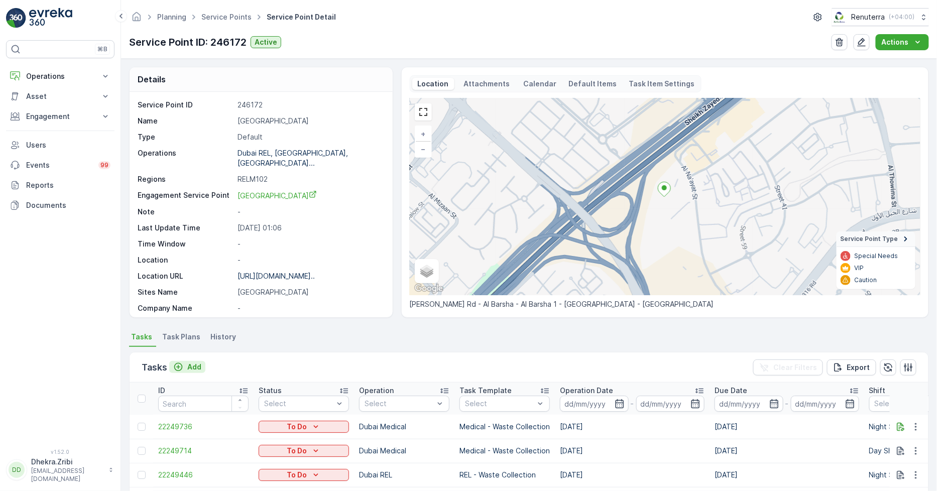
click at [198, 368] on p "Add" at bounding box center [194, 367] width 14 height 10
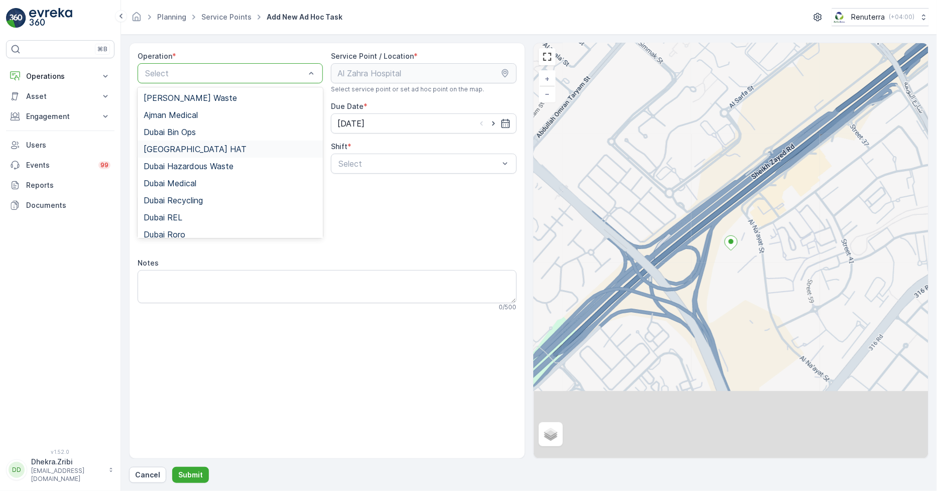
drag, startPoint x: 179, startPoint y: 147, endPoint x: 278, endPoint y: 169, distance: 101.5
click at [178, 147] on span "[GEOGRAPHIC_DATA] HAT" at bounding box center [195, 149] width 103 height 9
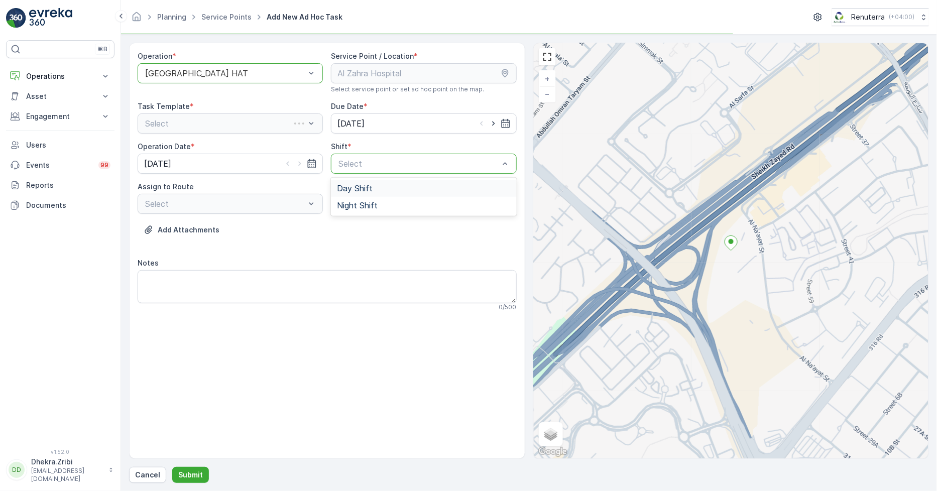
click at [346, 188] on span "Day Shift" at bounding box center [355, 188] width 36 height 9
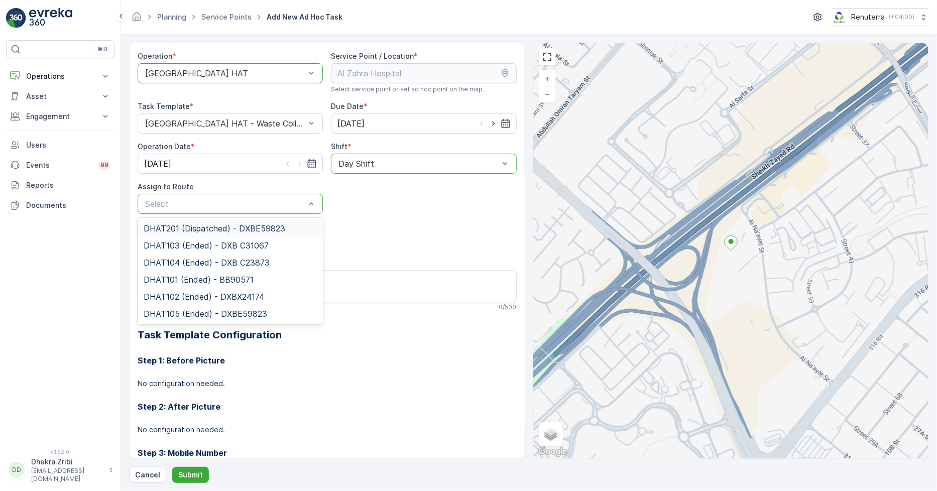
click at [358, 172] on div "Day Shift" at bounding box center [423, 164] width 185 height 20
click at [349, 208] on span "Night Shift" at bounding box center [357, 205] width 41 height 9
click at [184, 228] on span "DHAT201 (Dispatched) - DXBE59823" at bounding box center [215, 228] width 142 height 9
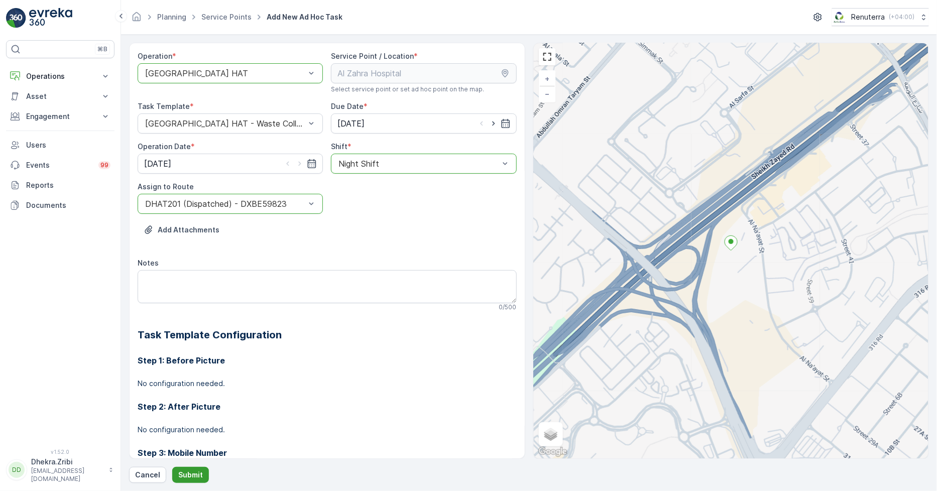
click at [182, 473] on p "Submit" at bounding box center [190, 475] width 25 height 10
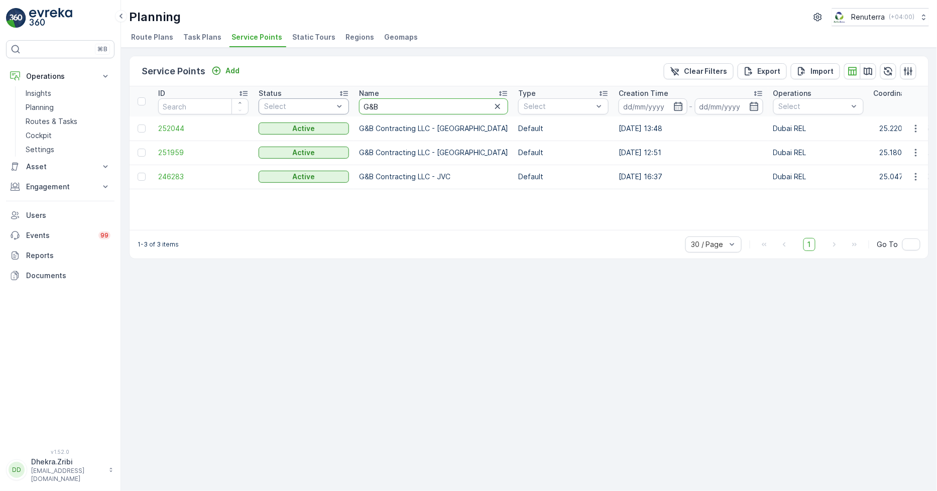
drag, startPoint x: 389, startPoint y: 98, endPoint x: 320, endPoint y: 108, distance: 70.0
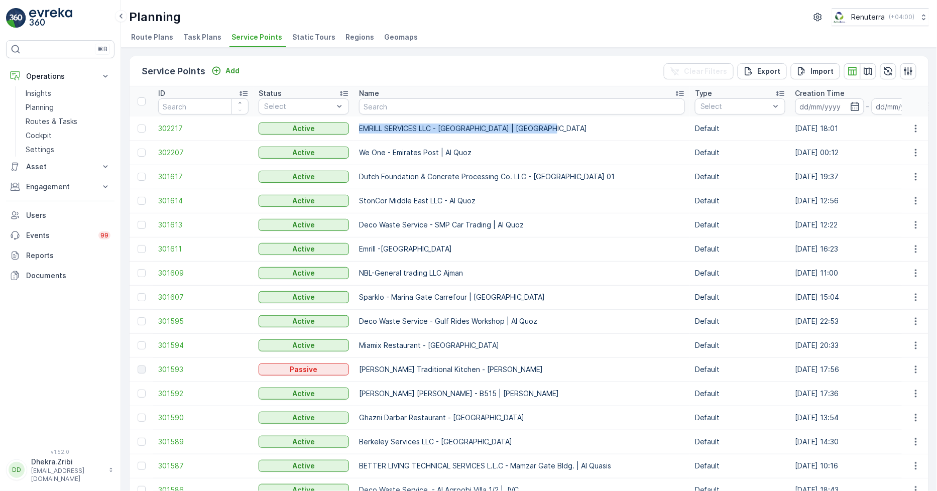
drag, startPoint x: 360, startPoint y: 124, endPoint x: 564, endPoint y: 126, distance: 204.3
click at [564, 126] on p "EMRILL SERVICES LLC - [GEOGRAPHIC_DATA] | [GEOGRAPHIC_DATA]" at bounding box center [522, 129] width 326 height 10
click at [397, 98] on input "text" at bounding box center [522, 106] width 326 height 16
type input "madar"
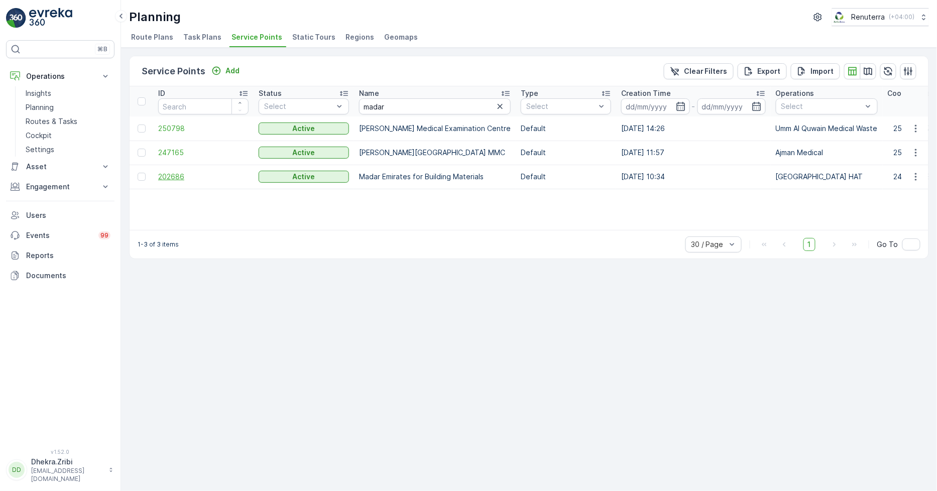
click at [164, 181] on span "202686" at bounding box center [203, 177] width 90 height 10
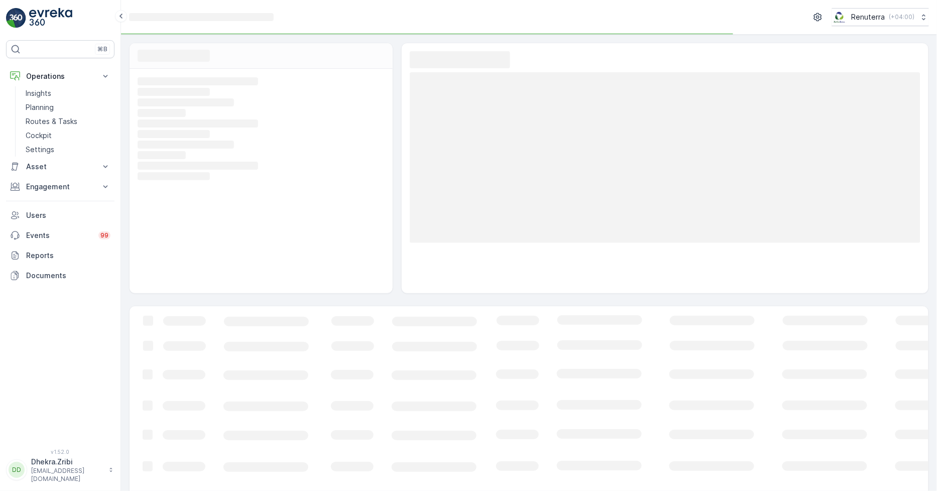
scroll to position [23, 0]
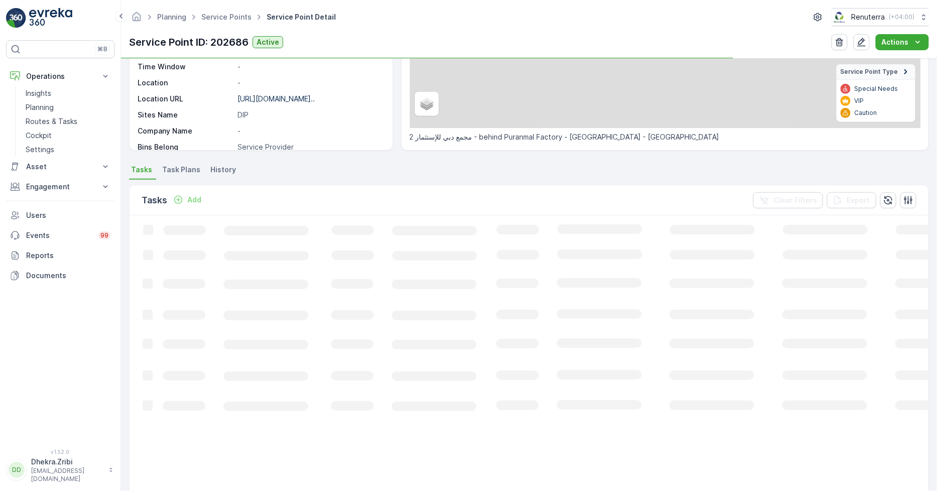
scroll to position [167, 0]
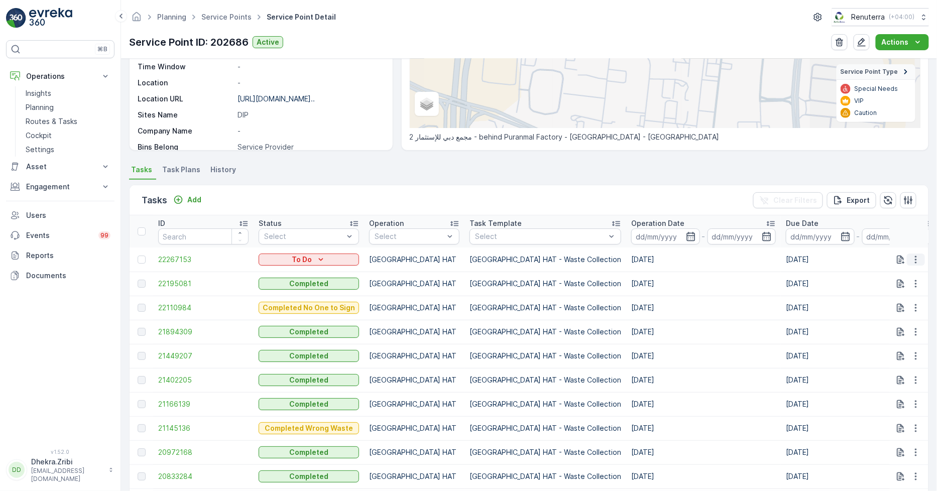
click at [914, 255] on icon "button" at bounding box center [916, 260] width 10 height 10
click at [892, 313] on span "Remove from Route" at bounding box center [900, 316] width 68 height 10
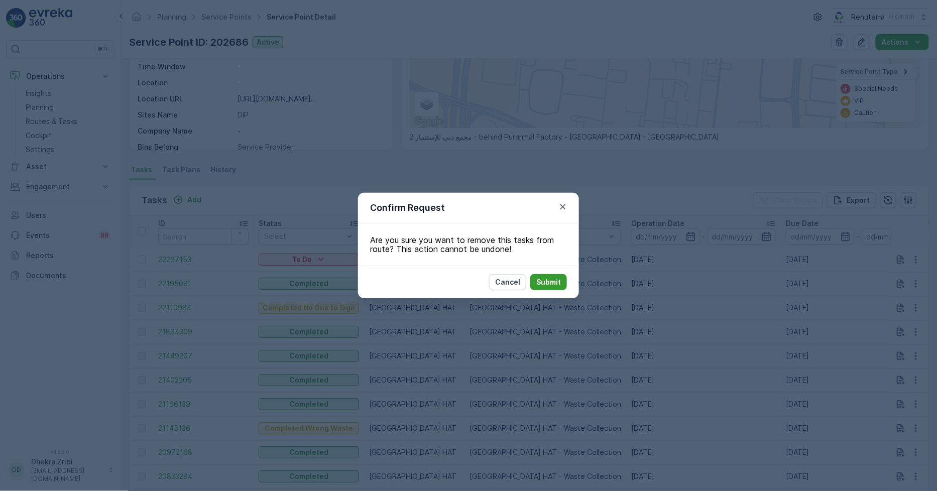
click at [551, 277] on button "Submit" at bounding box center [548, 282] width 37 height 16
